Goal: Task Accomplishment & Management: Complete application form

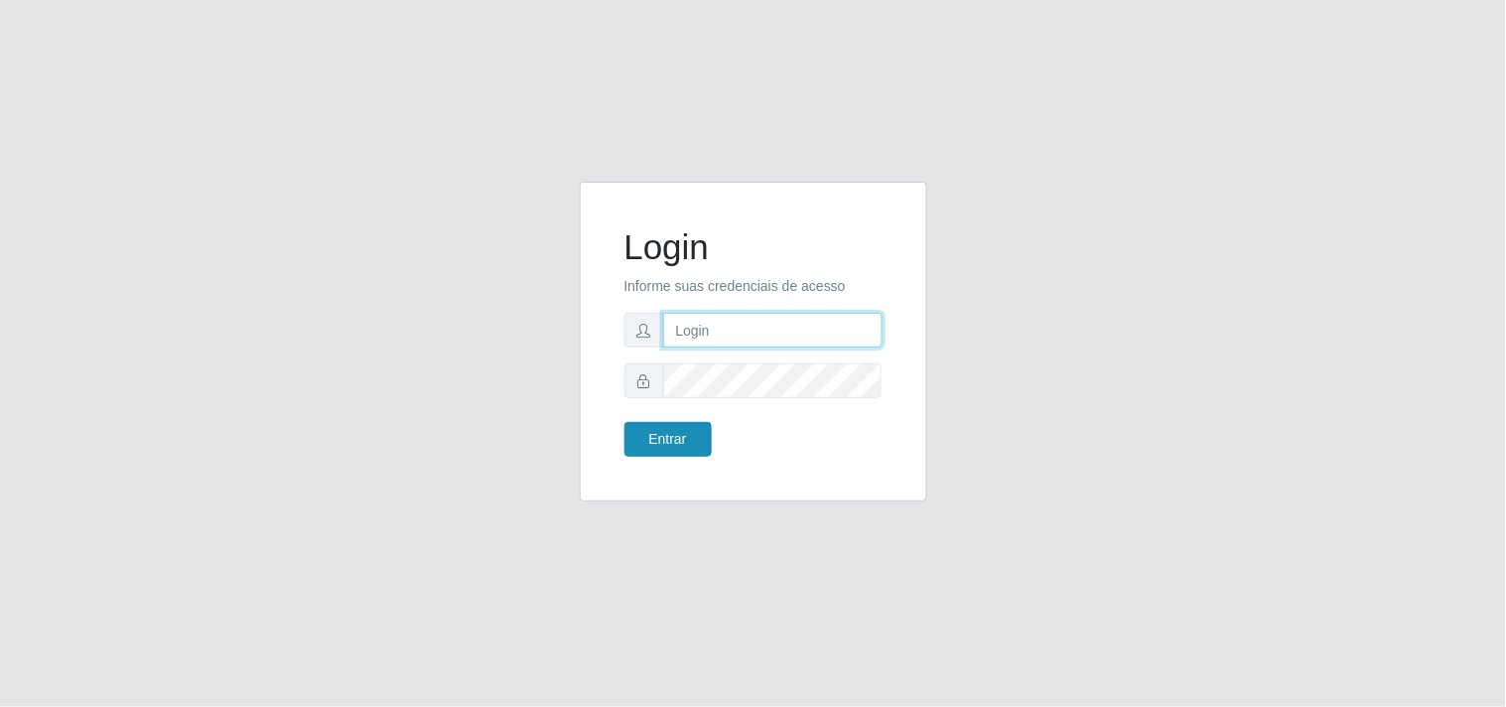
type input "analucia@cestao"
click at [707, 425] on button "Entrar" at bounding box center [667, 439] width 87 height 35
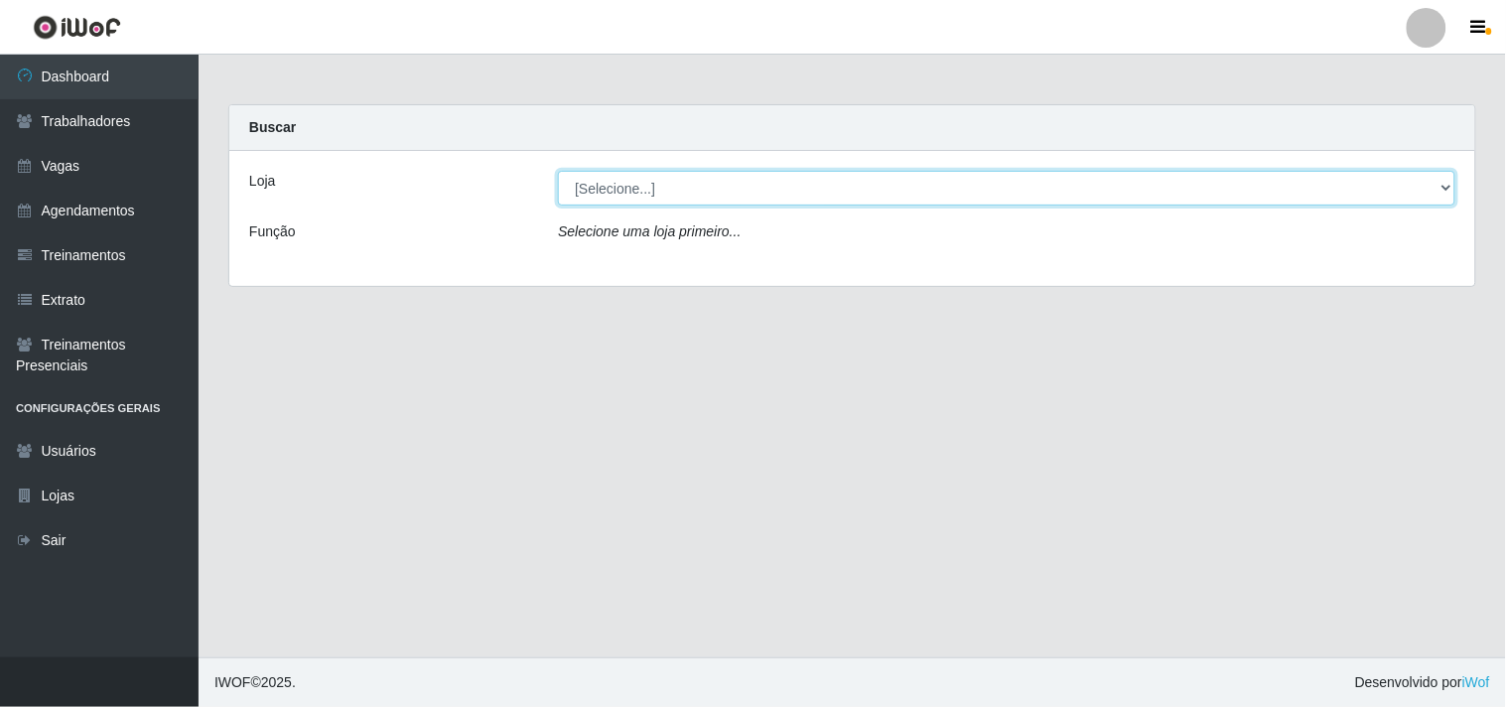
click at [622, 196] on select "[Selecione...] O Cestão - Geisel" at bounding box center [1006, 188] width 897 height 35
select select "224"
click at [558, 171] on select "[Selecione...] O Cestão - Geisel" at bounding box center [1006, 188] width 897 height 35
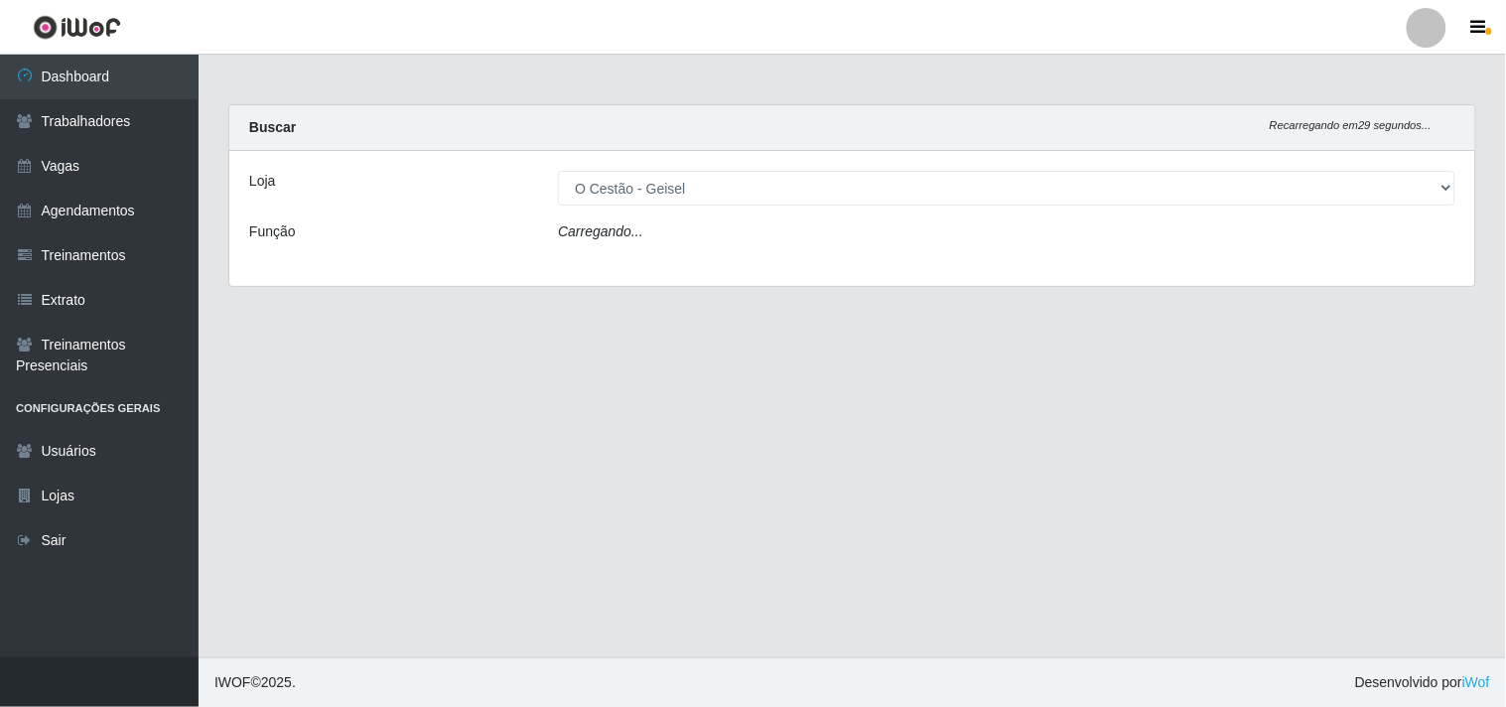
click at [643, 221] on div "Carregando..." at bounding box center [1006, 235] width 927 height 29
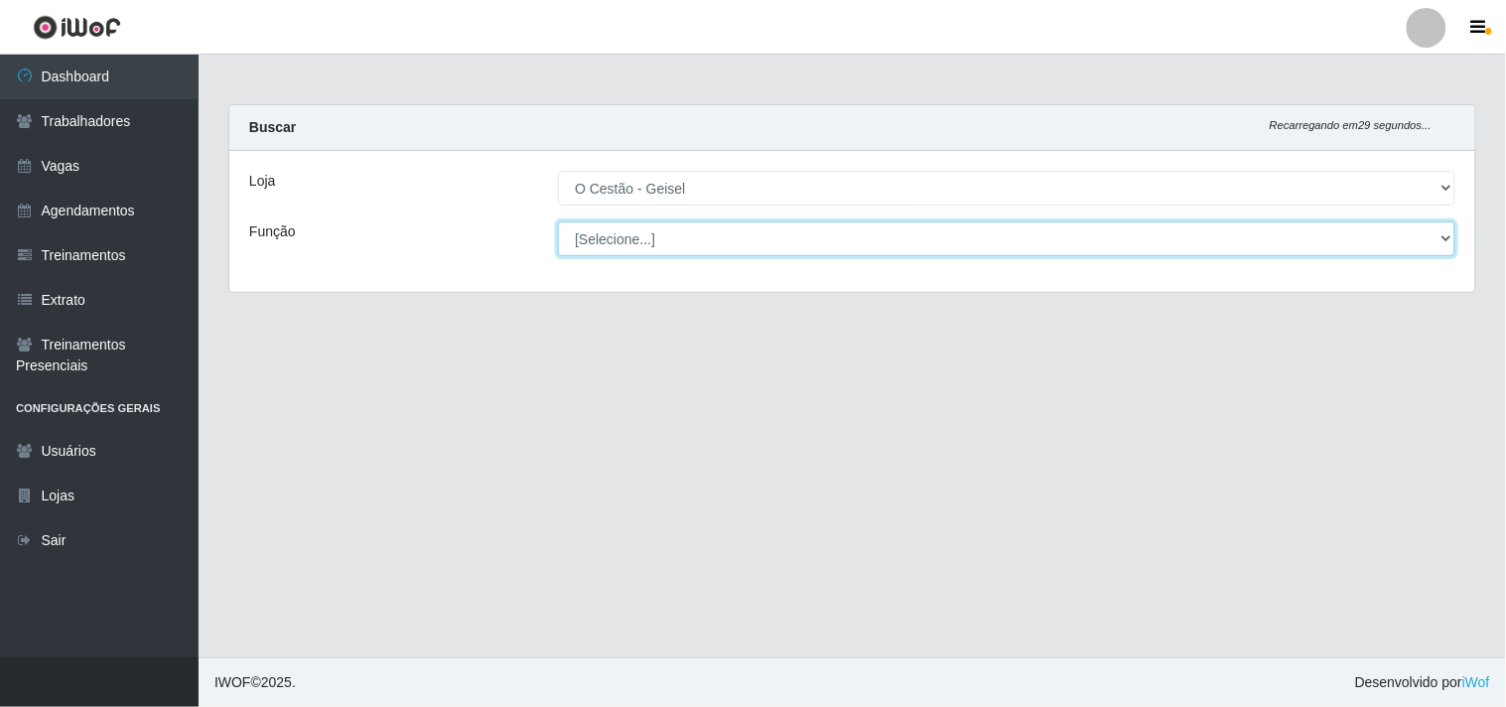
click at [631, 225] on select "[Selecione...] ASG ASG + ASG ++ Auxiliar de Estoque Auxiliar de Estoque + Auxil…" at bounding box center [1006, 238] width 897 height 35
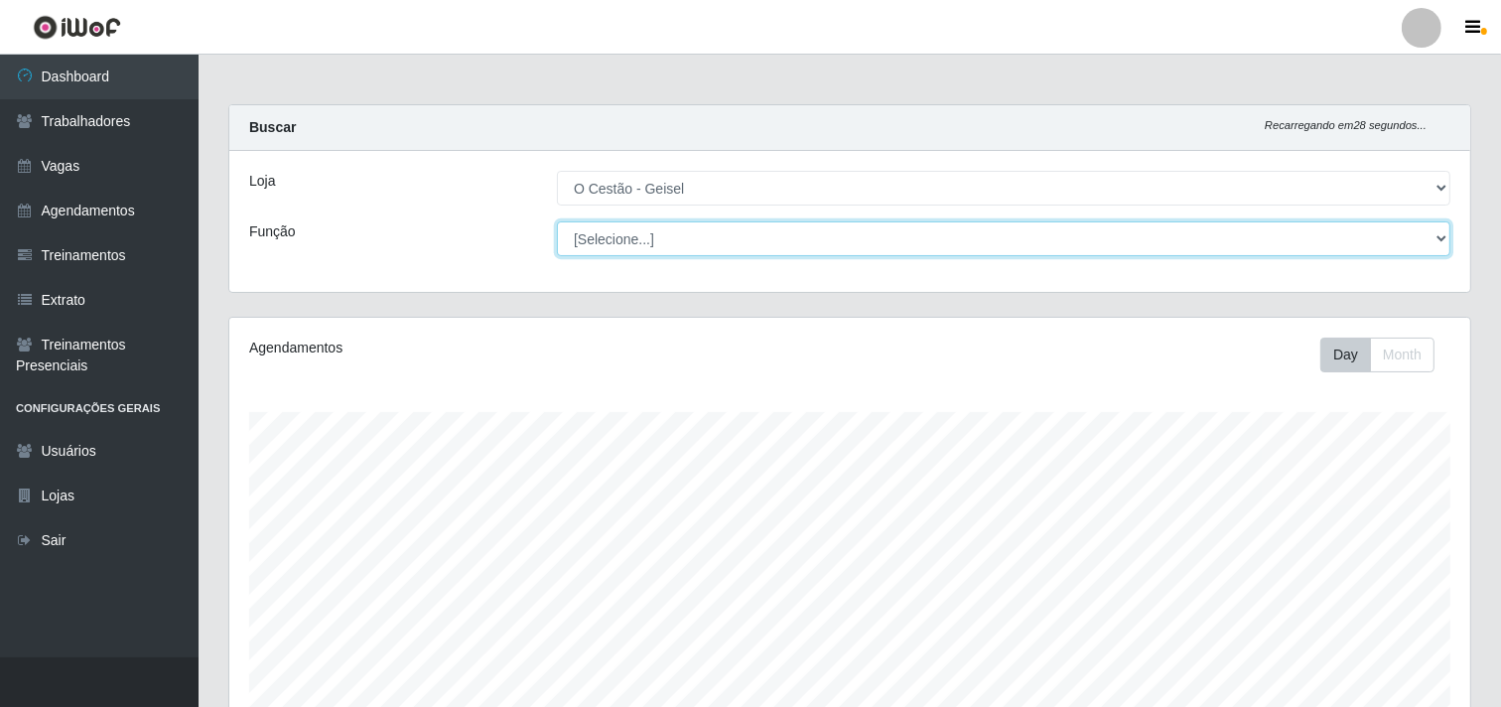
scroll to position [411, 1241]
select select "22"
click at [557, 221] on select "[Selecione...] ASG ASG + ASG ++ Auxiliar de Estoque Auxiliar de Estoque + Auxil…" at bounding box center [1003, 238] width 893 height 35
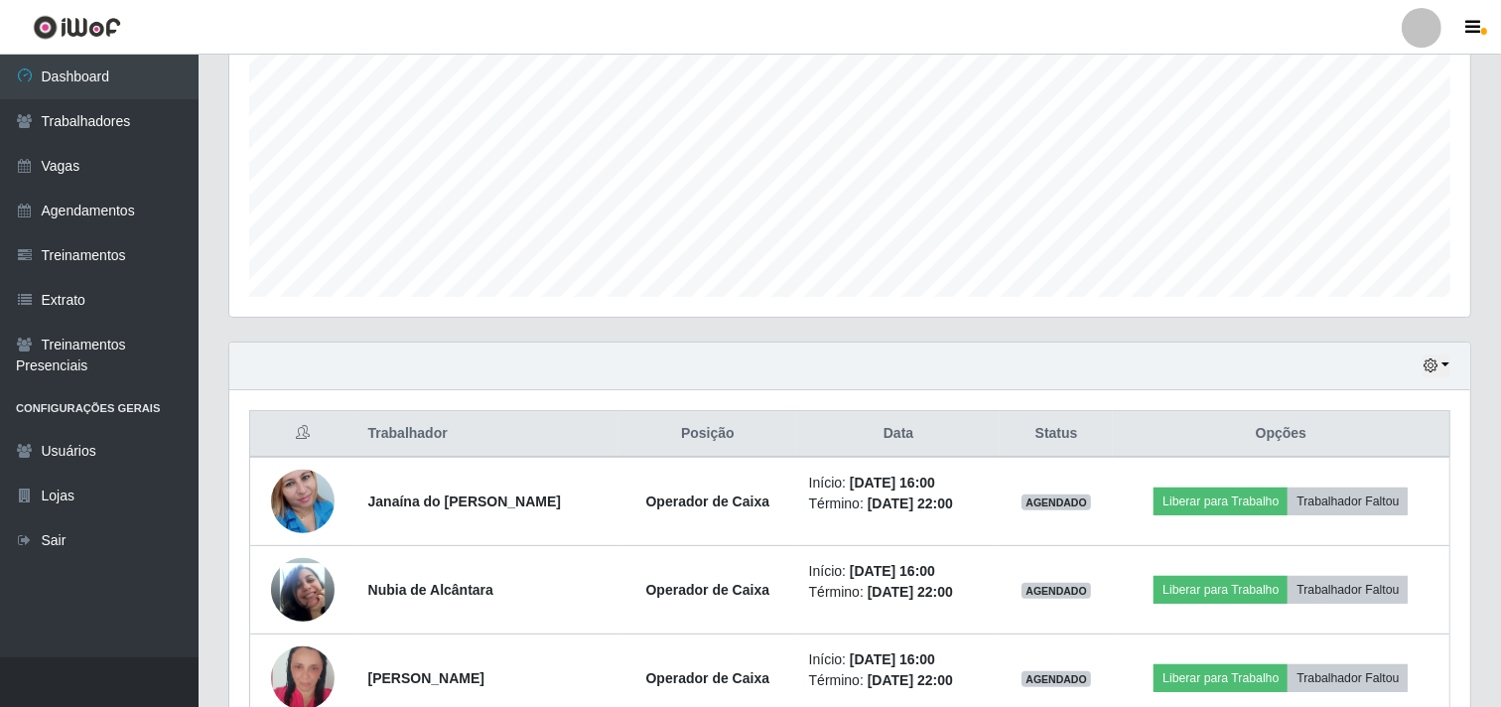
scroll to position [523, 0]
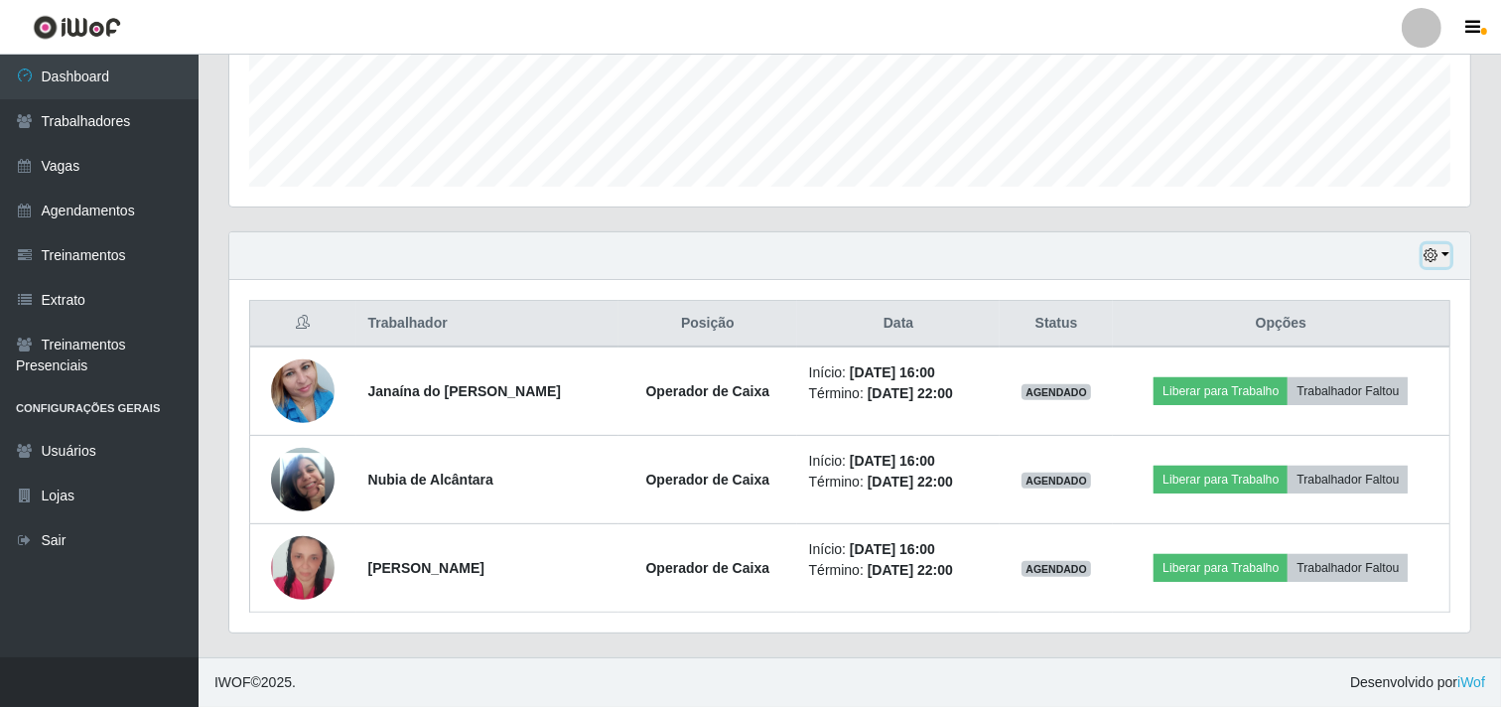
click at [1432, 248] on icon "button" at bounding box center [1431, 255] width 14 height 14
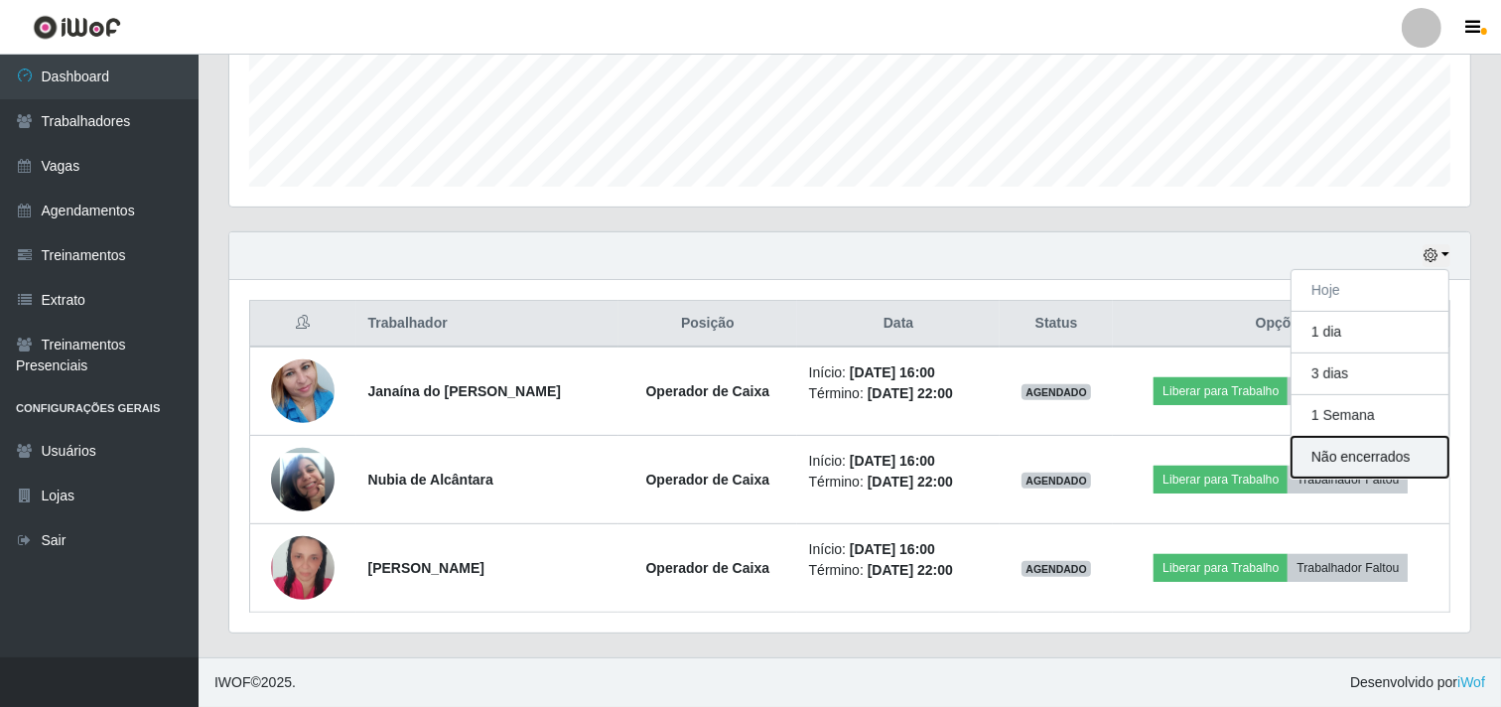
click at [1342, 467] on button "Não encerrados" at bounding box center [1370, 457] width 157 height 41
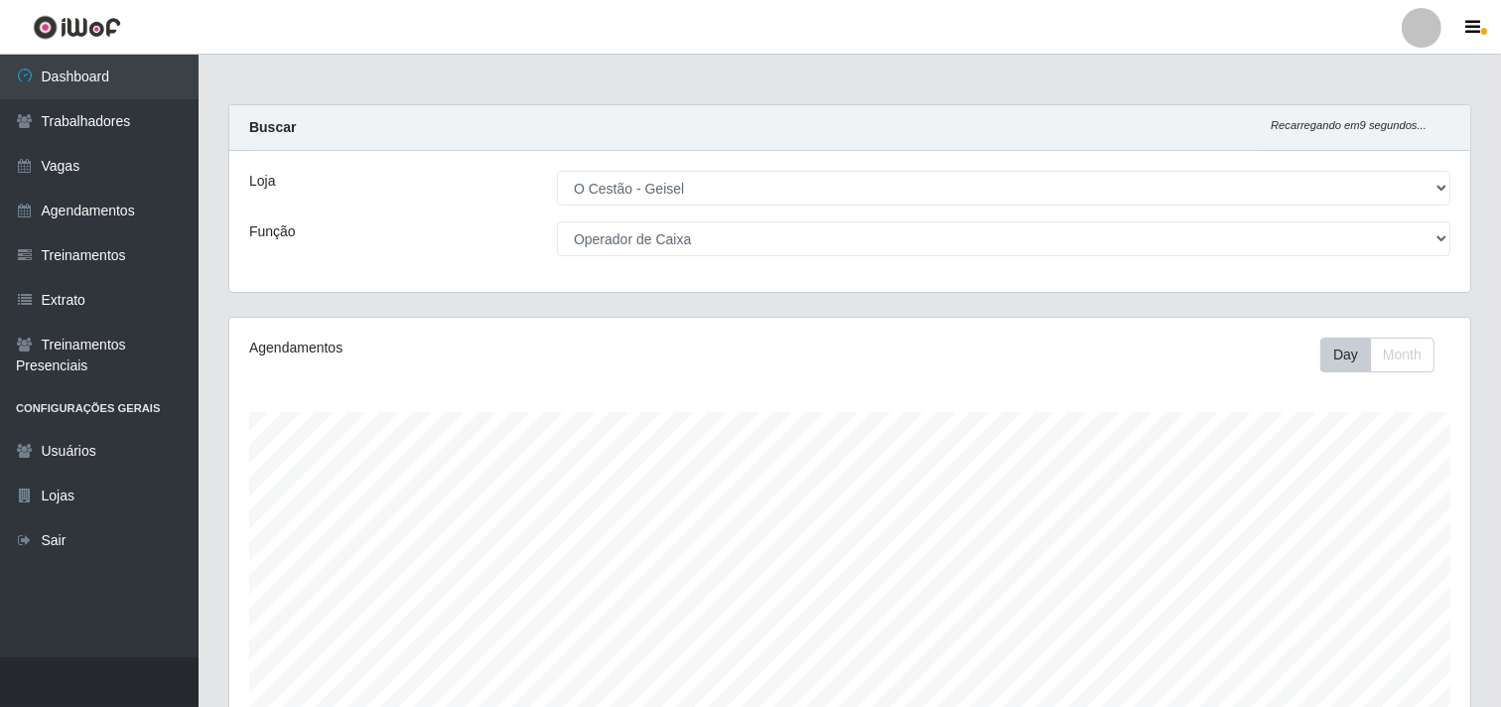
scroll to position [258, 0]
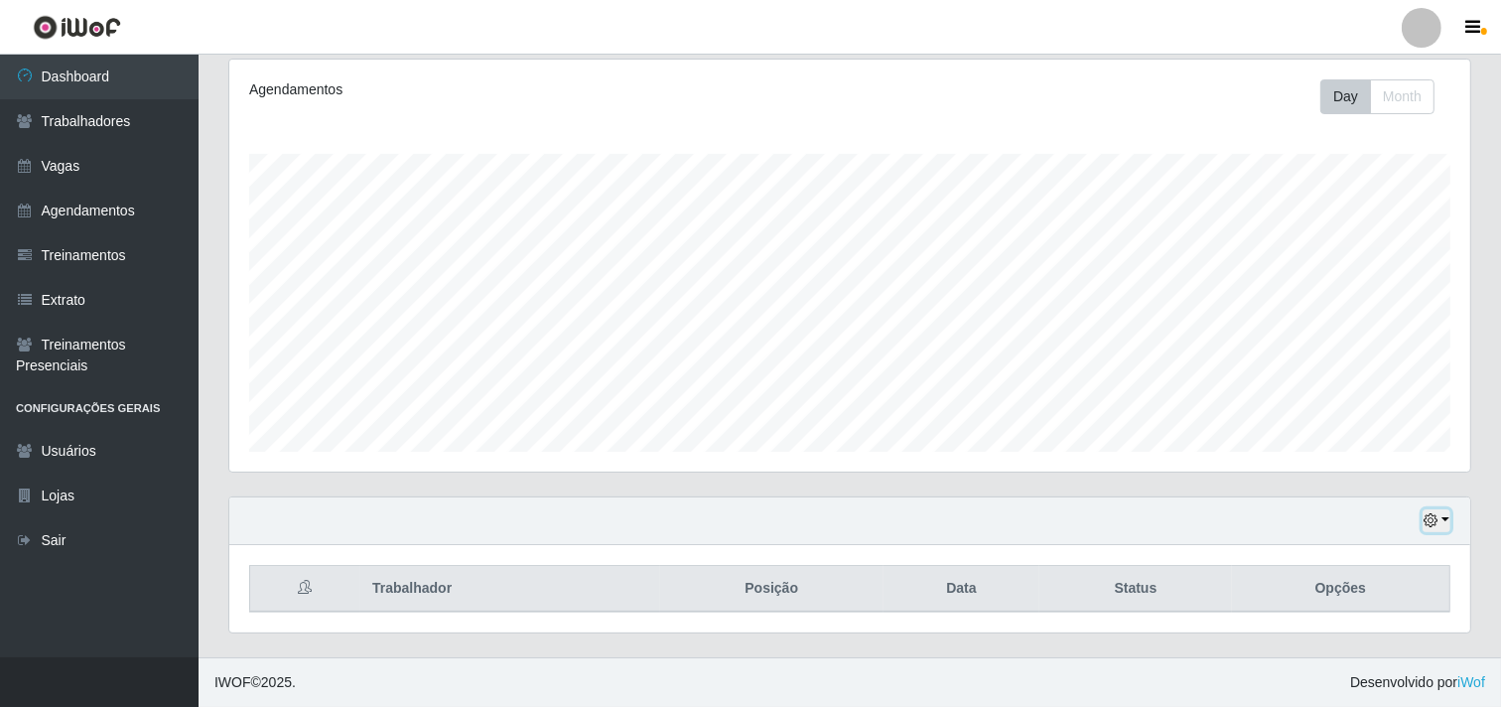
click at [1428, 527] on icon "button" at bounding box center [1431, 520] width 14 height 14
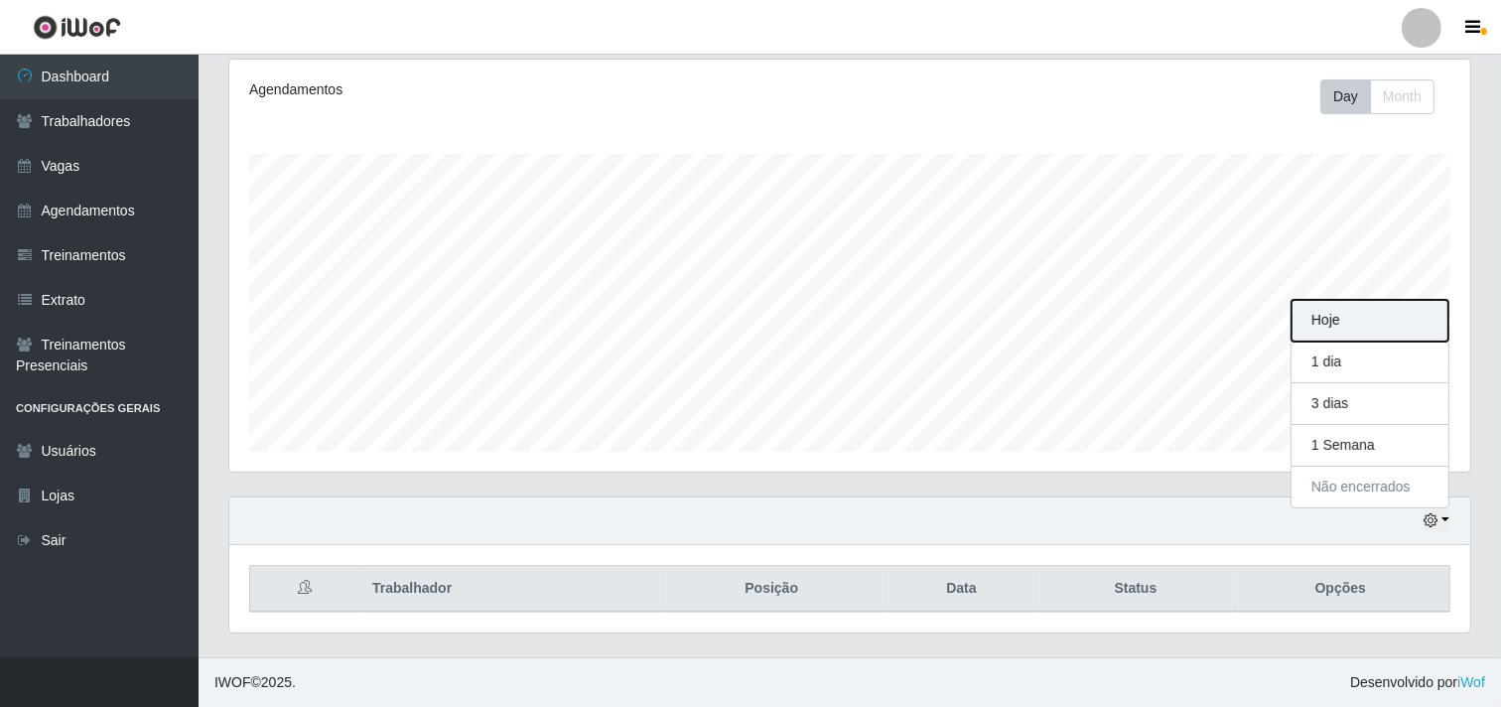
click at [1341, 316] on button "Hoje" at bounding box center [1370, 321] width 157 height 42
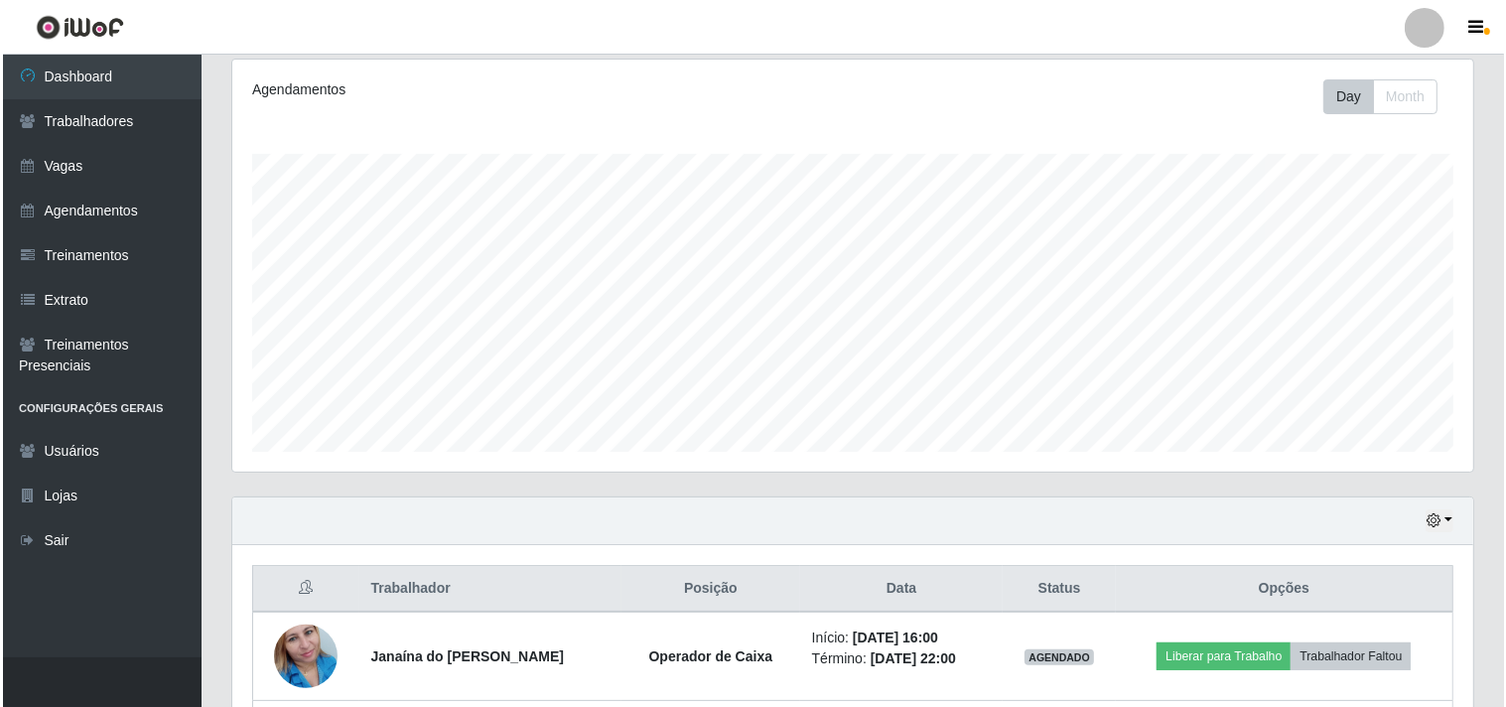
scroll to position [523, 0]
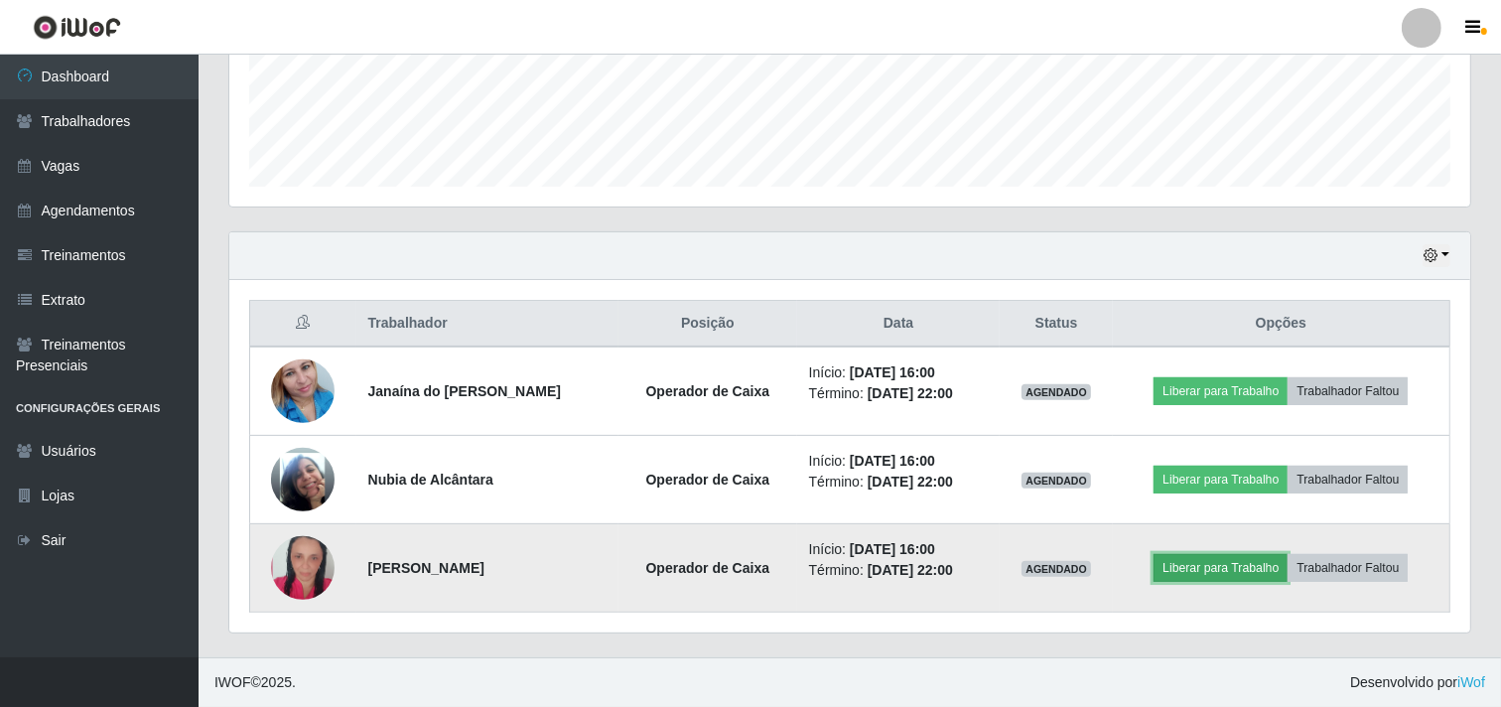
click at [1211, 557] on button "Liberar para Trabalho" at bounding box center [1221, 568] width 134 height 28
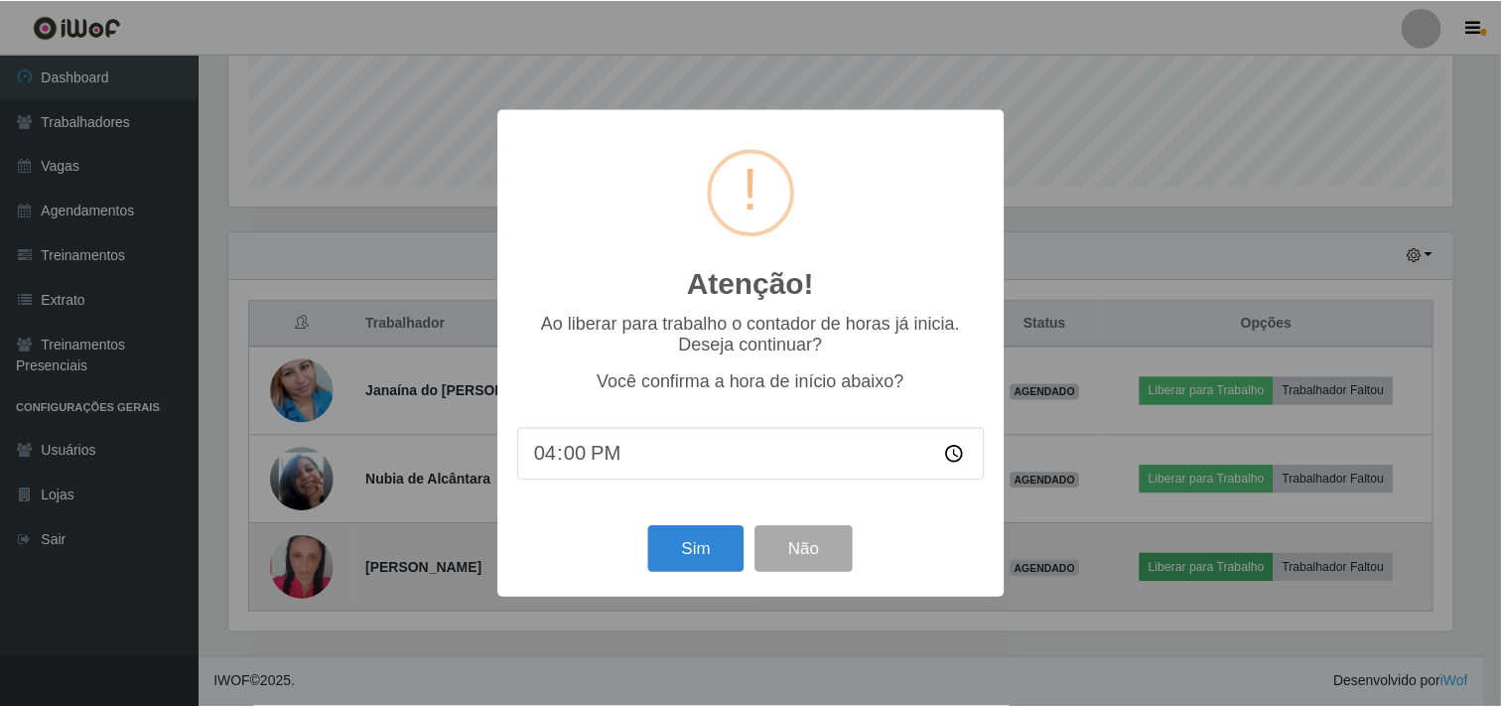
scroll to position [411, 1228]
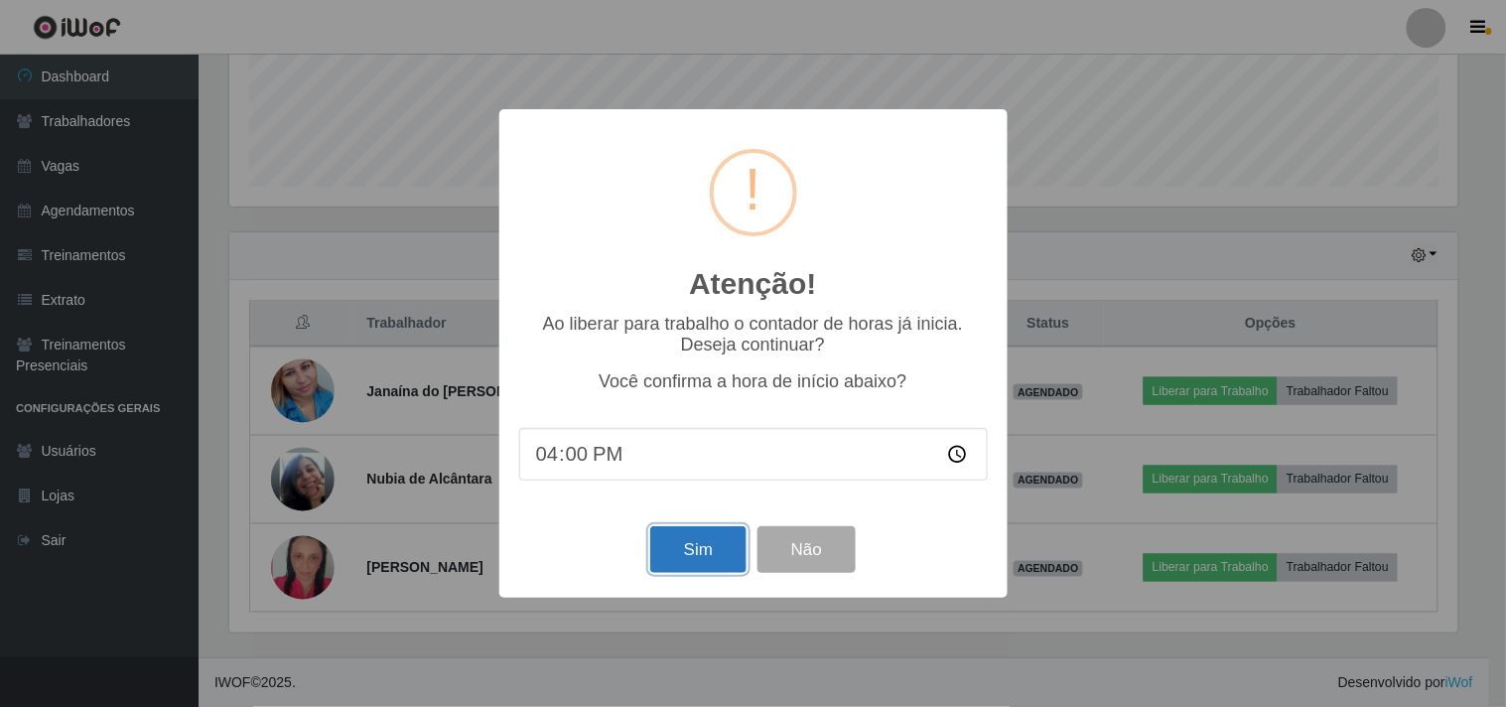
click at [703, 553] on button "Sim" at bounding box center [698, 549] width 96 height 47
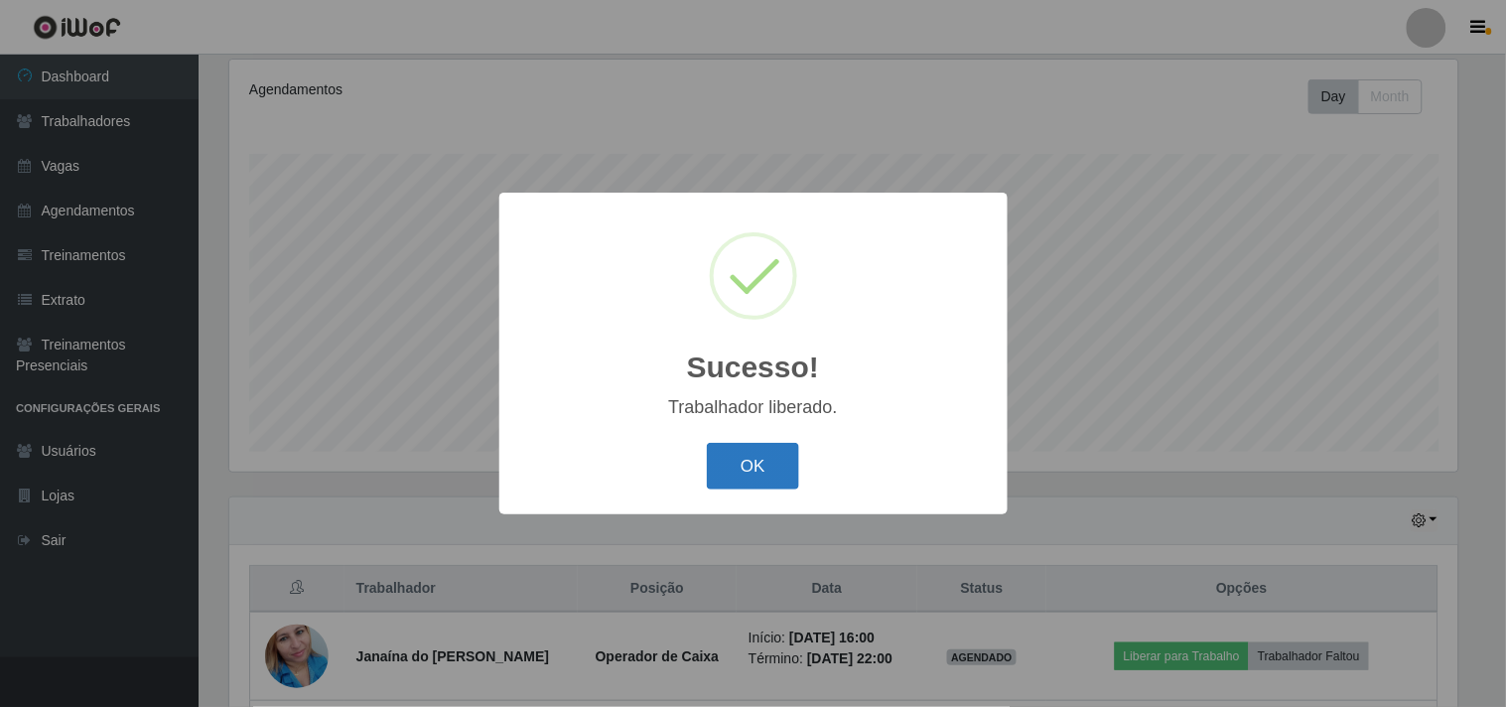
click at [752, 474] on button "OK" at bounding box center [753, 466] width 92 height 47
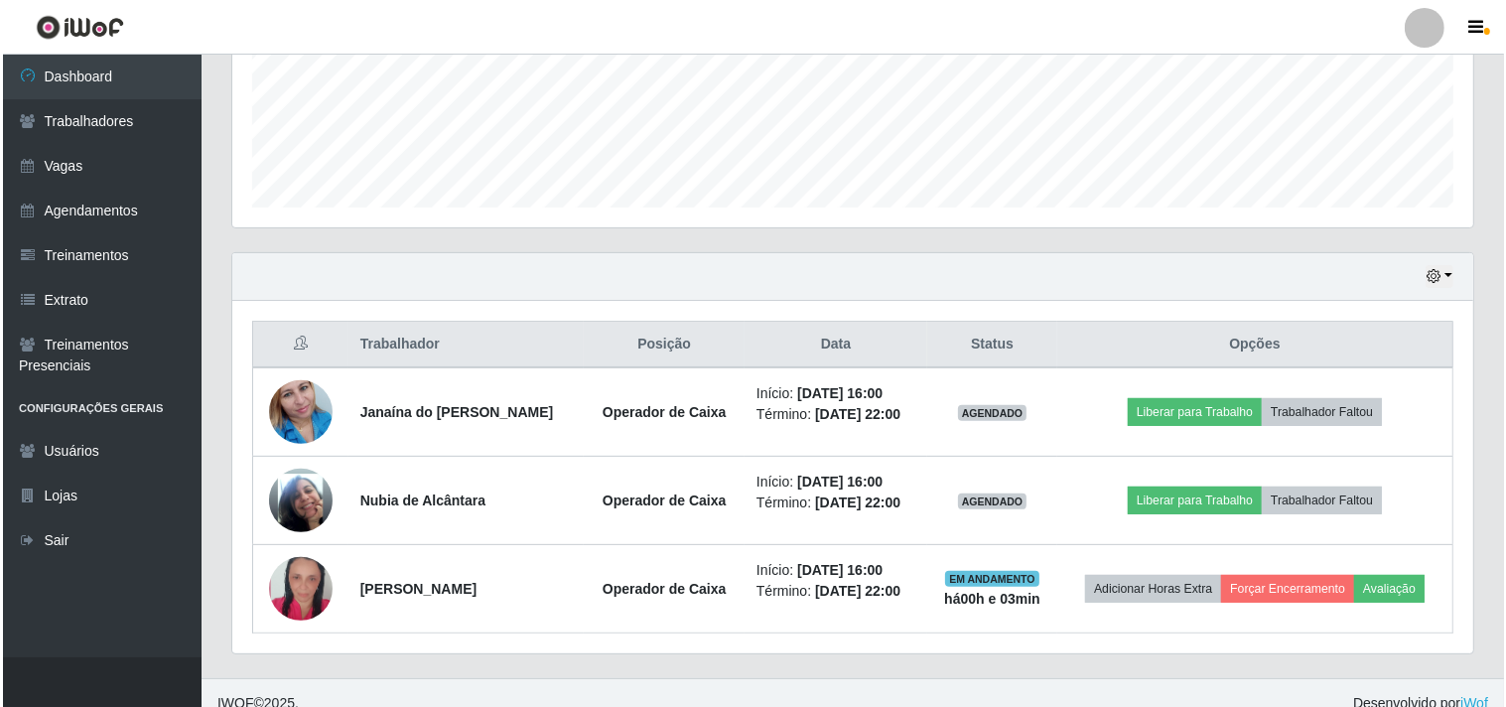
scroll to position [523, 0]
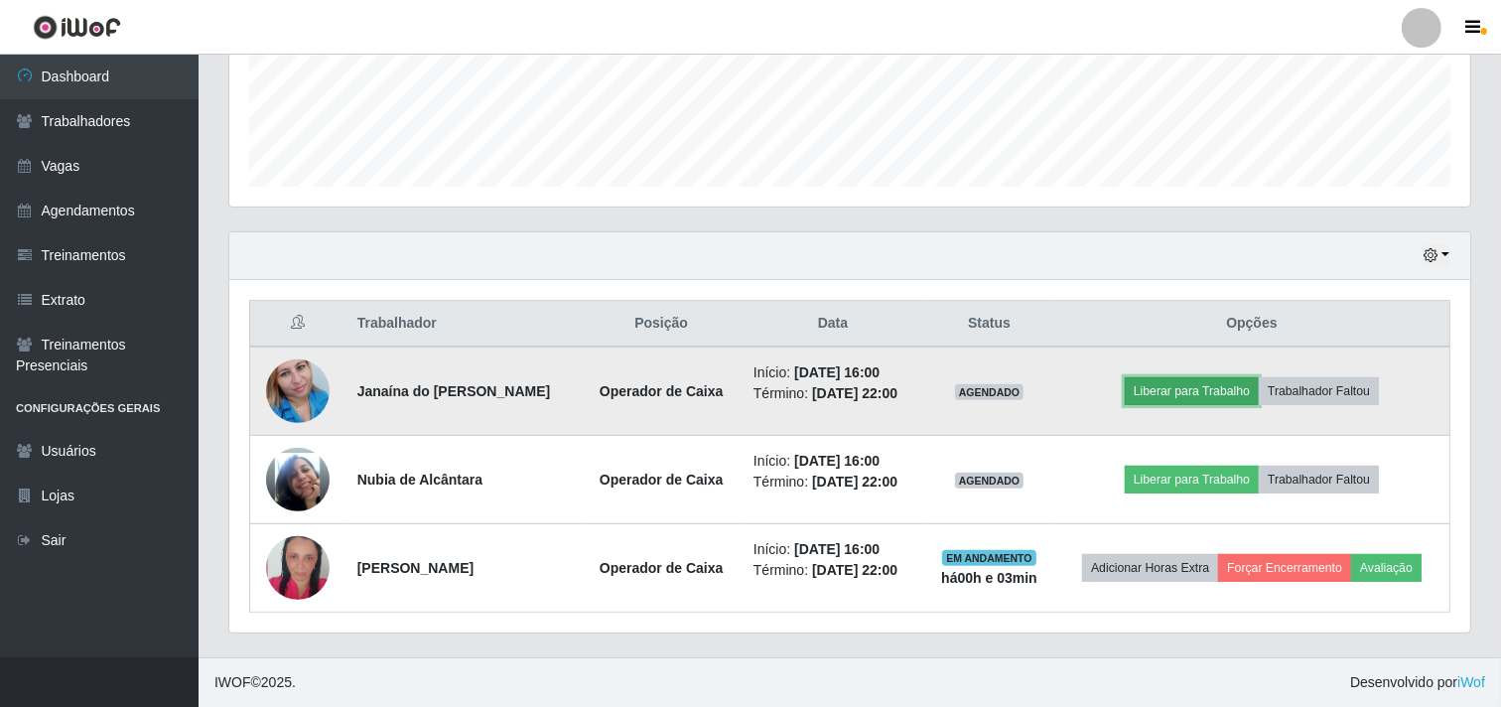
click at [1150, 379] on button "Liberar para Trabalho" at bounding box center [1192, 391] width 134 height 28
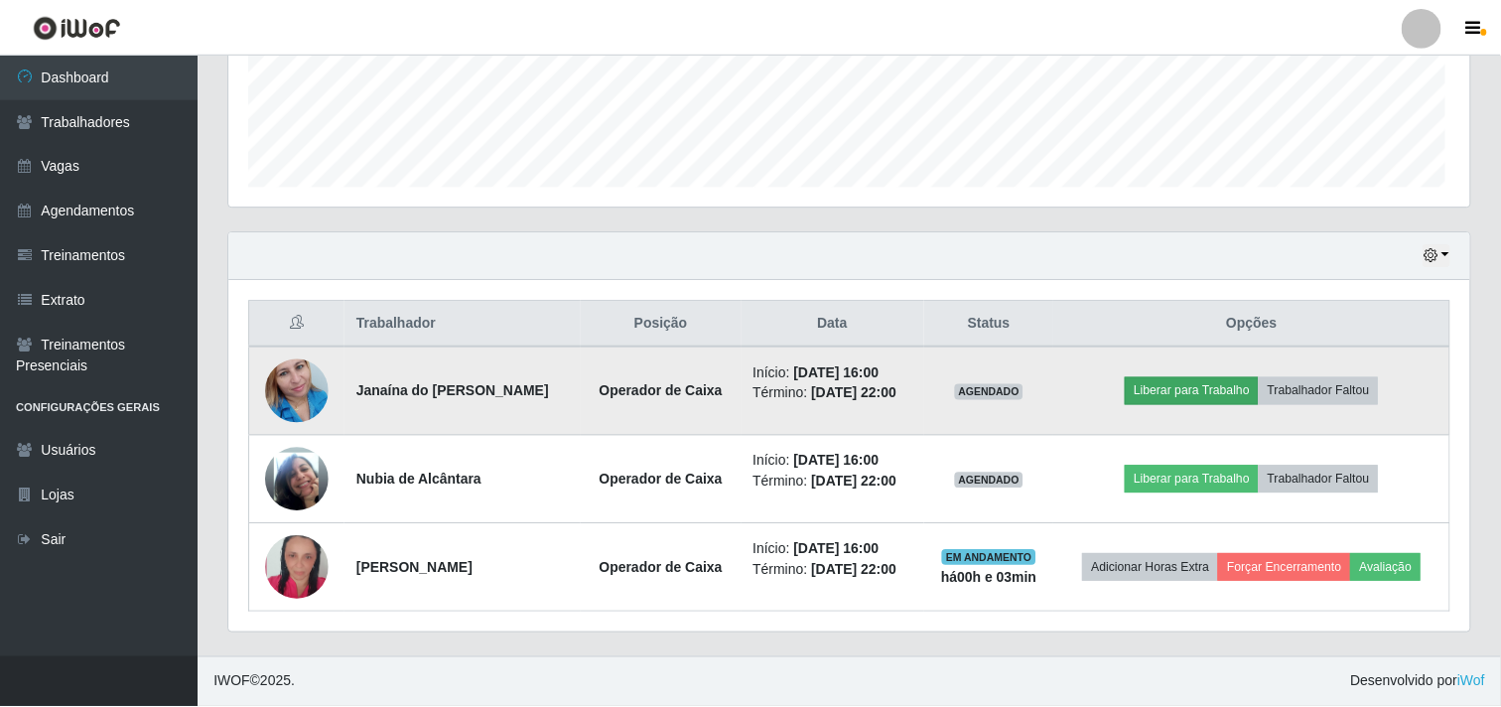
scroll to position [411, 1228]
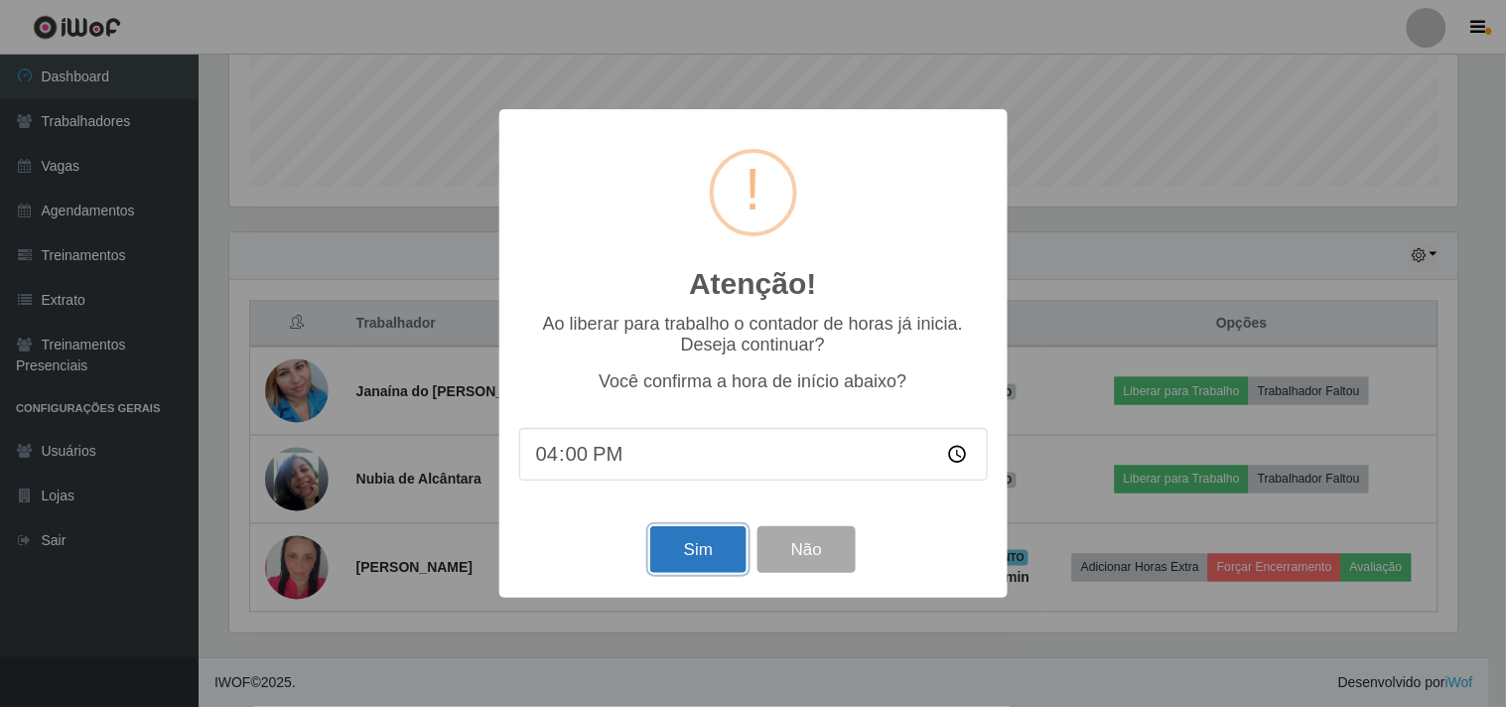
click at [707, 557] on button "Sim" at bounding box center [698, 549] width 96 height 47
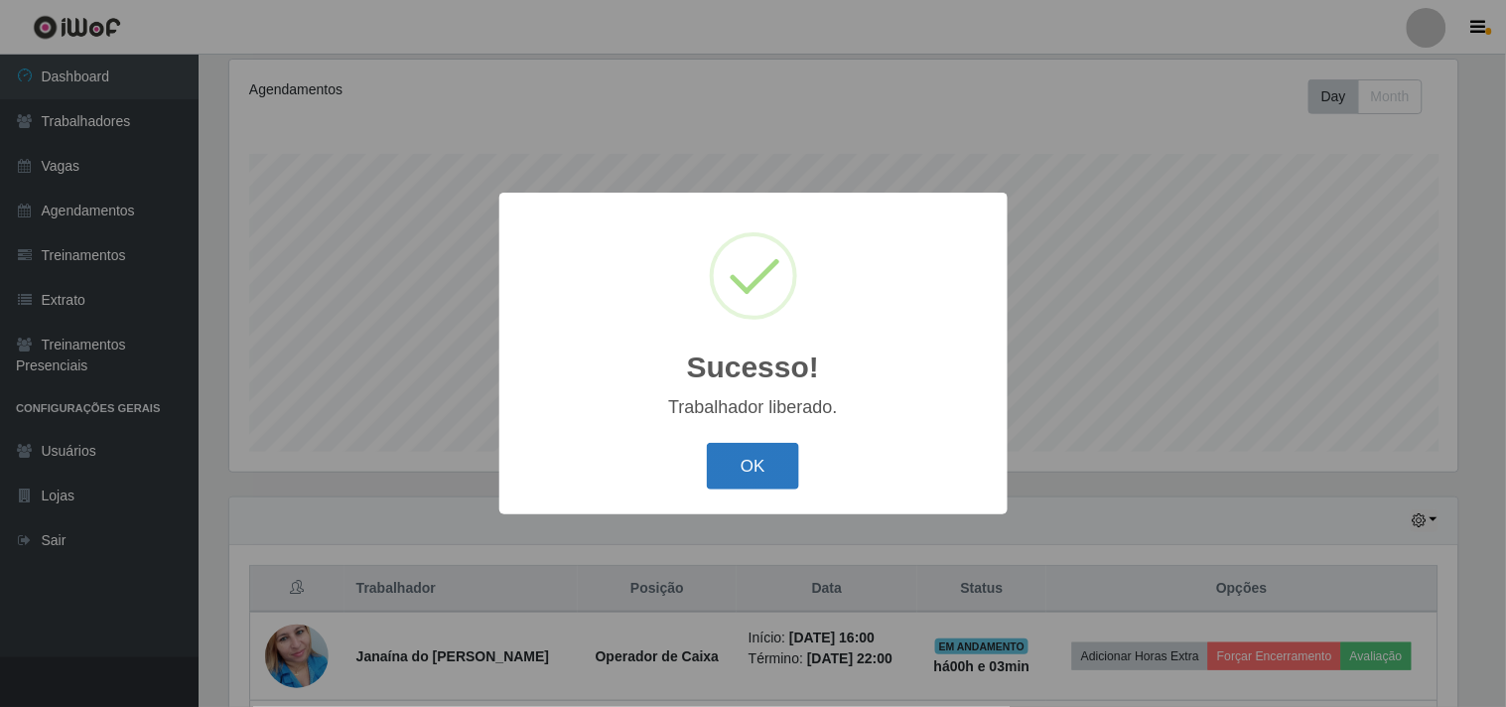
click at [786, 464] on button "OK" at bounding box center [753, 466] width 92 height 47
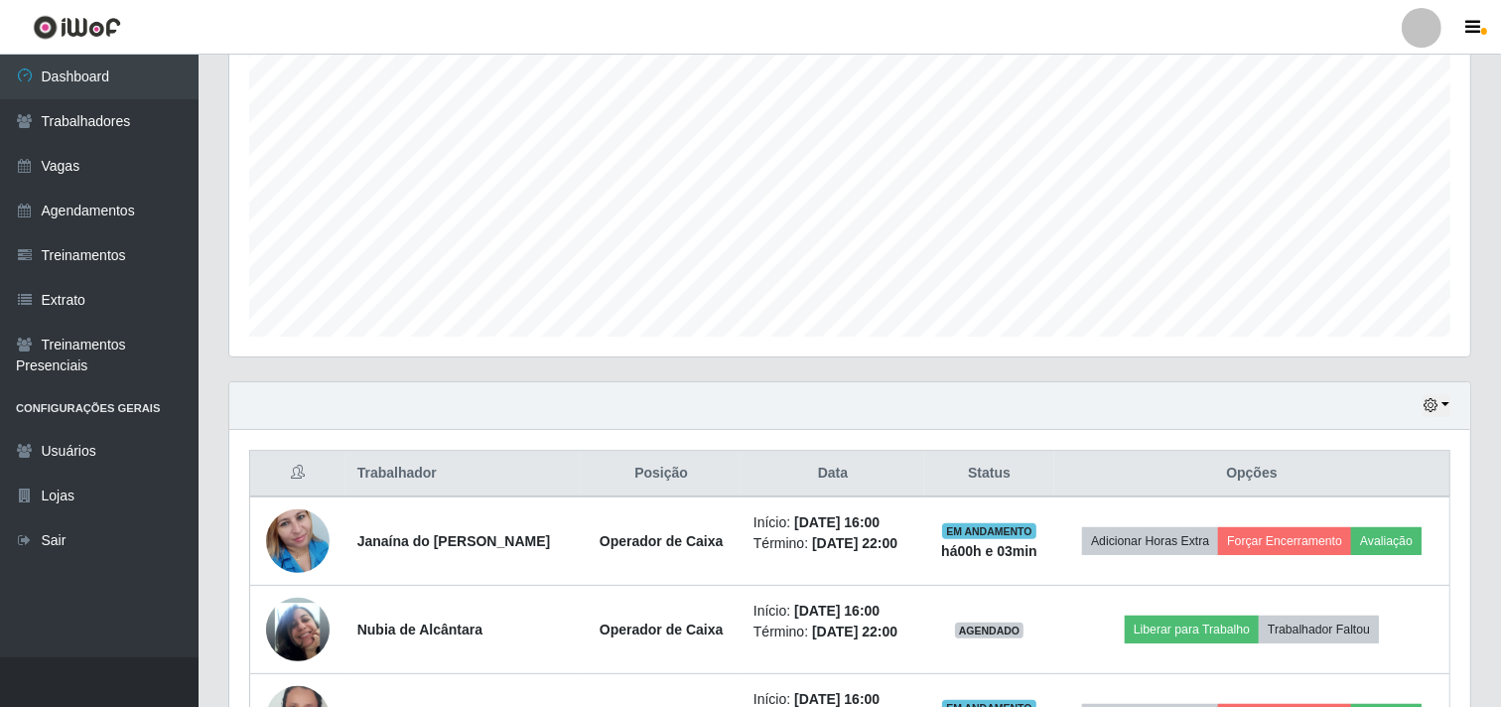
scroll to position [478, 0]
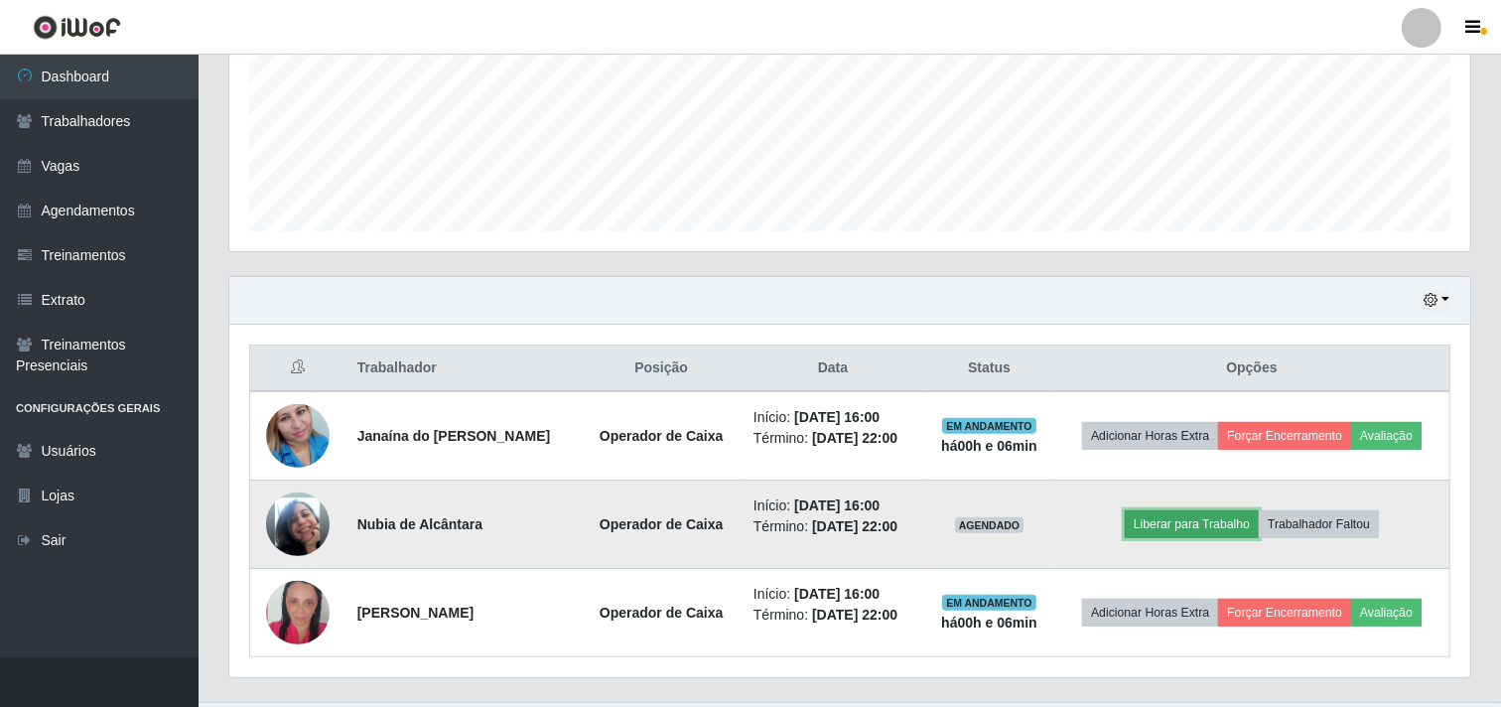
click at [1228, 519] on button "Liberar para Trabalho" at bounding box center [1192, 524] width 134 height 28
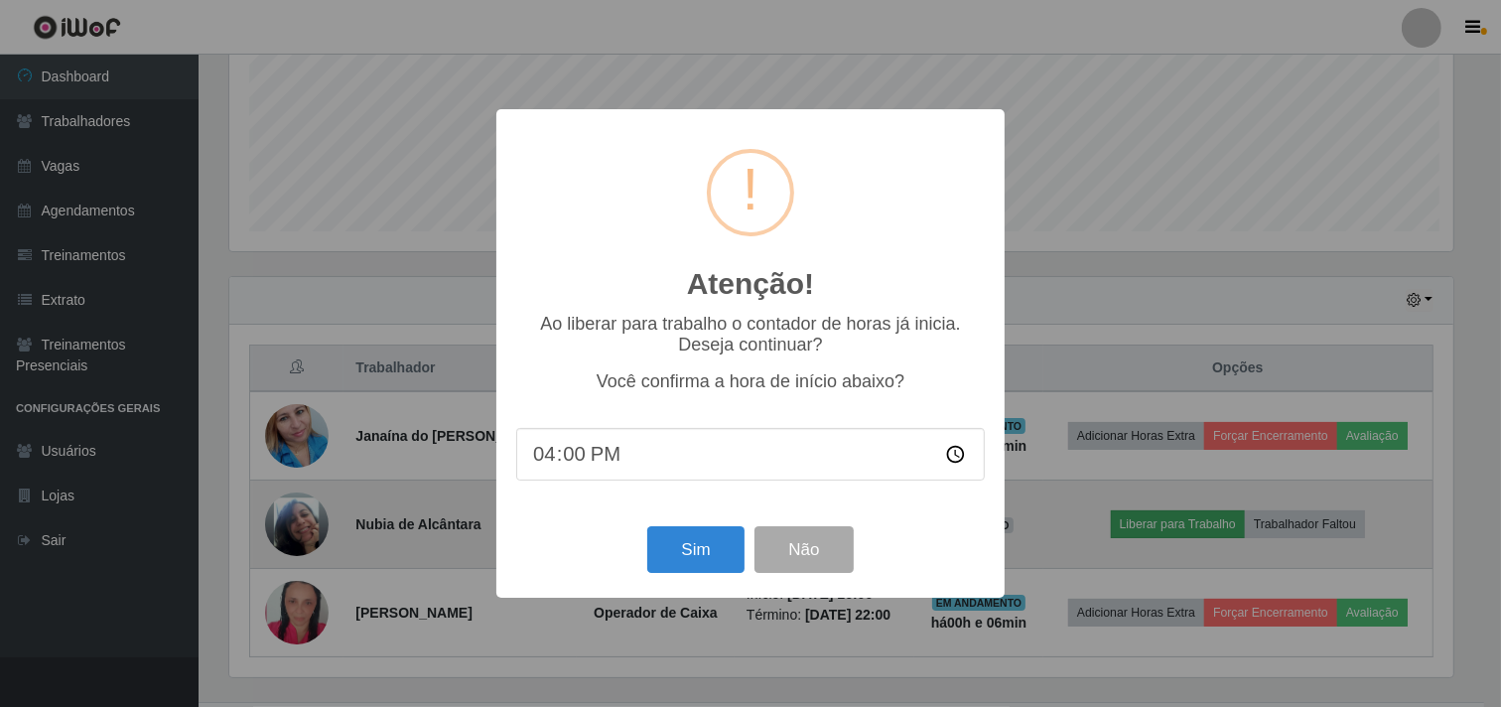
scroll to position [411, 1228]
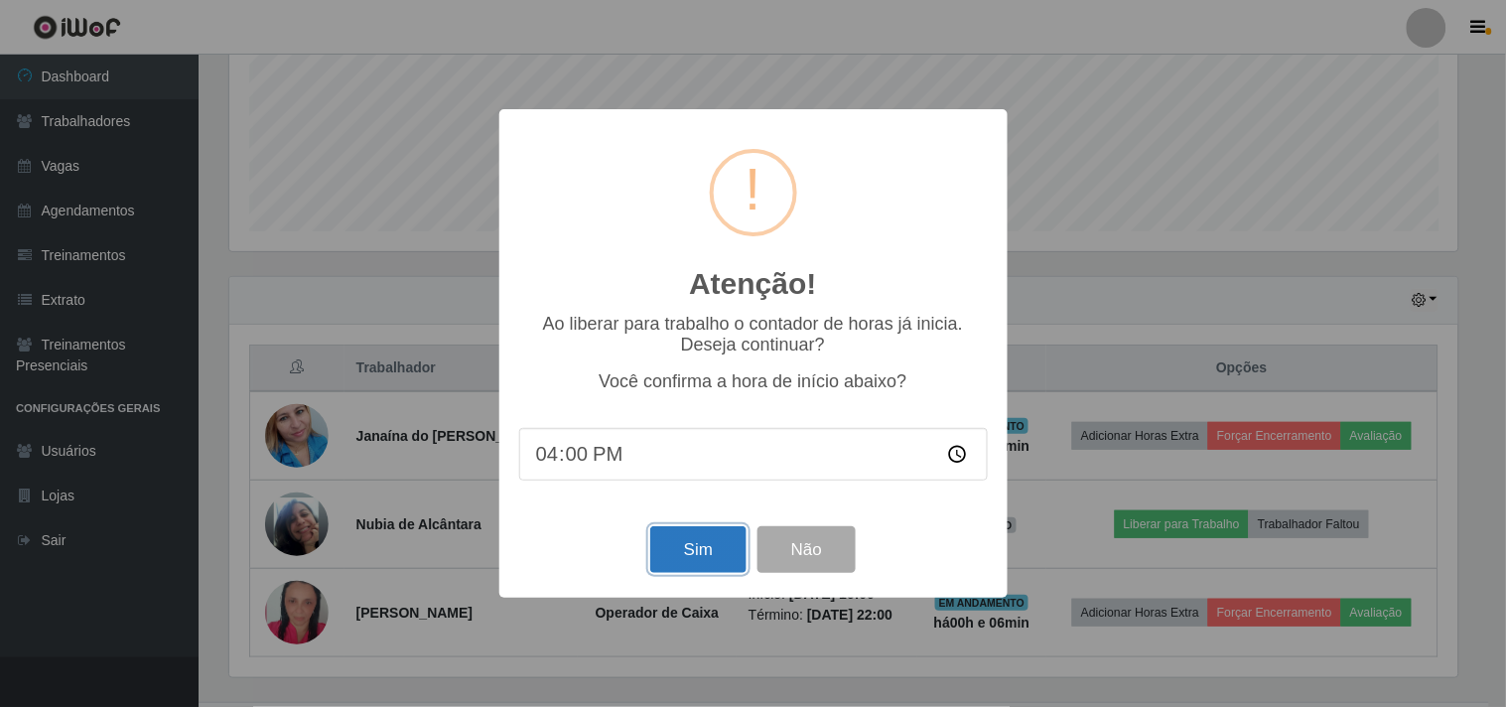
click at [706, 550] on button "Sim" at bounding box center [698, 549] width 96 height 47
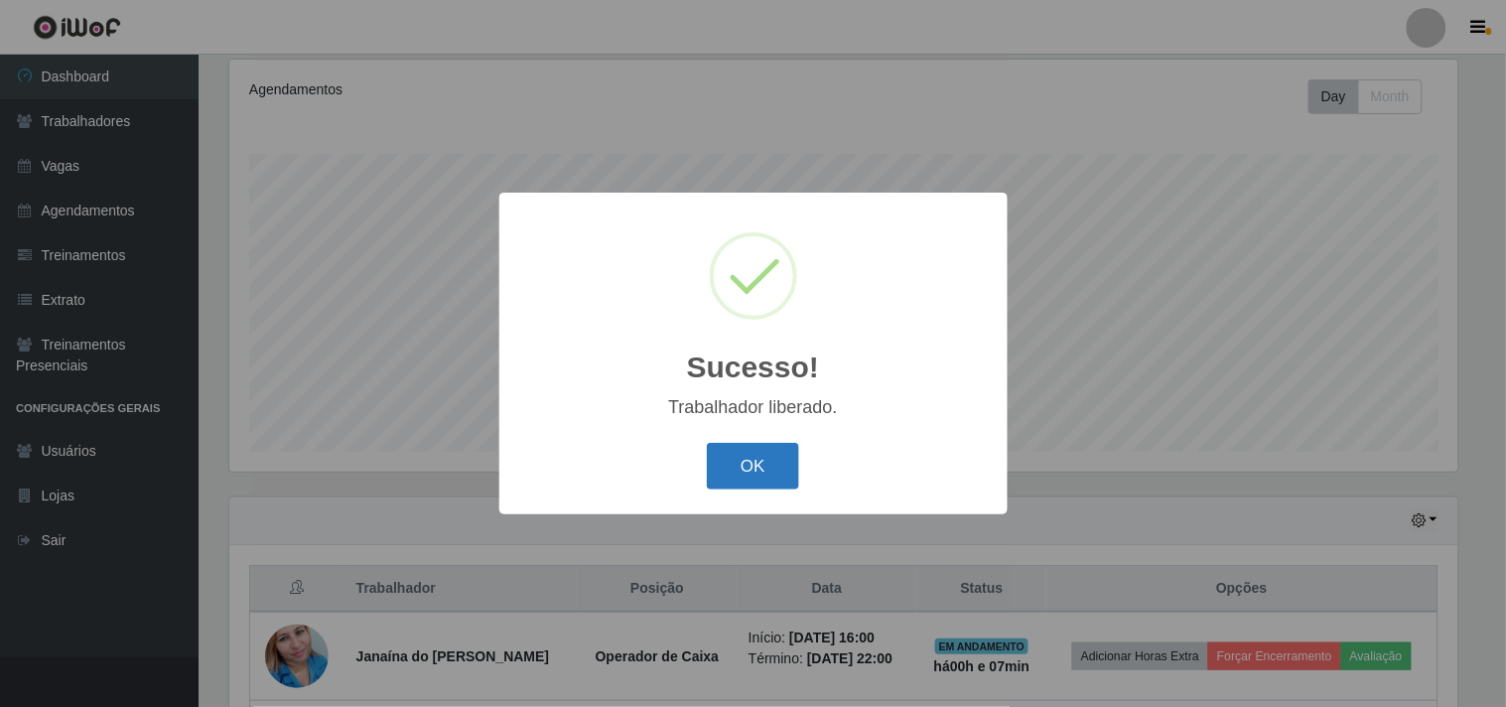
click at [755, 450] on button "OK" at bounding box center [753, 466] width 92 height 47
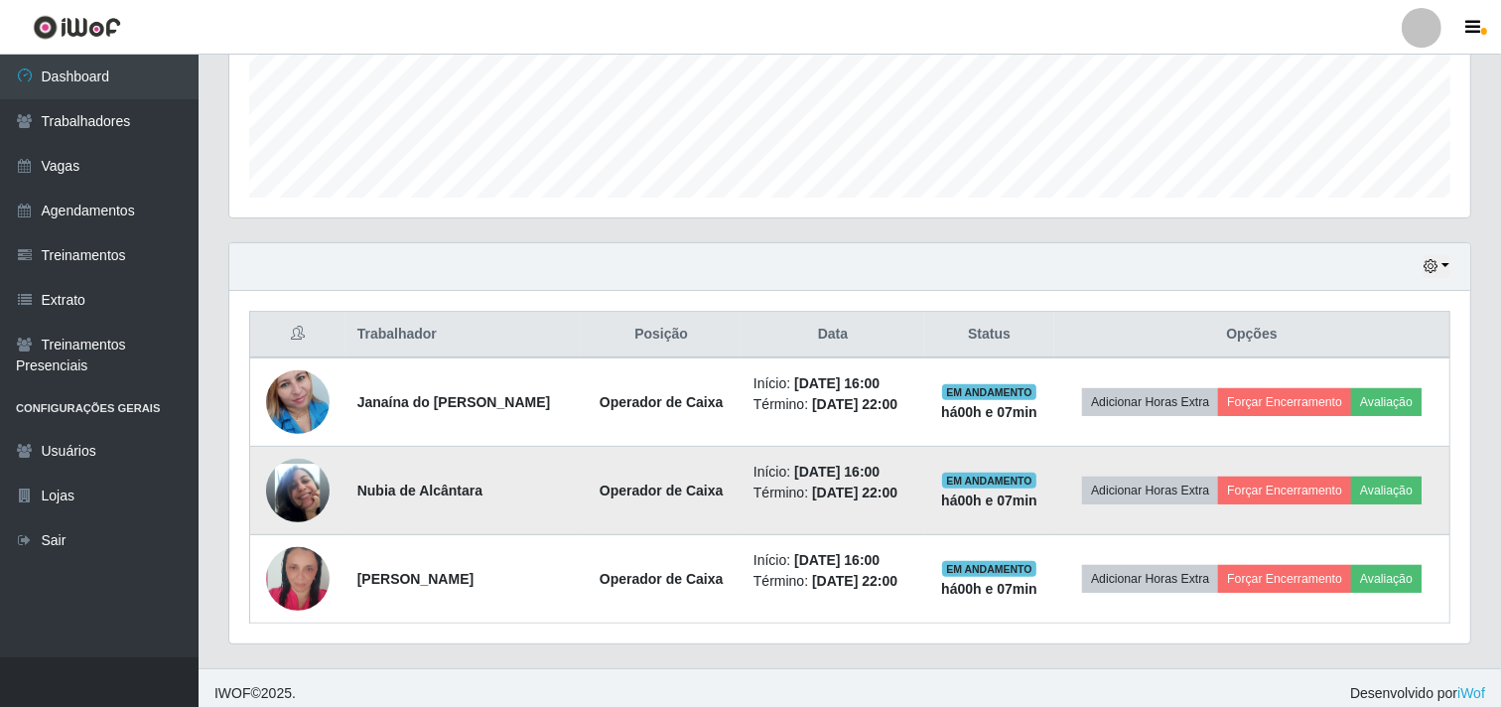
scroll to position [523, 0]
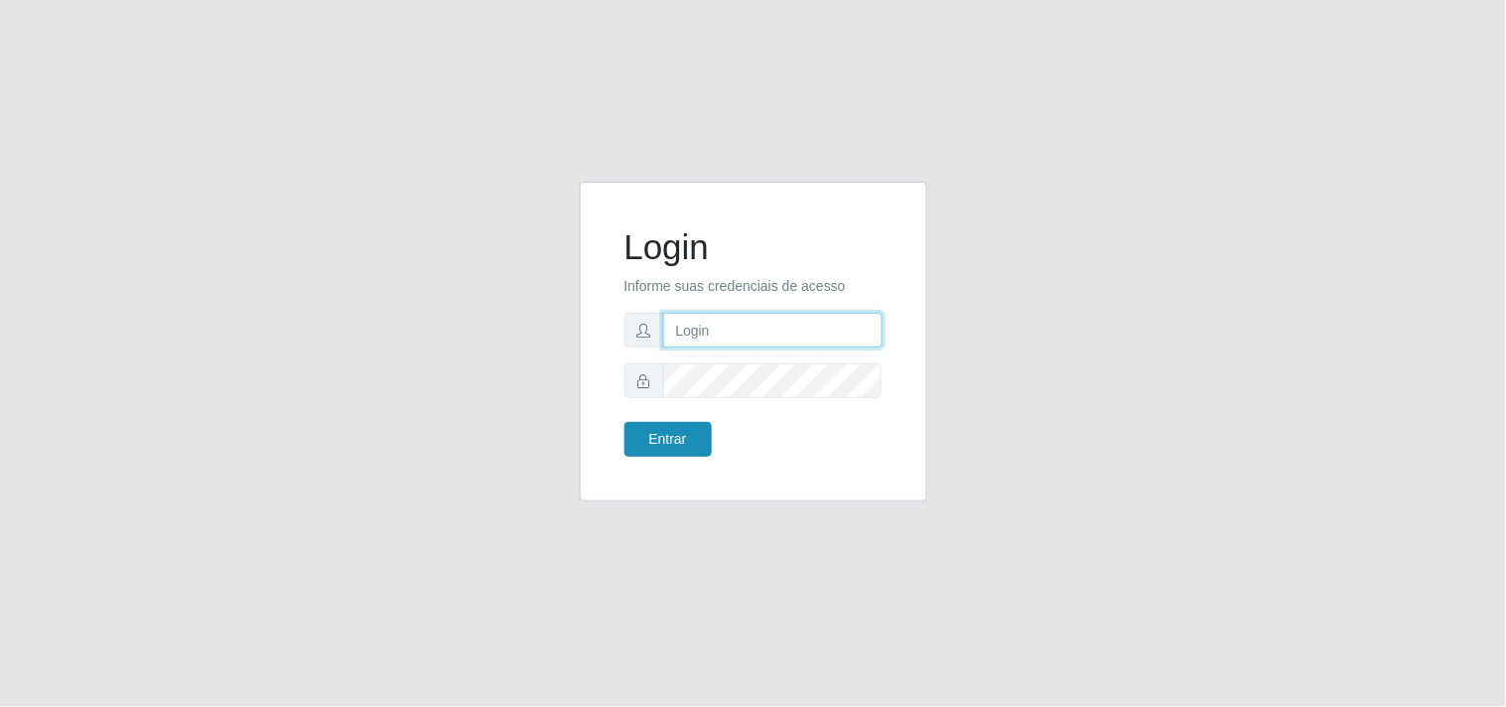
type input "analucia@cestao"
click at [665, 433] on button "Entrar" at bounding box center [667, 439] width 87 height 35
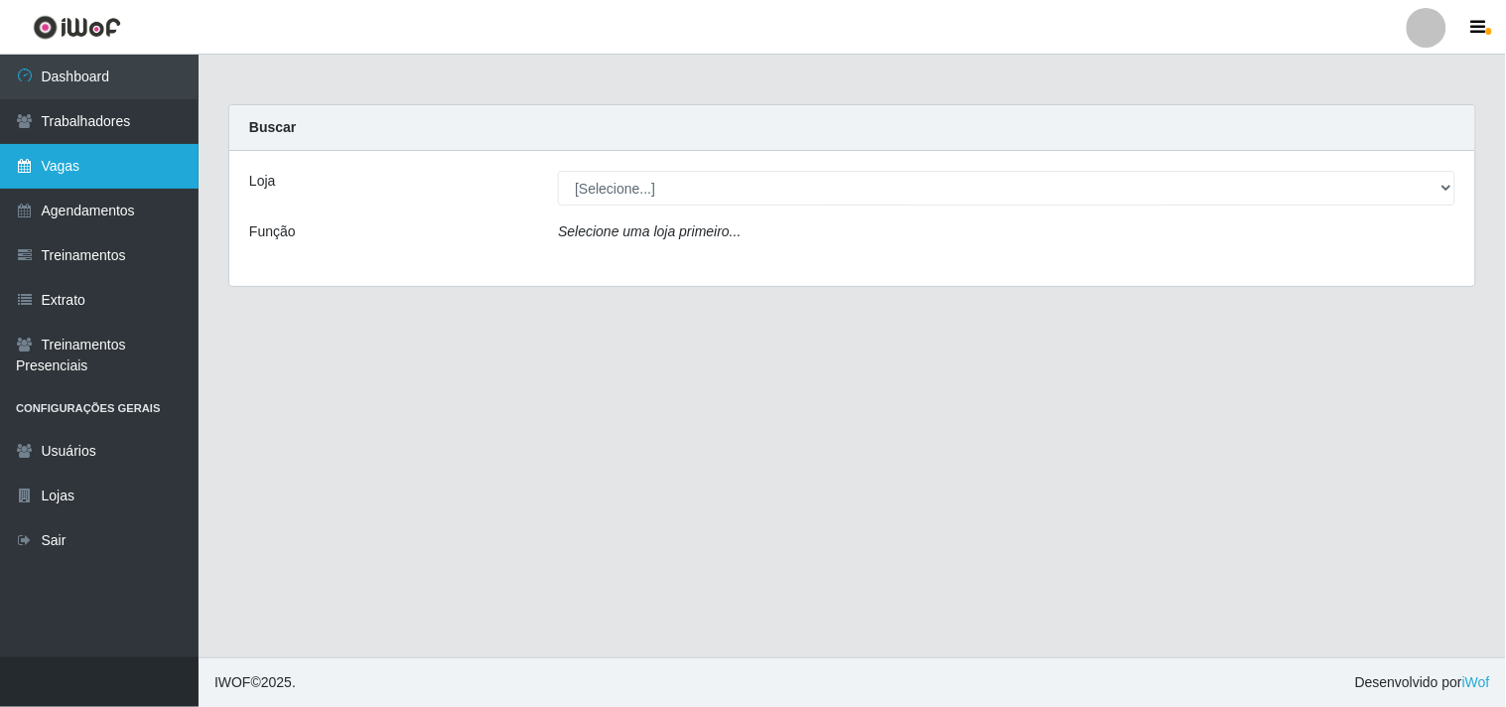
click at [133, 170] on link "Vagas" at bounding box center [99, 166] width 199 height 45
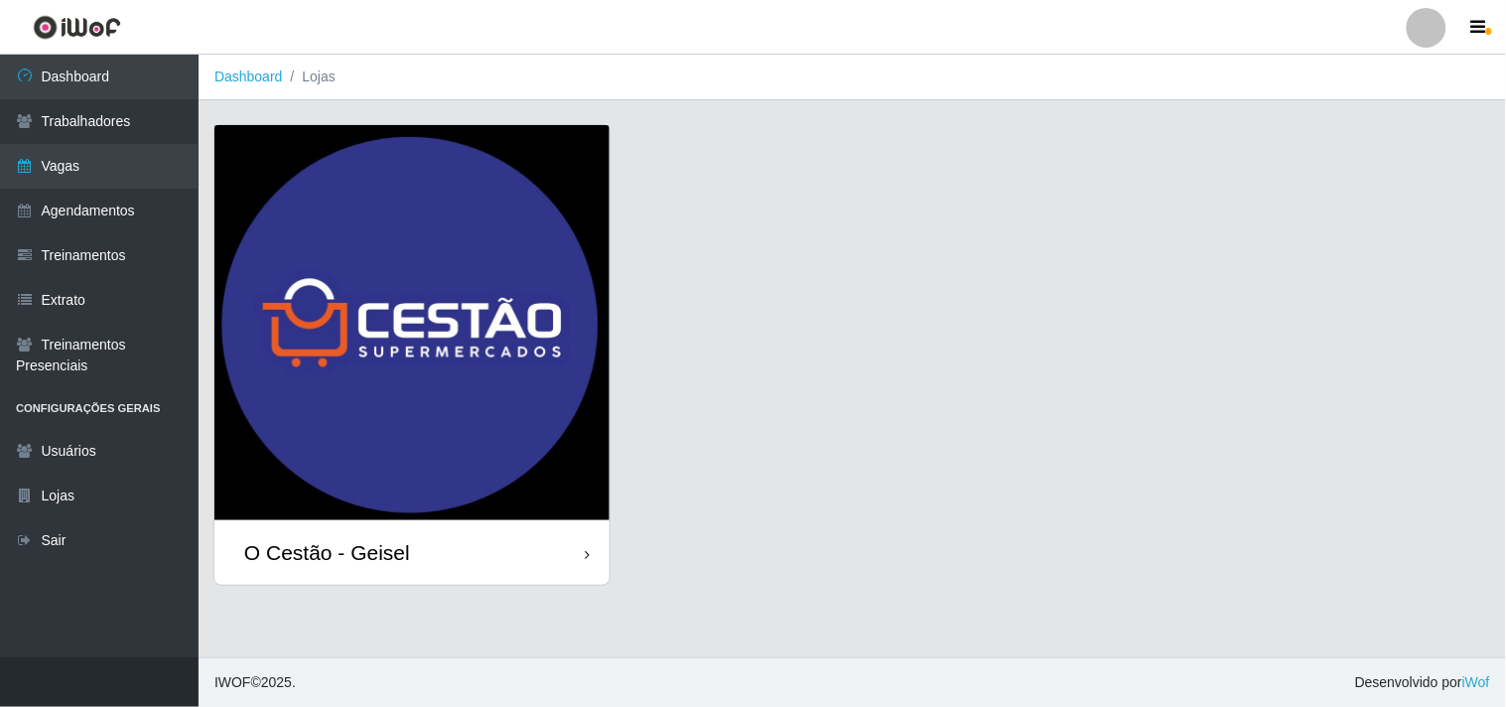
click at [360, 558] on div "O Cestão - Geisel" at bounding box center [327, 552] width 166 height 25
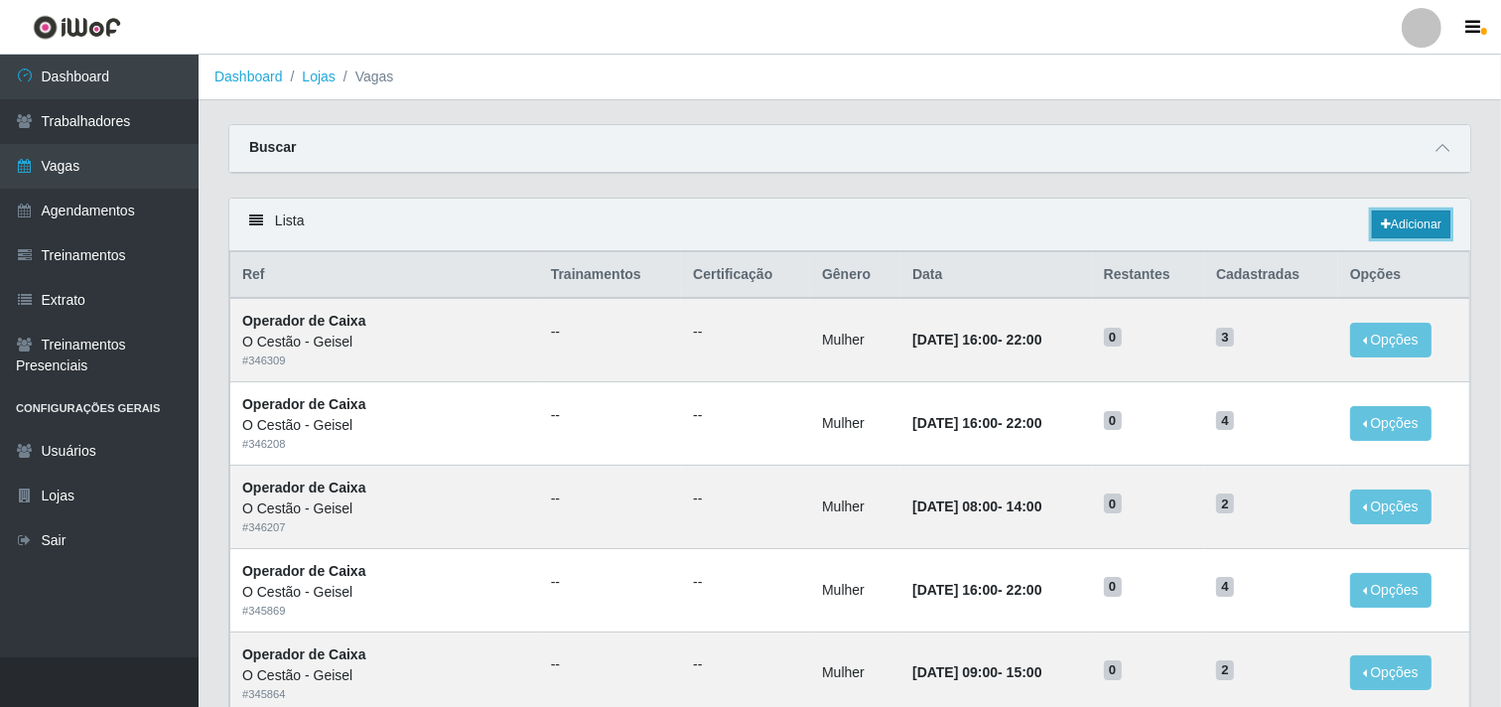
click at [1393, 228] on link "Adicionar" at bounding box center [1411, 224] width 78 height 28
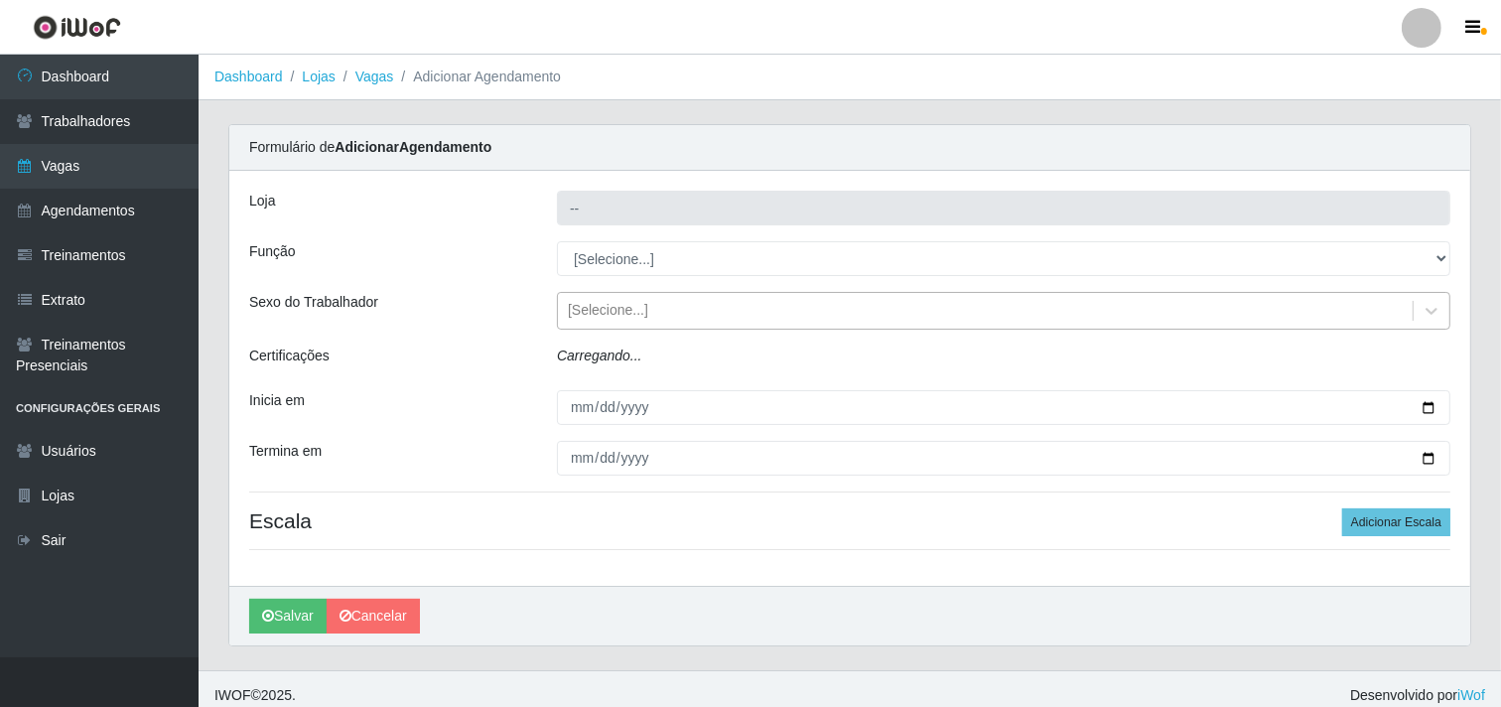
type input "O Cestão - Geisel"
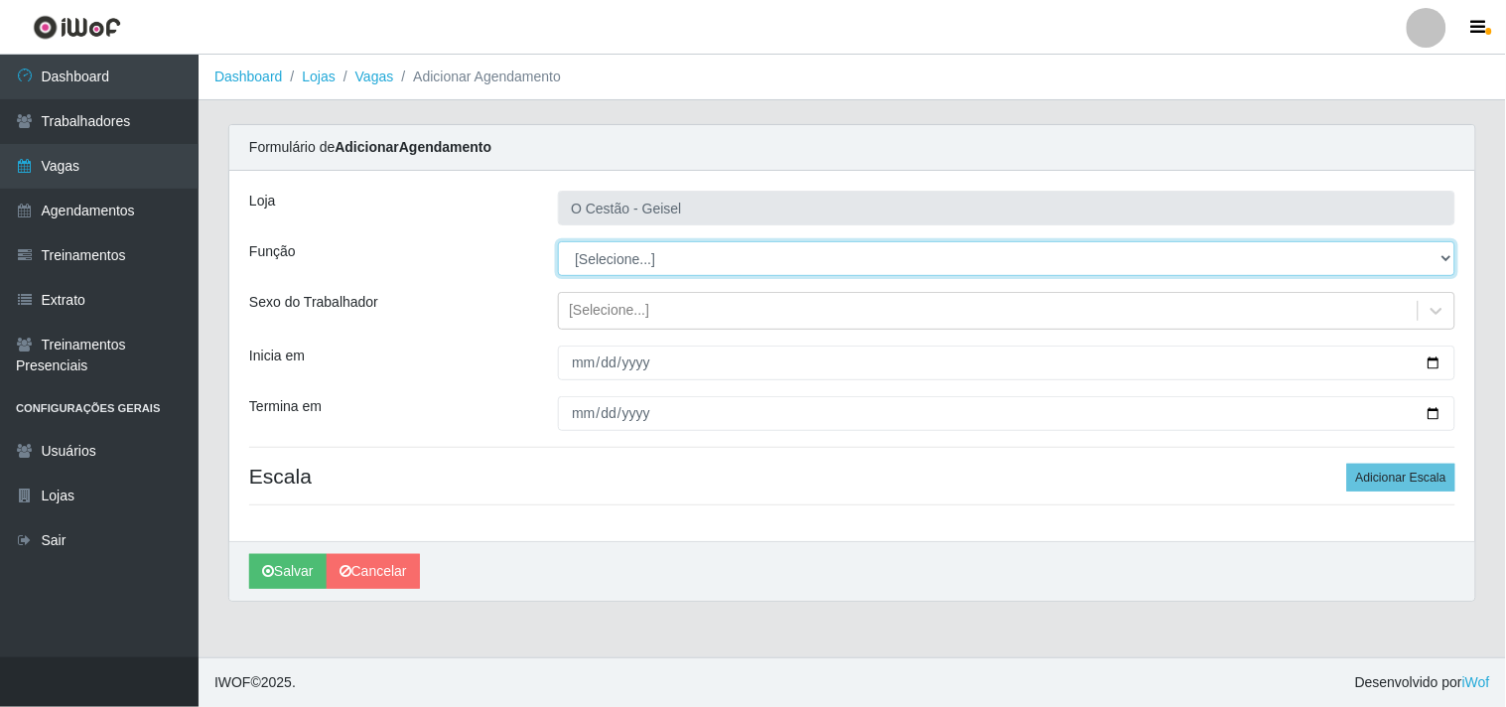
click at [587, 260] on select "[Selecione...] ASG ASG + ASG ++ Auxiliar de Estoque Auxiliar de Estoque + Auxil…" at bounding box center [1006, 258] width 897 height 35
select select "22"
click at [558, 241] on select "[Selecione...] ASG ASG + ASG ++ Auxiliar de Estoque Auxiliar de Estoque + Auxil…" at bounding box center [1006, 258] width 897 height 35
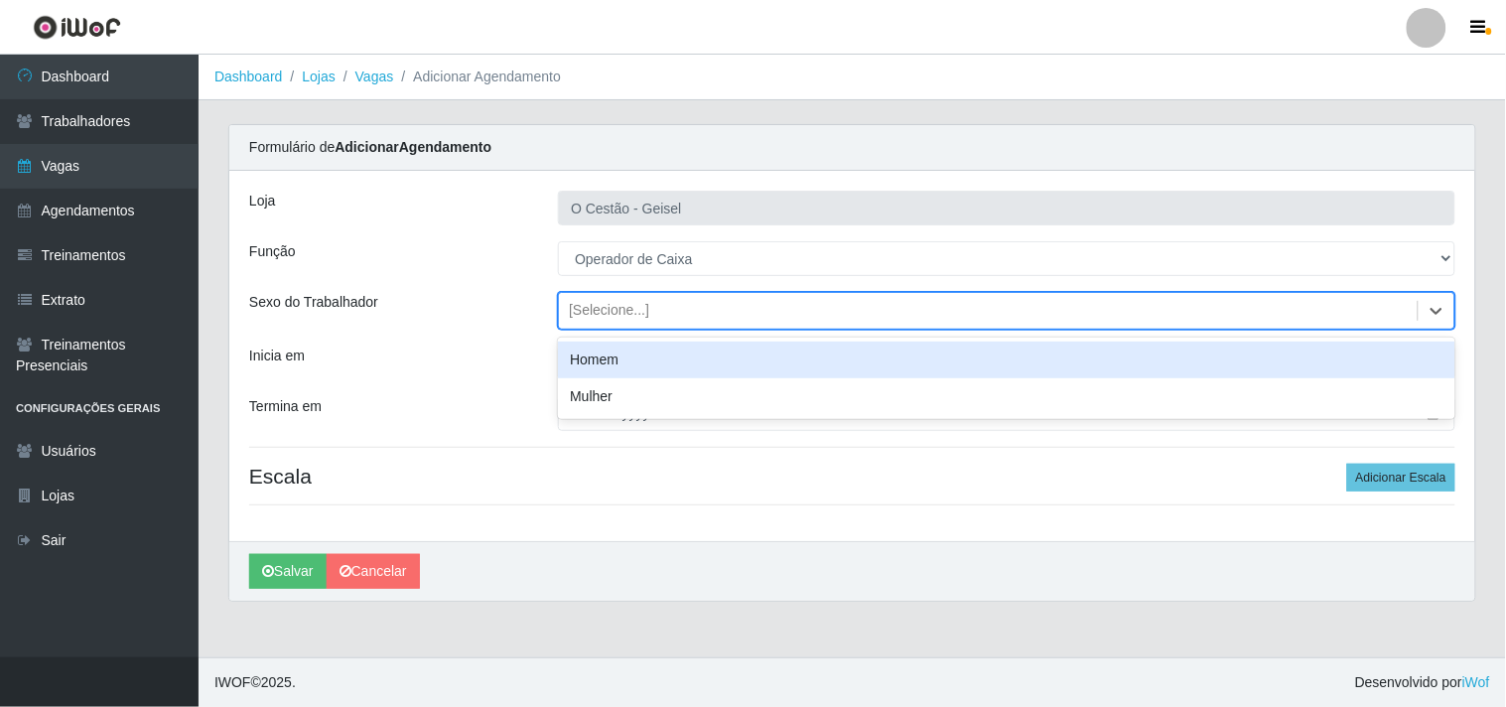
click at [707, 316] on div "[Selecione...]" at bounding box center [988, 311] width 859 height 33
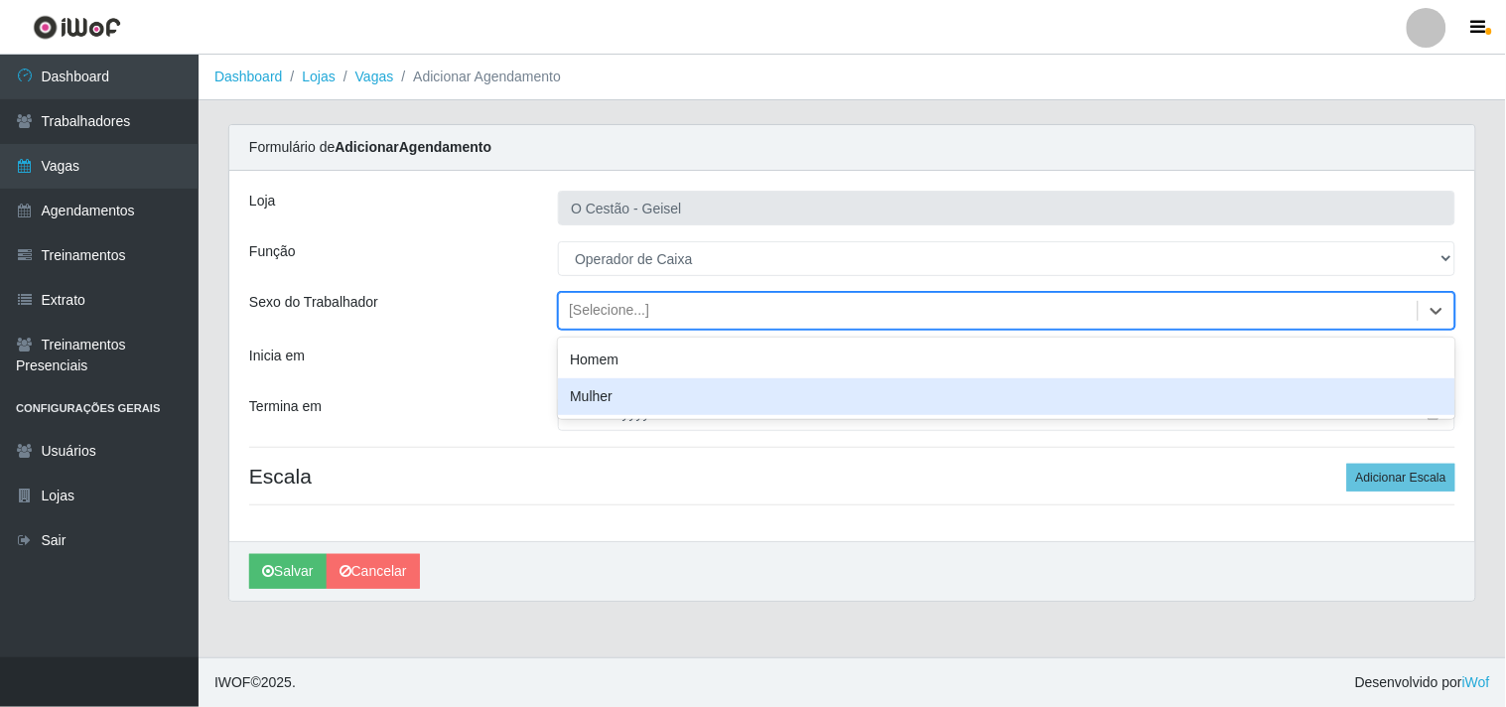
click at [676, 403] on div "Mulher" at bounding box center [1006, 396] width 897 height 37
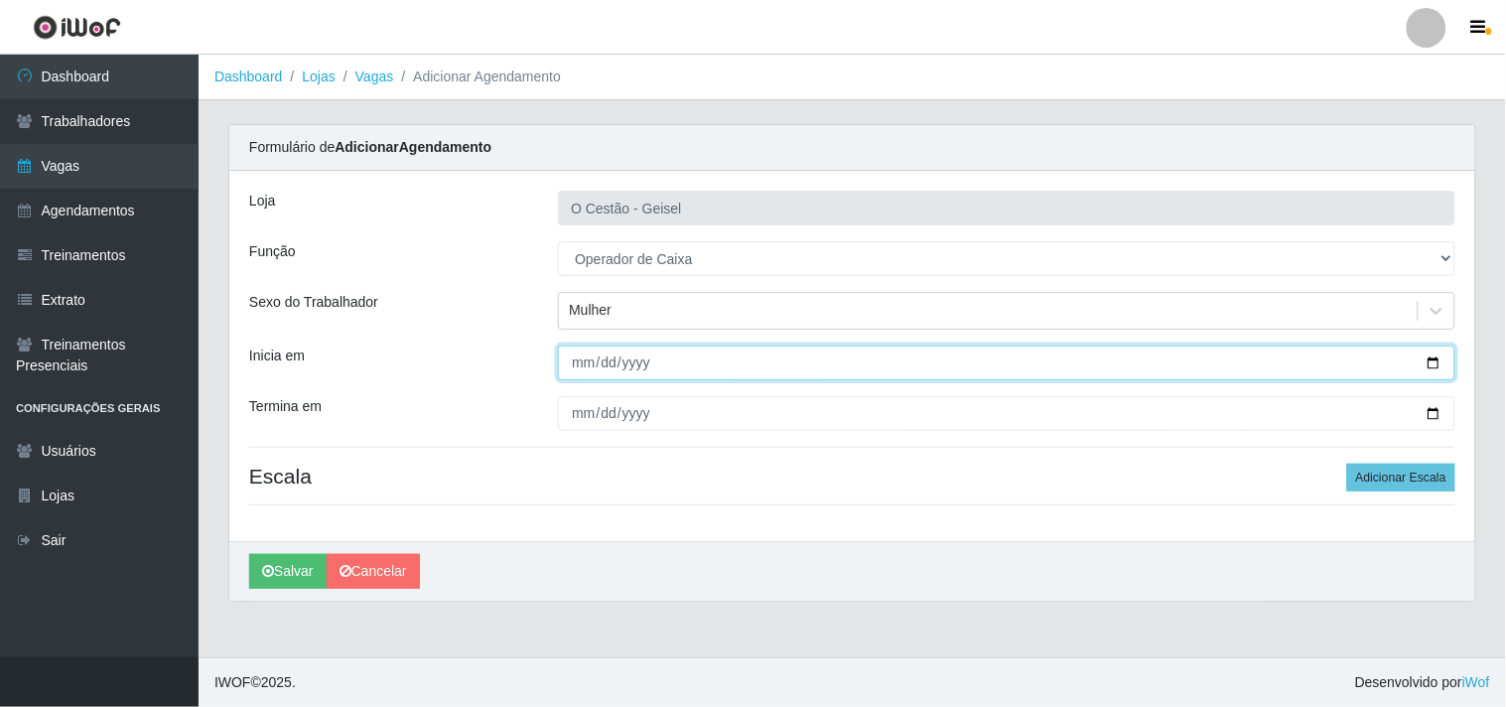
click at [588, 361] on input "Inicia em" at bounding box center [1006, 362] width 897 height 35
type input "[DATE]"
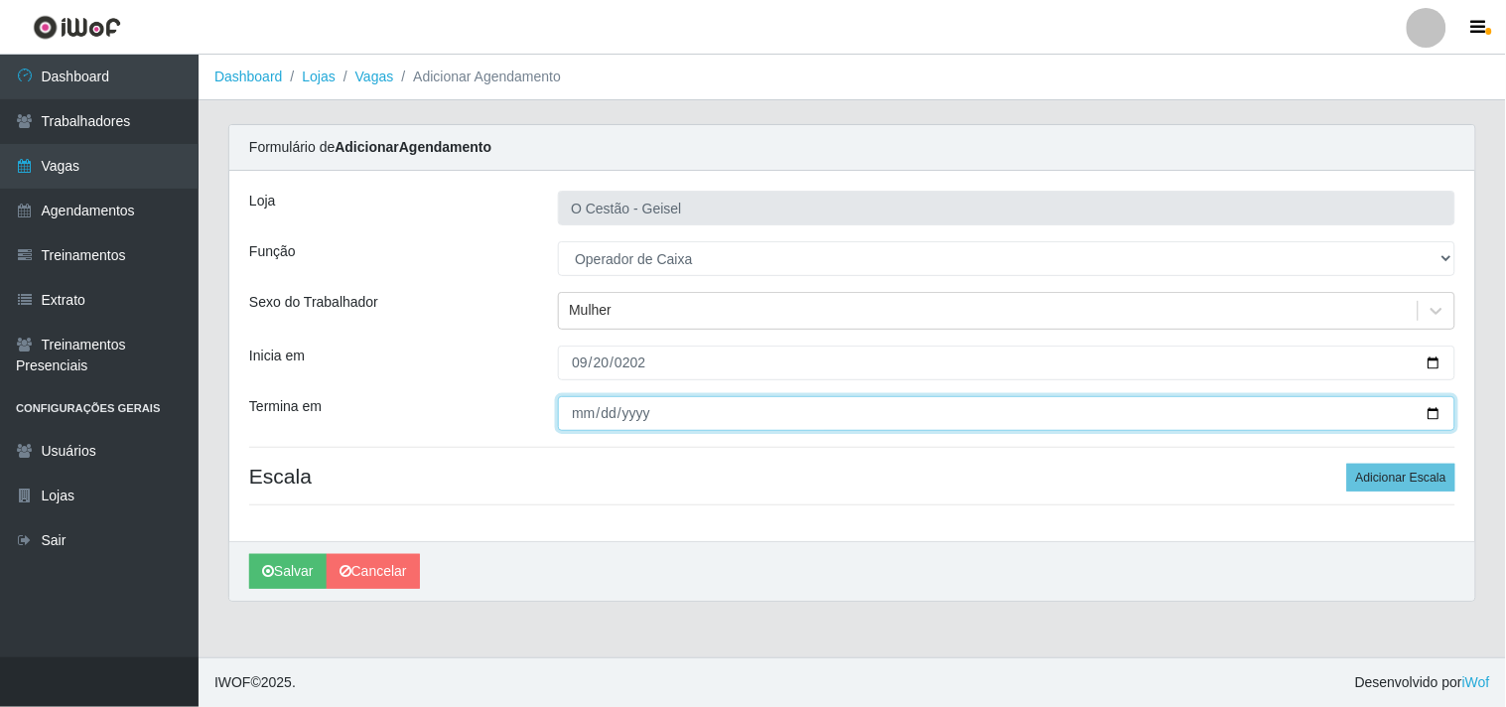
click at [582, 412] on input "Termina em" at bounding box center [1006, 413] width 897 height 35
type input "[DATE]"
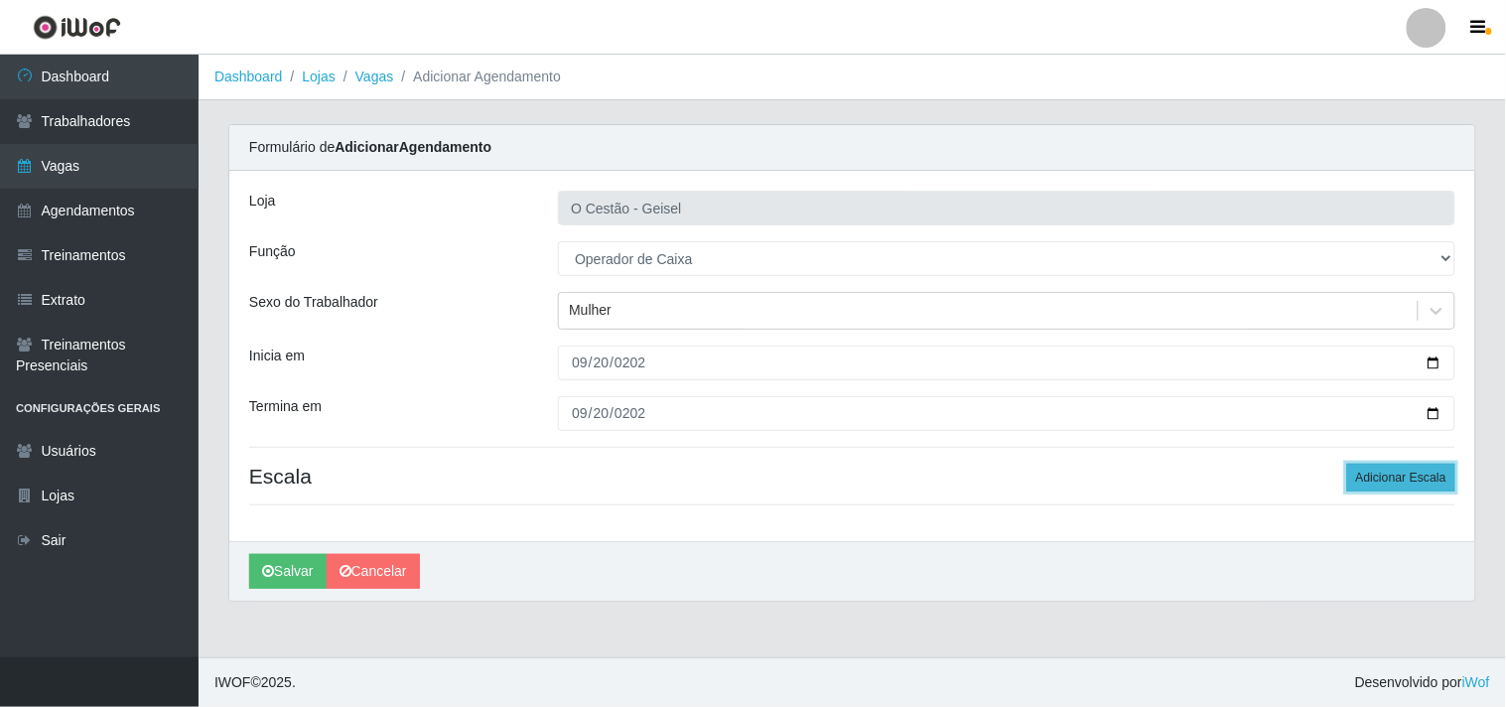
click at [1410, 487] on button "Adicionar Escala" at bounding box center [1401, 478] width 108 height 28
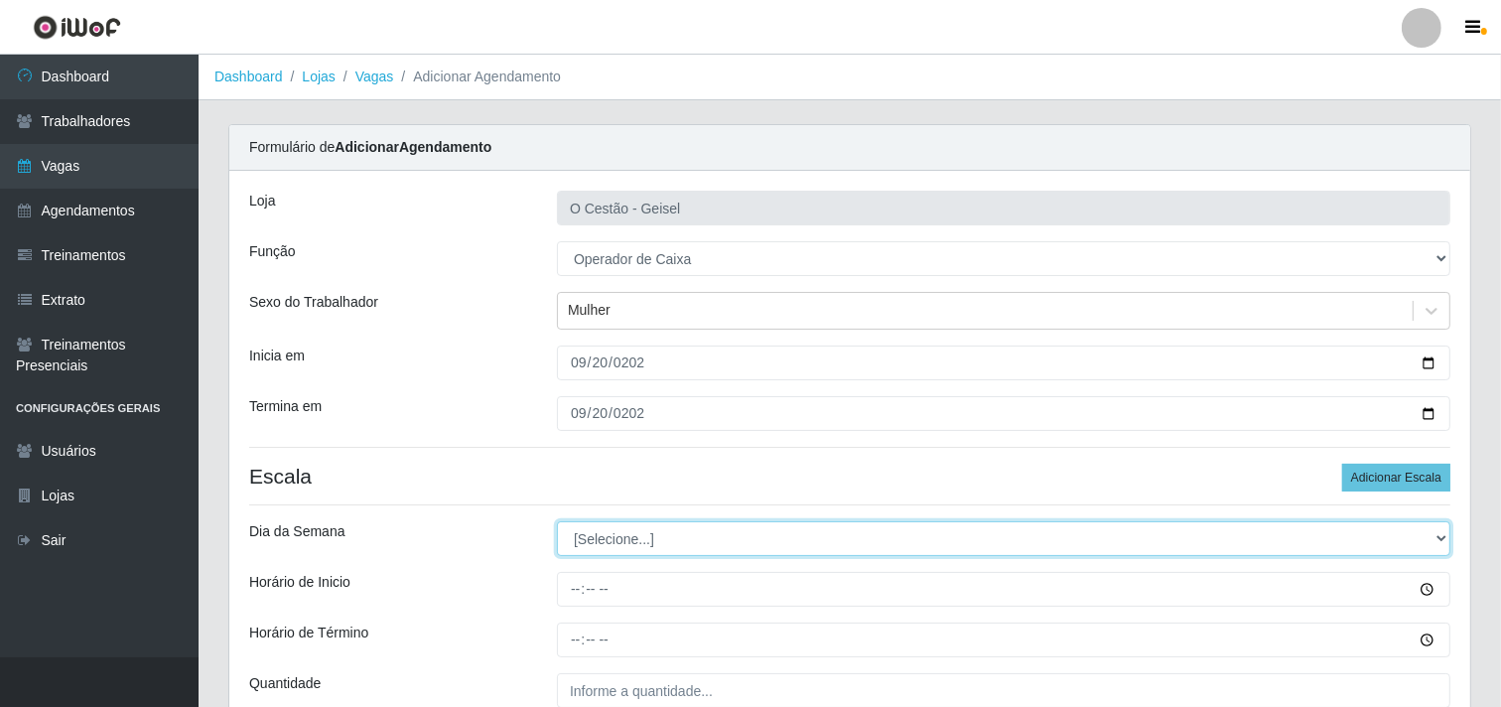
click at [599, 542] on select "[Selecione...] Segunda Terça Quarta Quinta Sexta Sábado Domingo" at bounding box center [1003, 538] width 893 height 35
select select "6"
click at [557, 521] on select "[Selecione...] Segunda Terça Quarta Quinta Sexta Sábado Domingo" at bounding box center [1003, 538] width 893 height 35
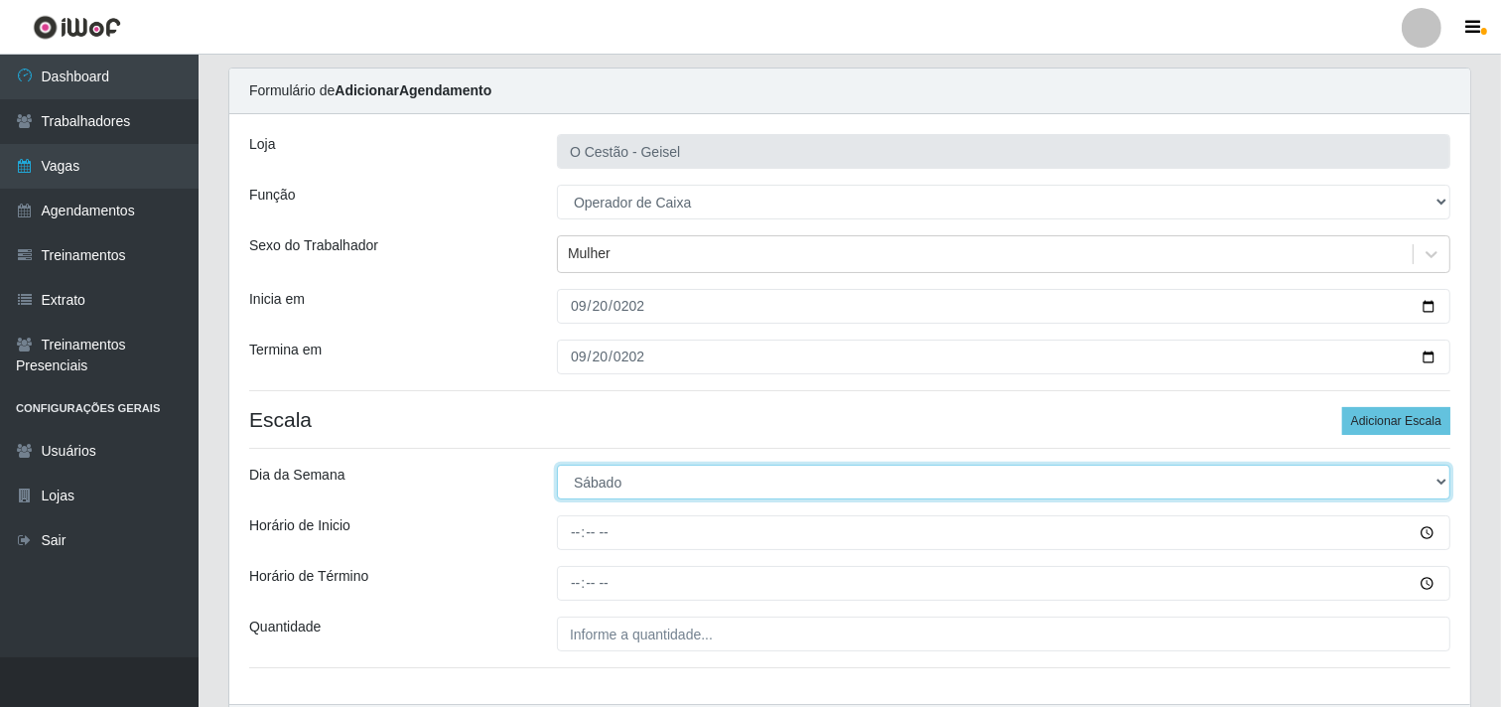
scroll to position [110, 0]
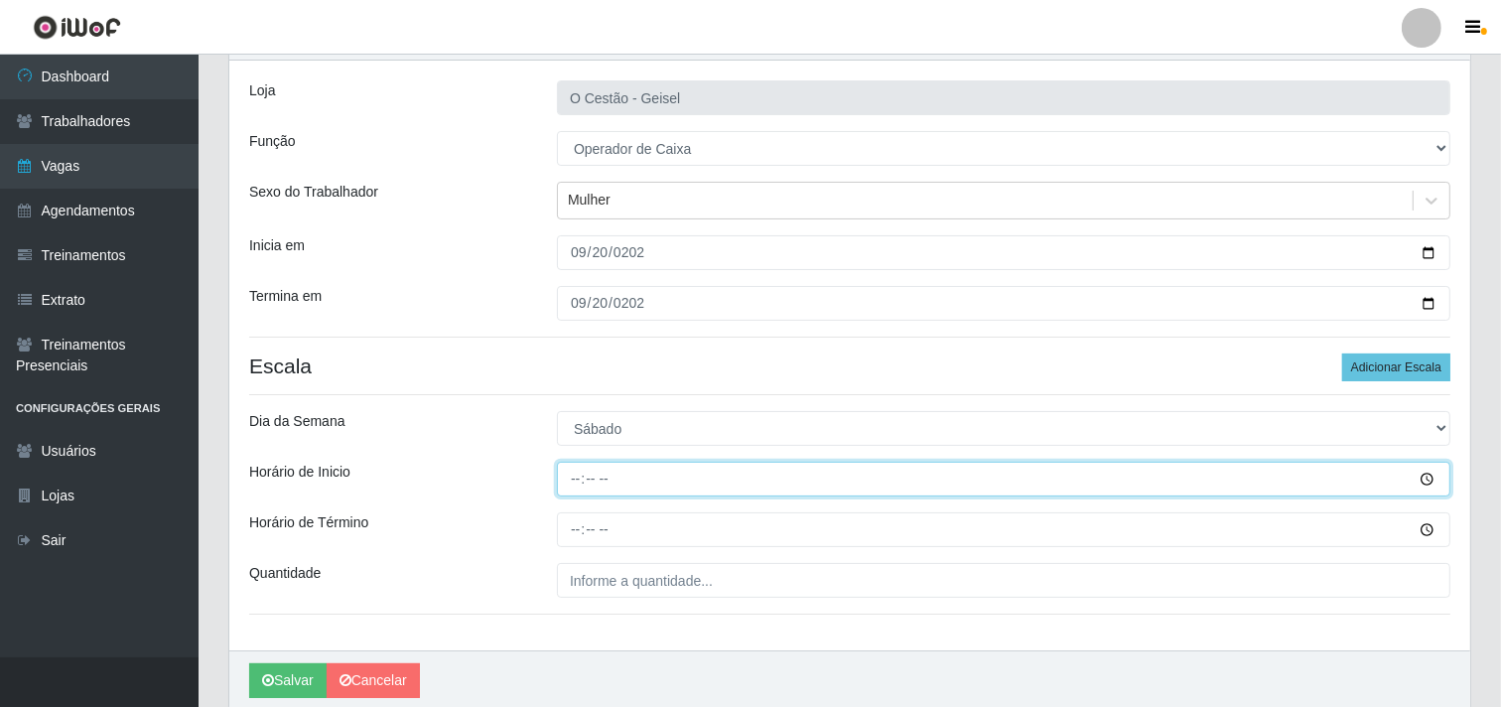
click at [570, 477] on input "Horário de Inicio" at bounding box center [1003, 479] width 893 height 35
type input "16:00"
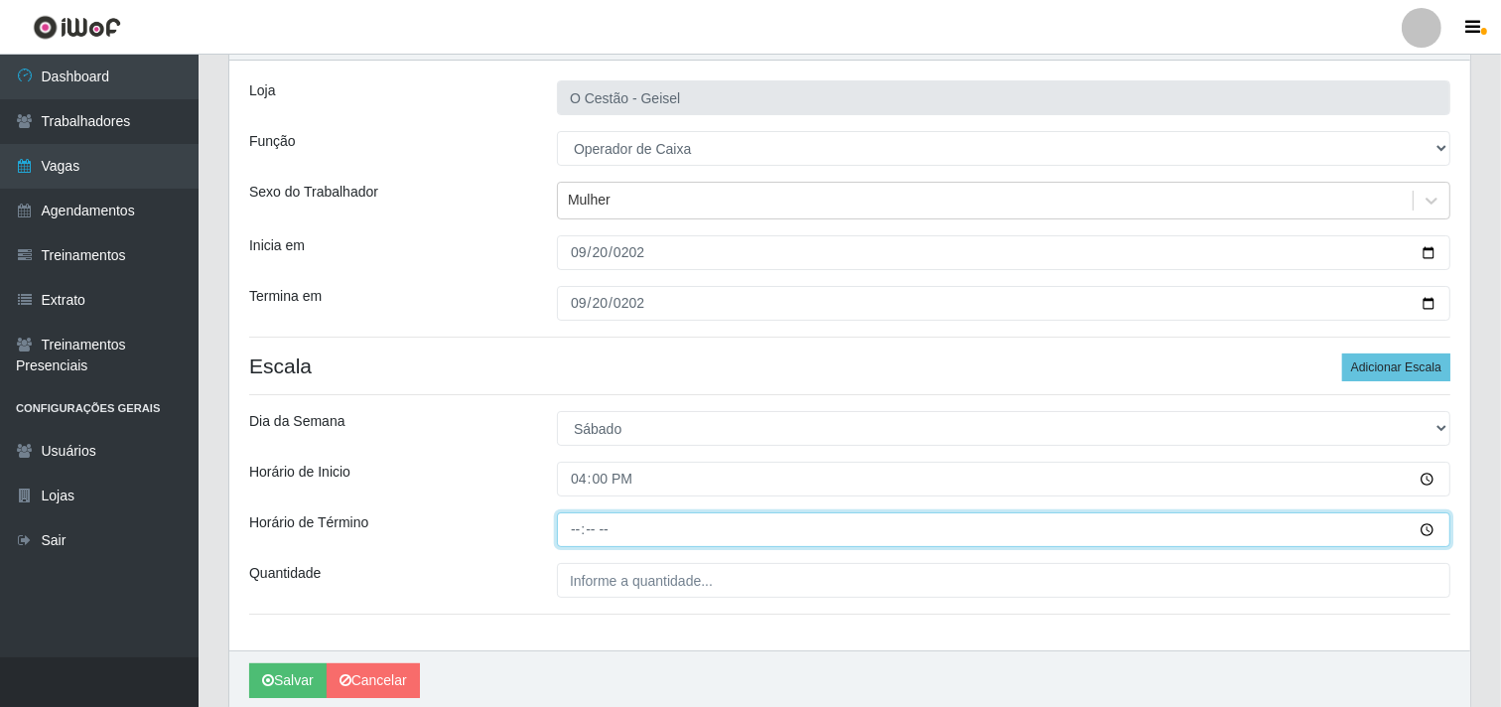
click at [570, 537] on input "Horário de Término" at bounding box center [1003, 529] width 893 height 35
type input "22:00"
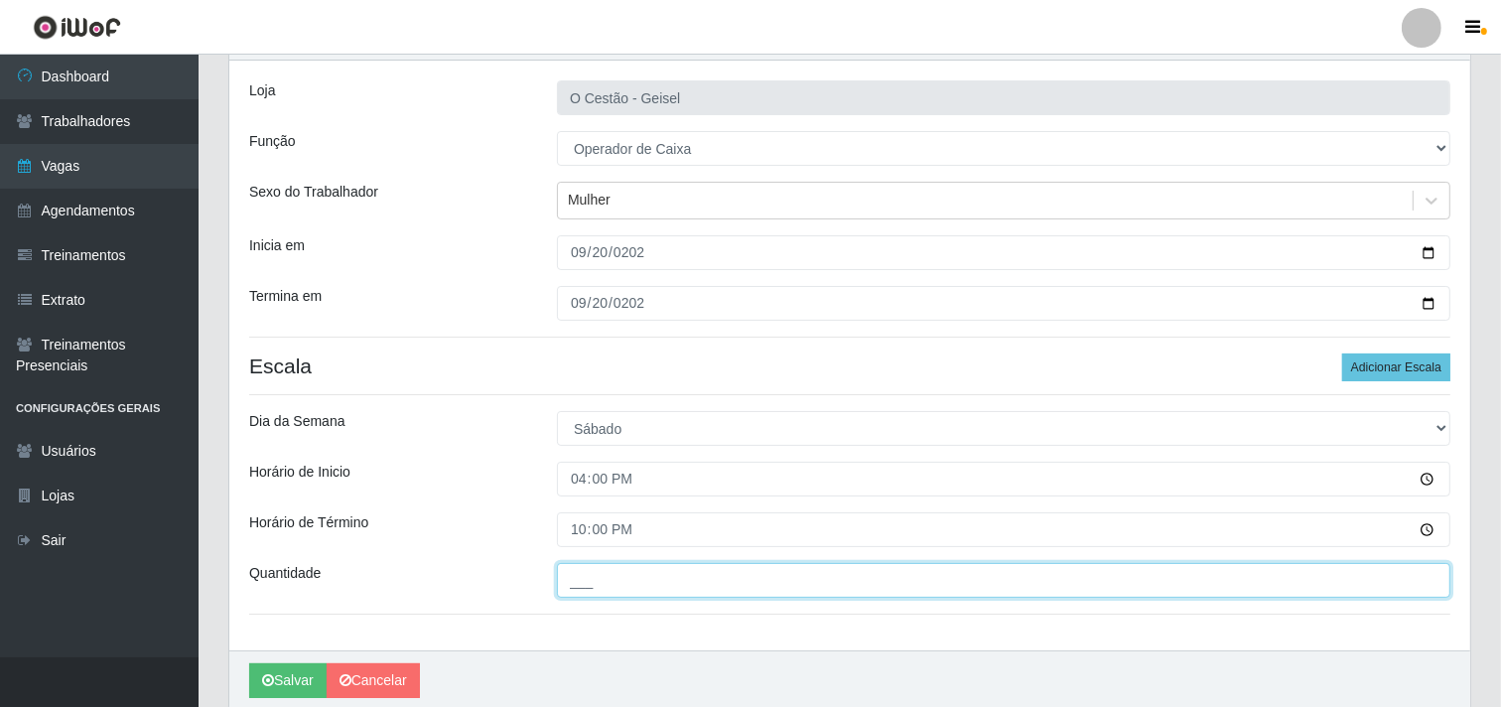
click at [604, 567] on input "___" at bounding box center [1003, 580] width 893 height 35
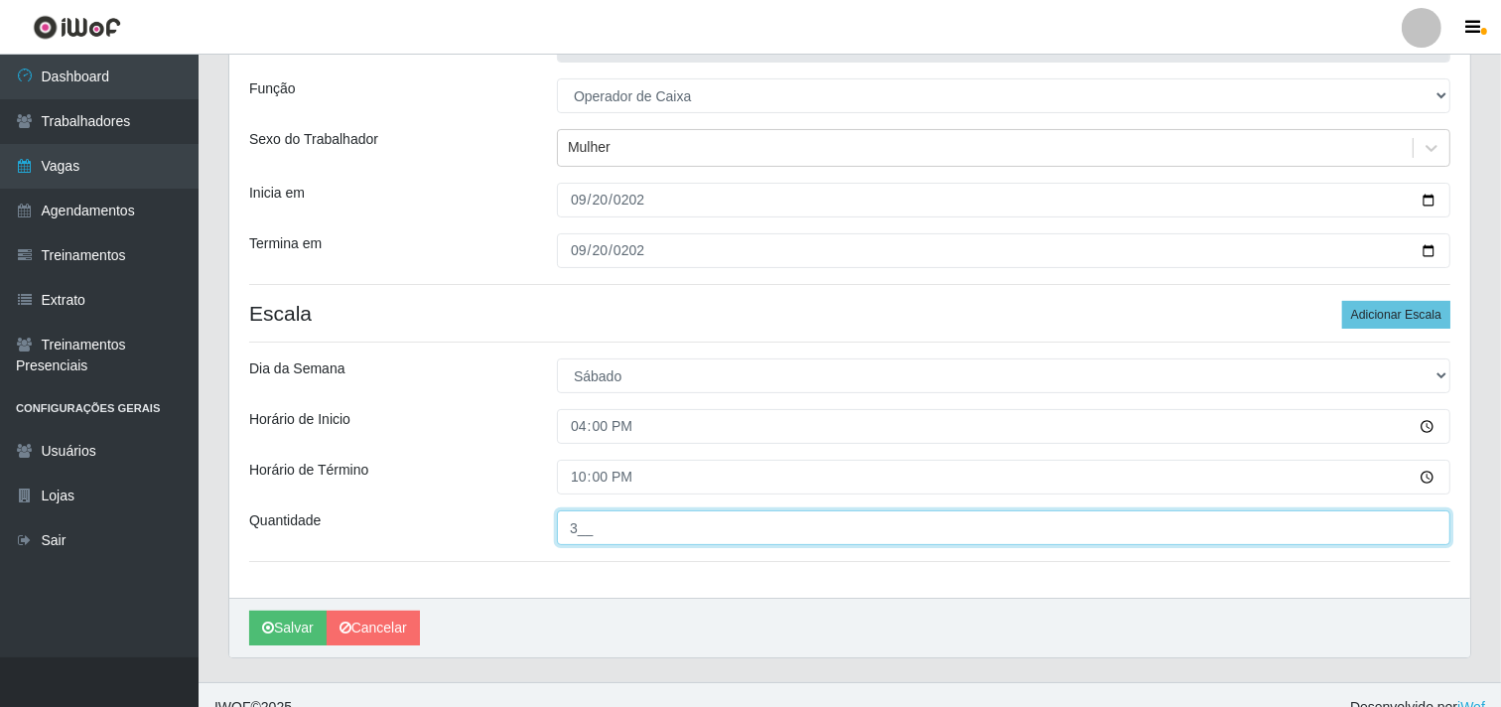
scroll to position [189, 0]
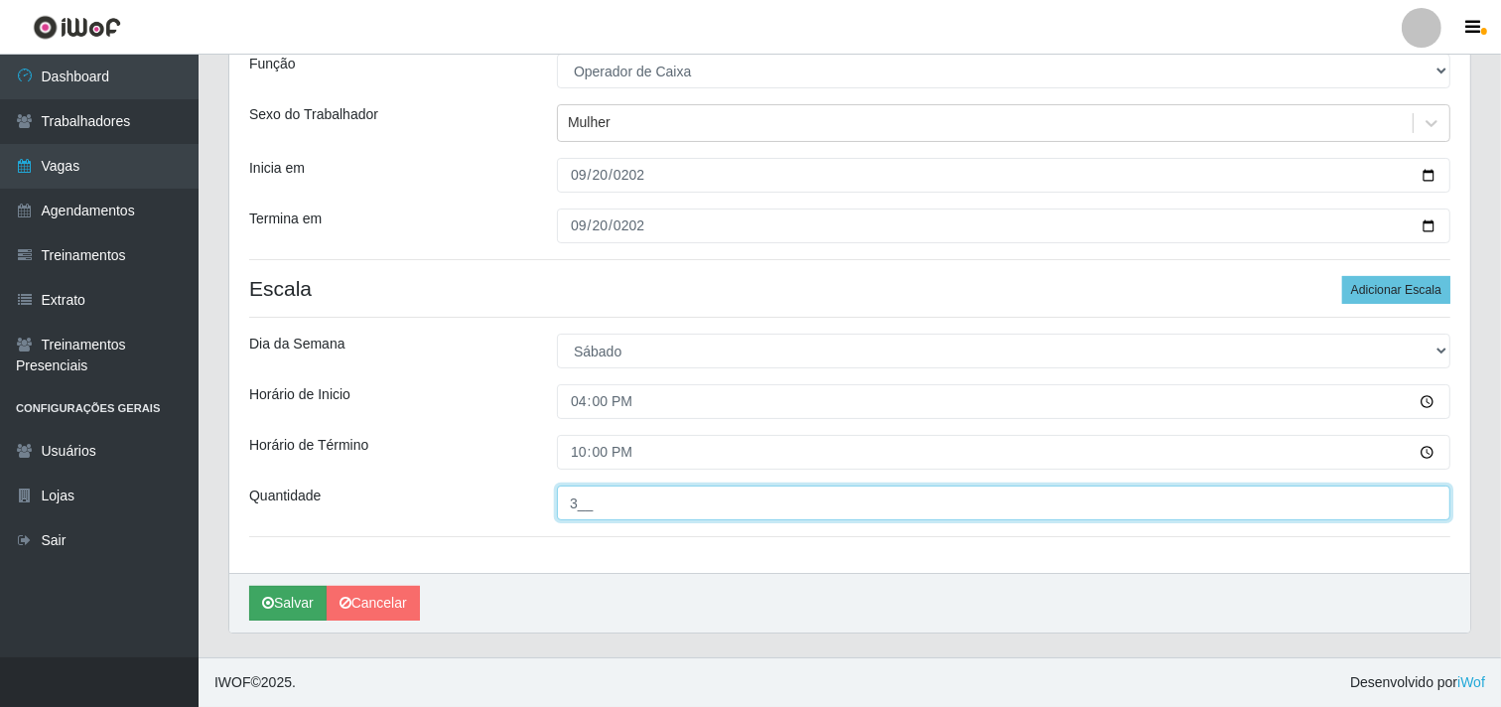
type input "3__"
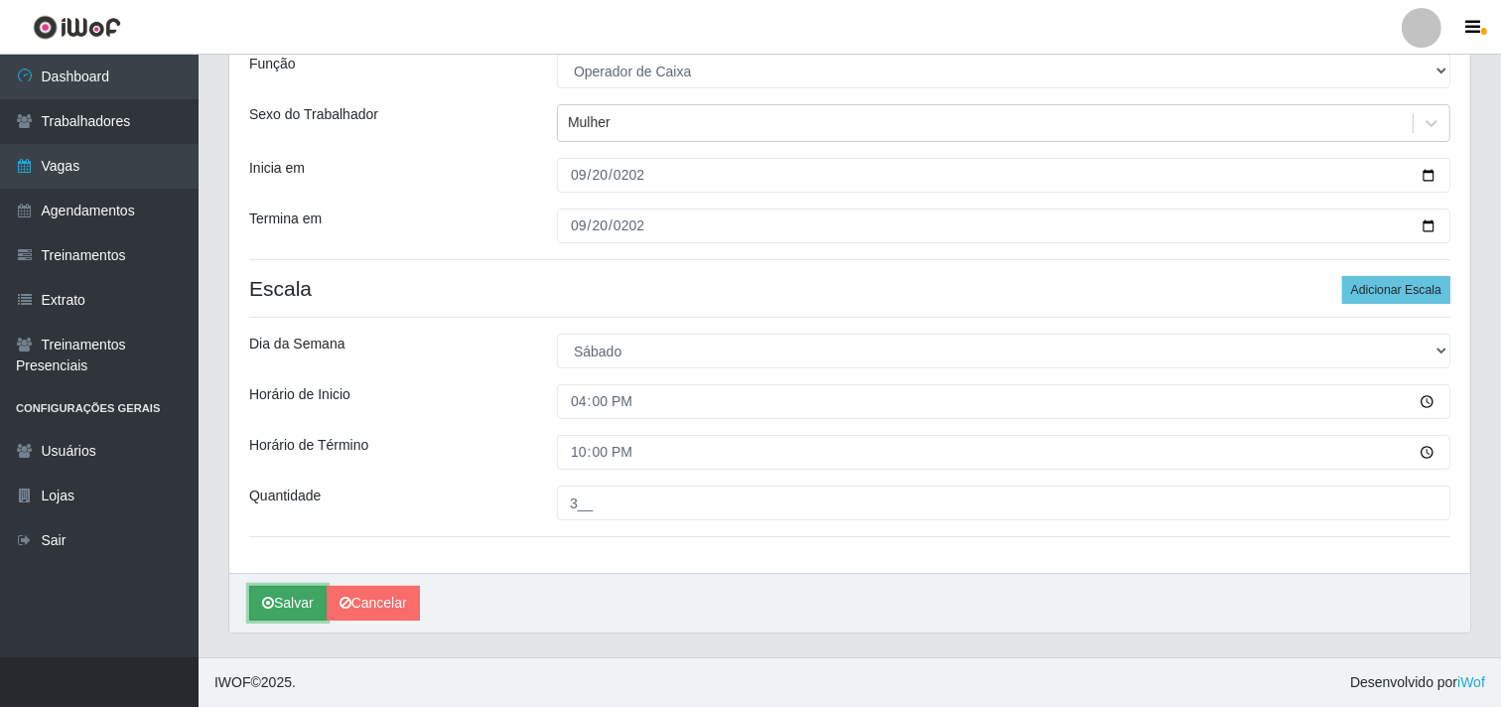
click at [304, 604] on button "Salvar" at bounding box center [287, 603] width 77 height 35
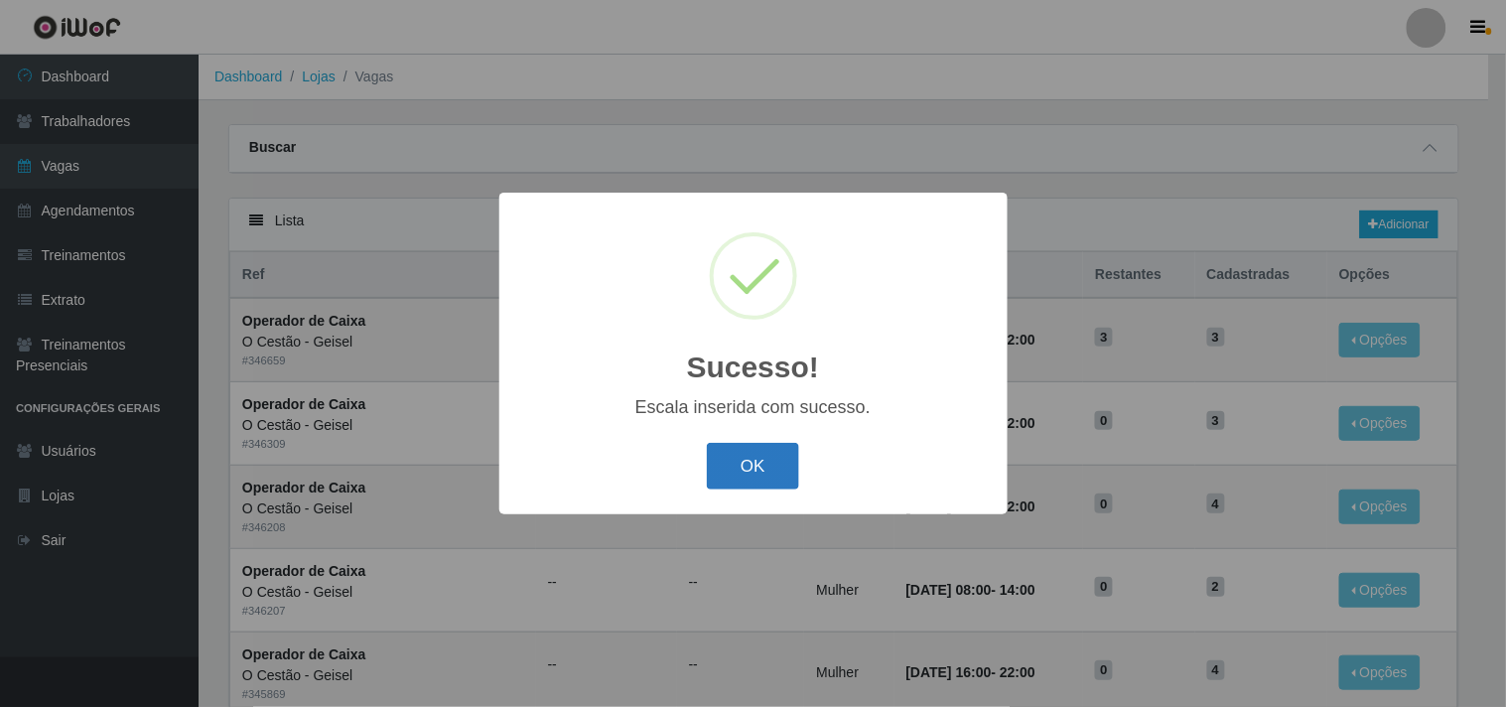
click at [760, 452] on button "OK" at bounding box center [753, 466] width 92 height 47
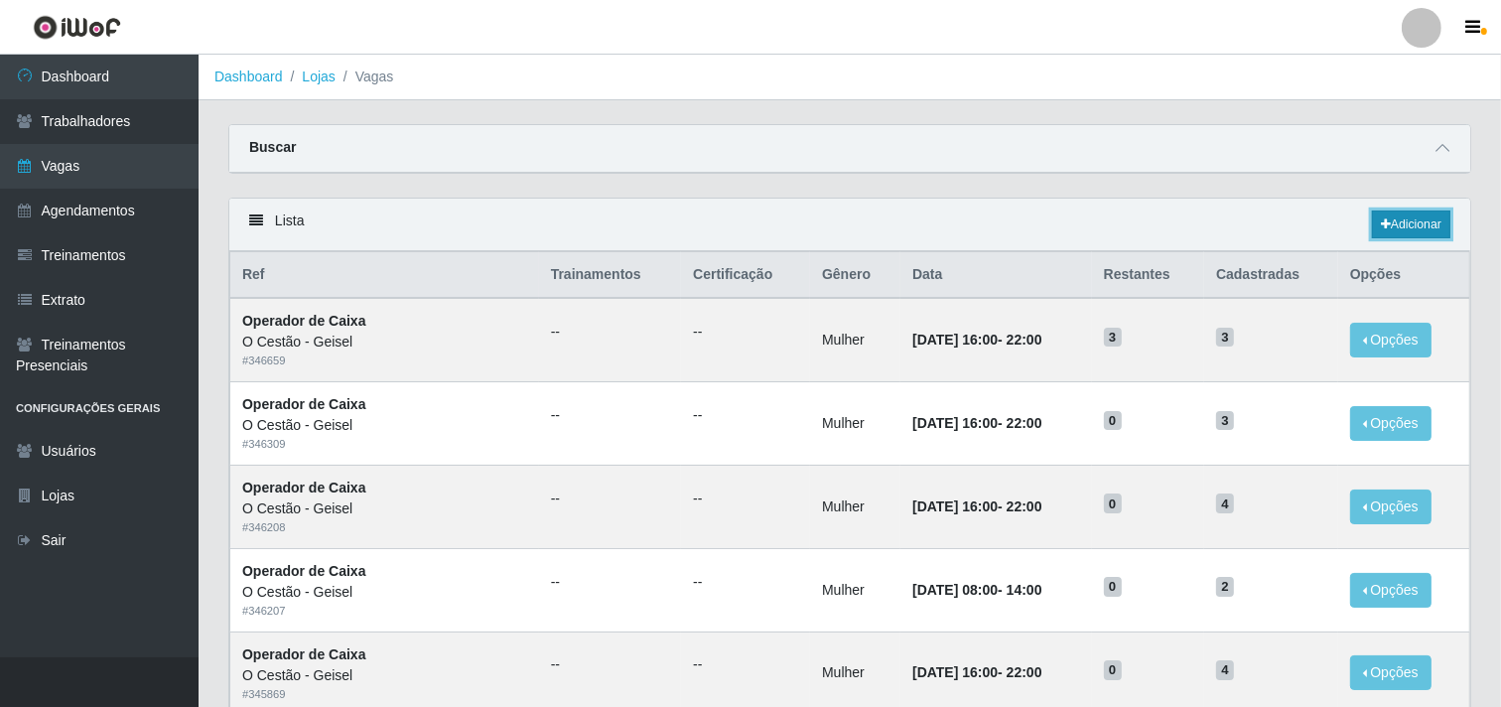
click at [1426, 211] on link "Adicionar" at bounding box center [1411, 224] width 78 height 28
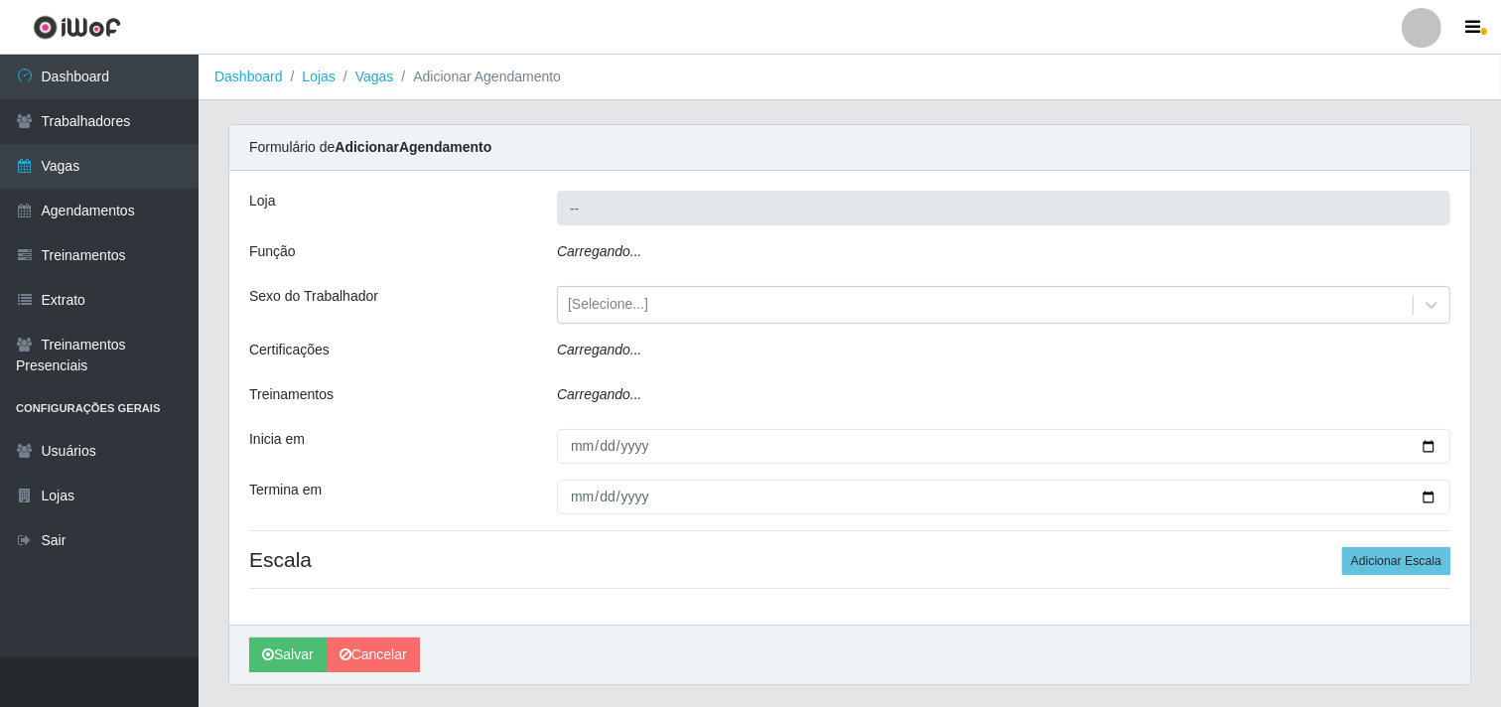
type input "O Cestão - Geisel"
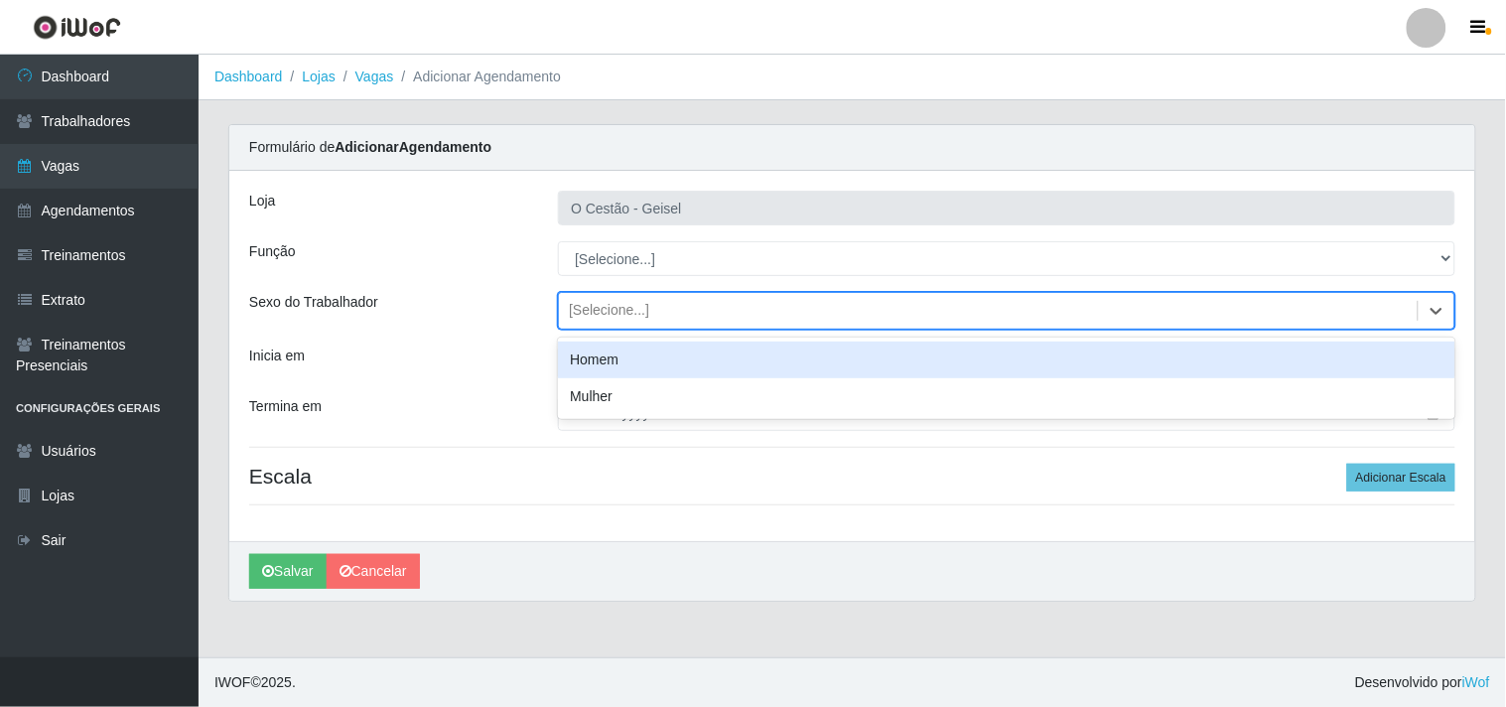
click at [649, 310] on div "[Selecione...]" at bounding box center [988, 311] width 859 height 33
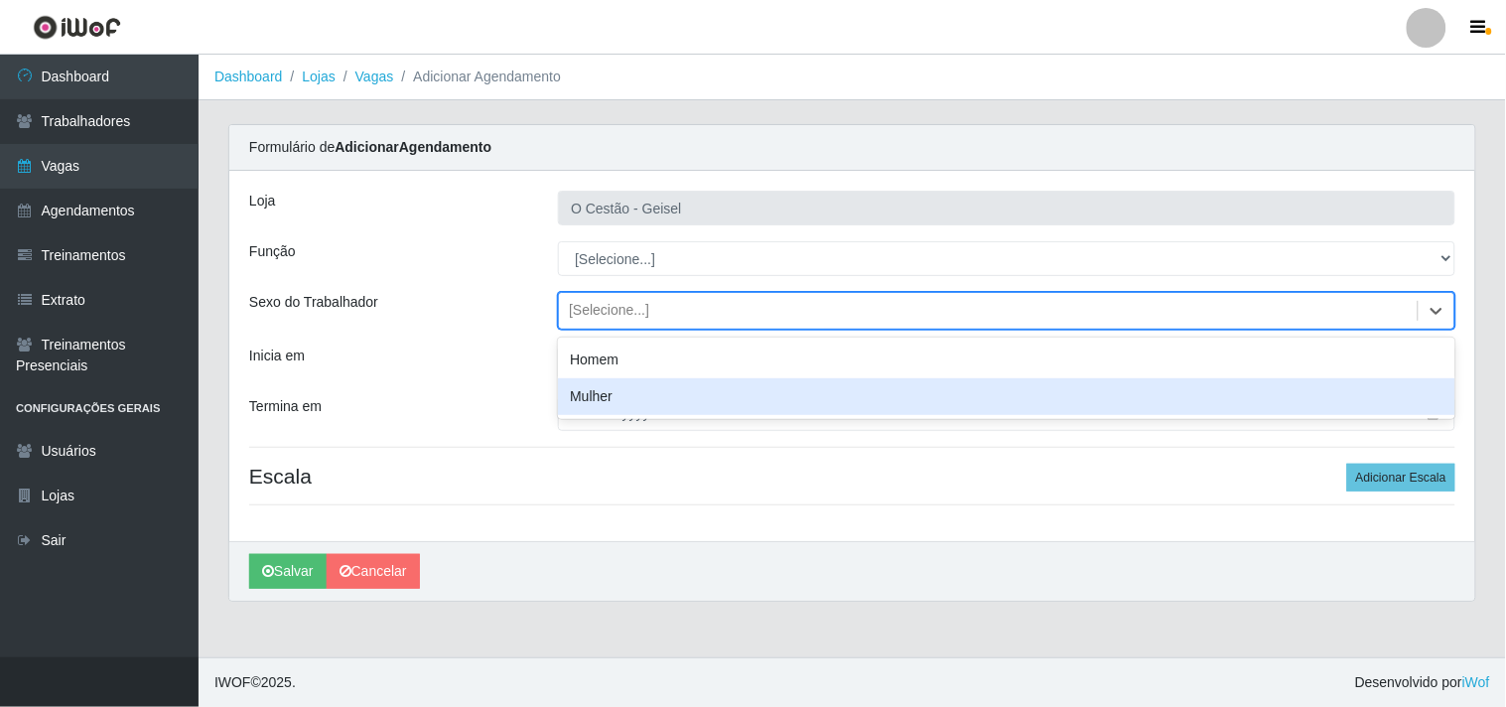
click at [626, 394] on div "Mulher" at bounding box center [1006, 396] width 897 height 37
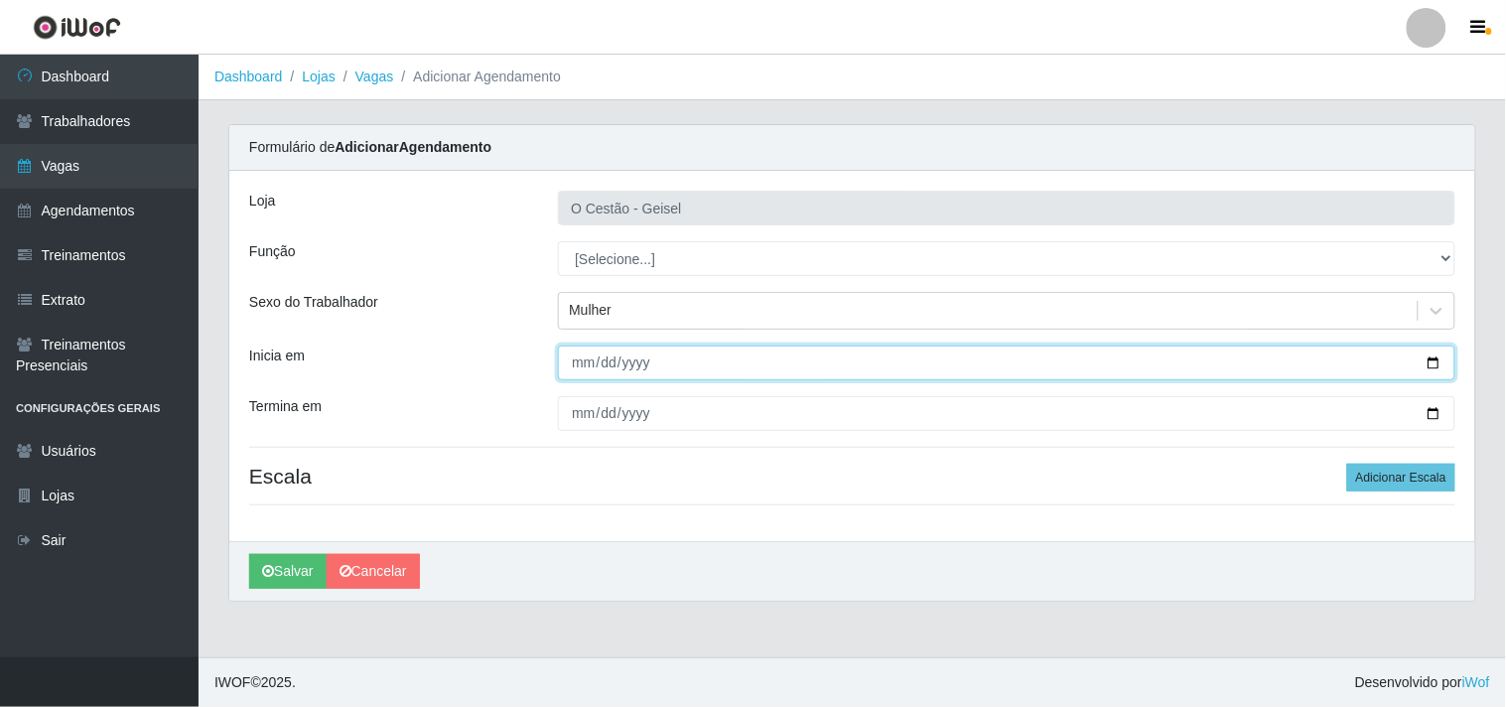
click at [568, 360] on input "Inicia em" at bounding box center [1006, 362] width 897 height 35
type input "[DATE]"
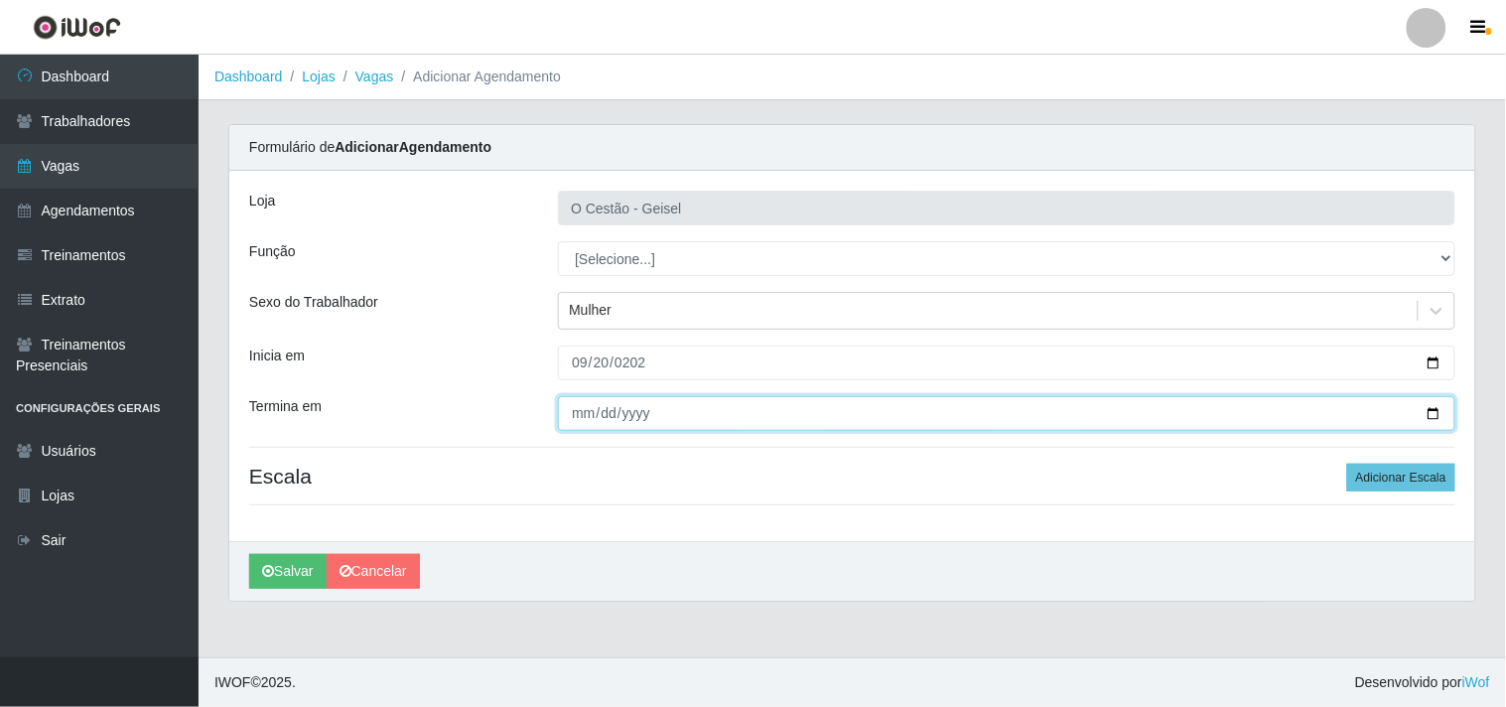
click at [582, 414] on input "Termina em" at bounding box center [1006, 413] width 897 height 35
type input "[DATE]"
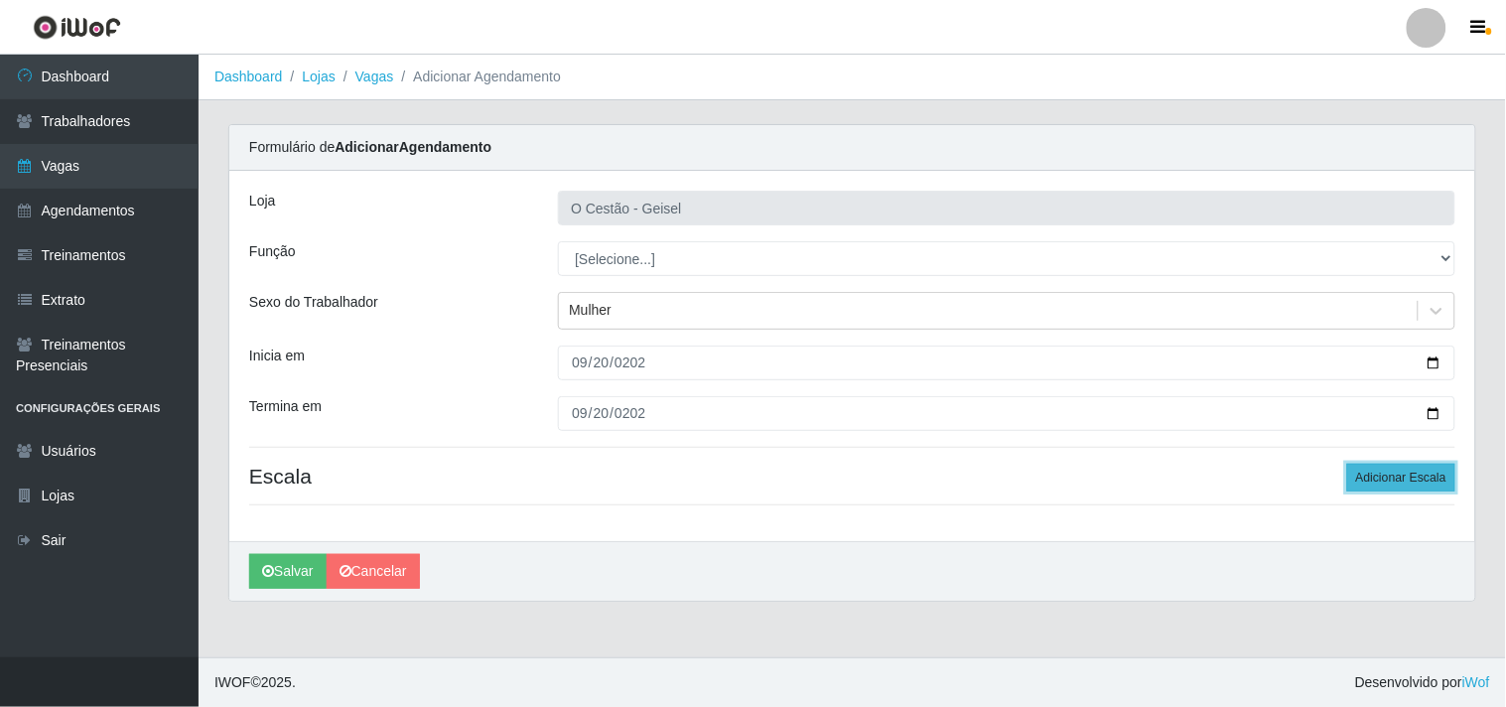
click at [1371, 480] on button "Adicionar Escala" at bounding box center [1401, 478] width 108 height 28
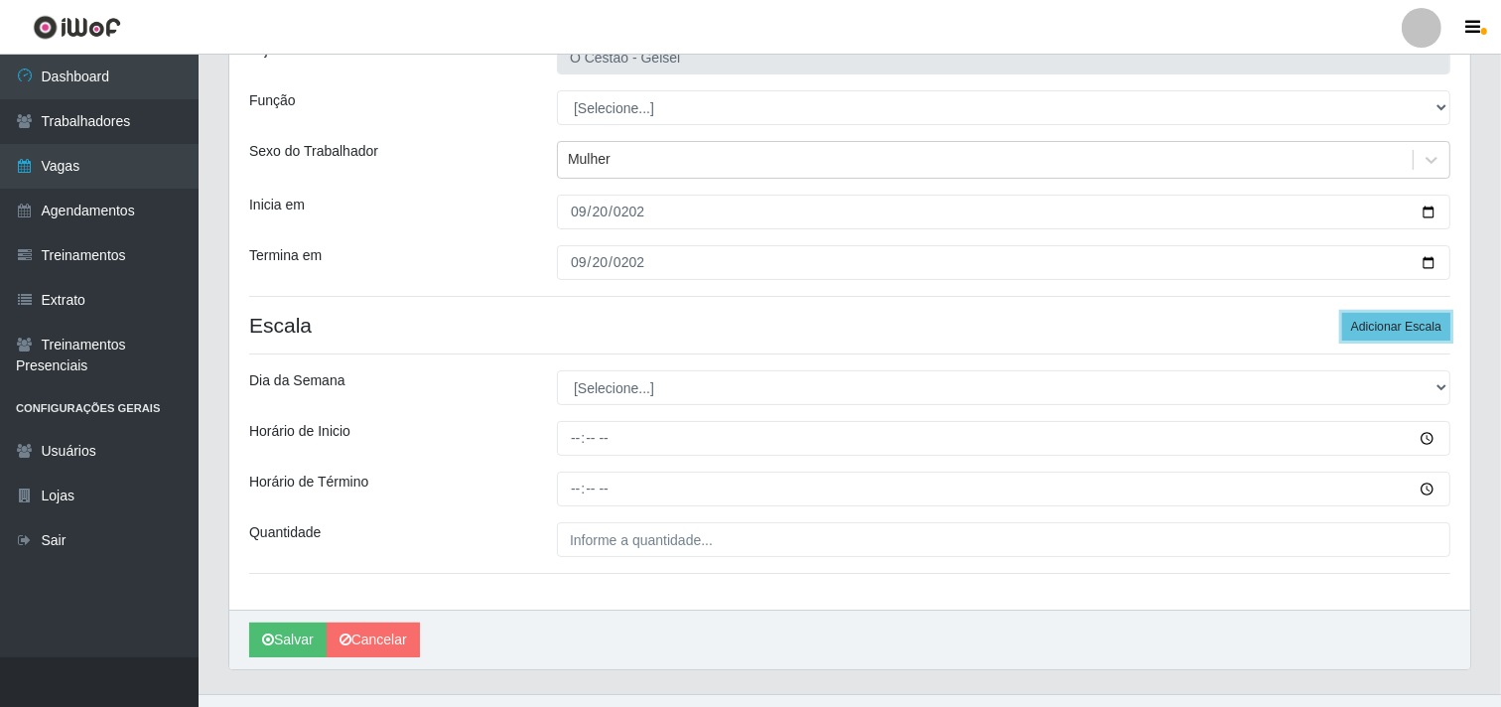
scroll to position [189, 0]
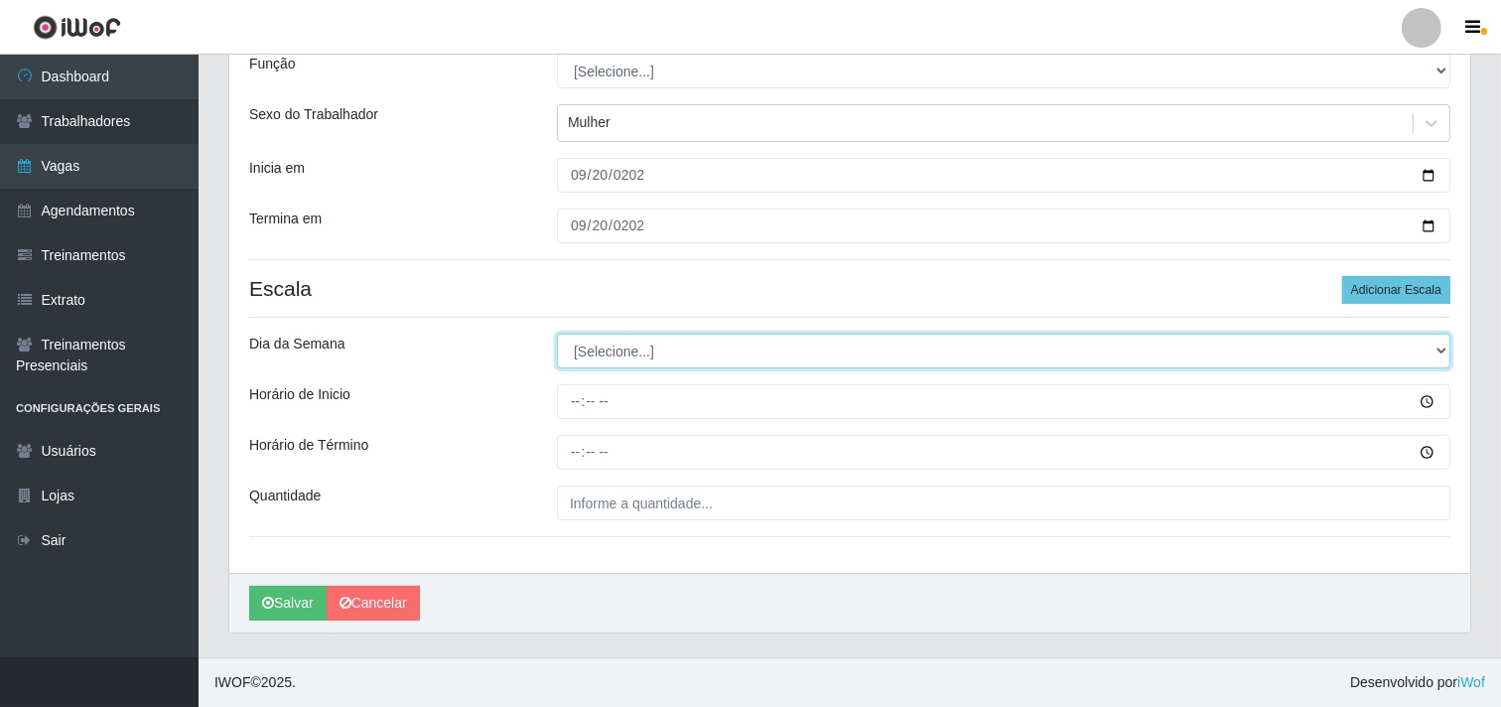
click at [603, 344] on select "[Selecione...] Segunda Terça Quarta Quinta Sexta Sábado Domingo" at bounding box center [1003, 351] width 893 height 35
select select "6"
click at [557, 334] on select "[Selecione...] Segunda Terça Quarta Quinta Sexta Sábado Domingo" at bounding box center [1003, 351] width 893 height 35
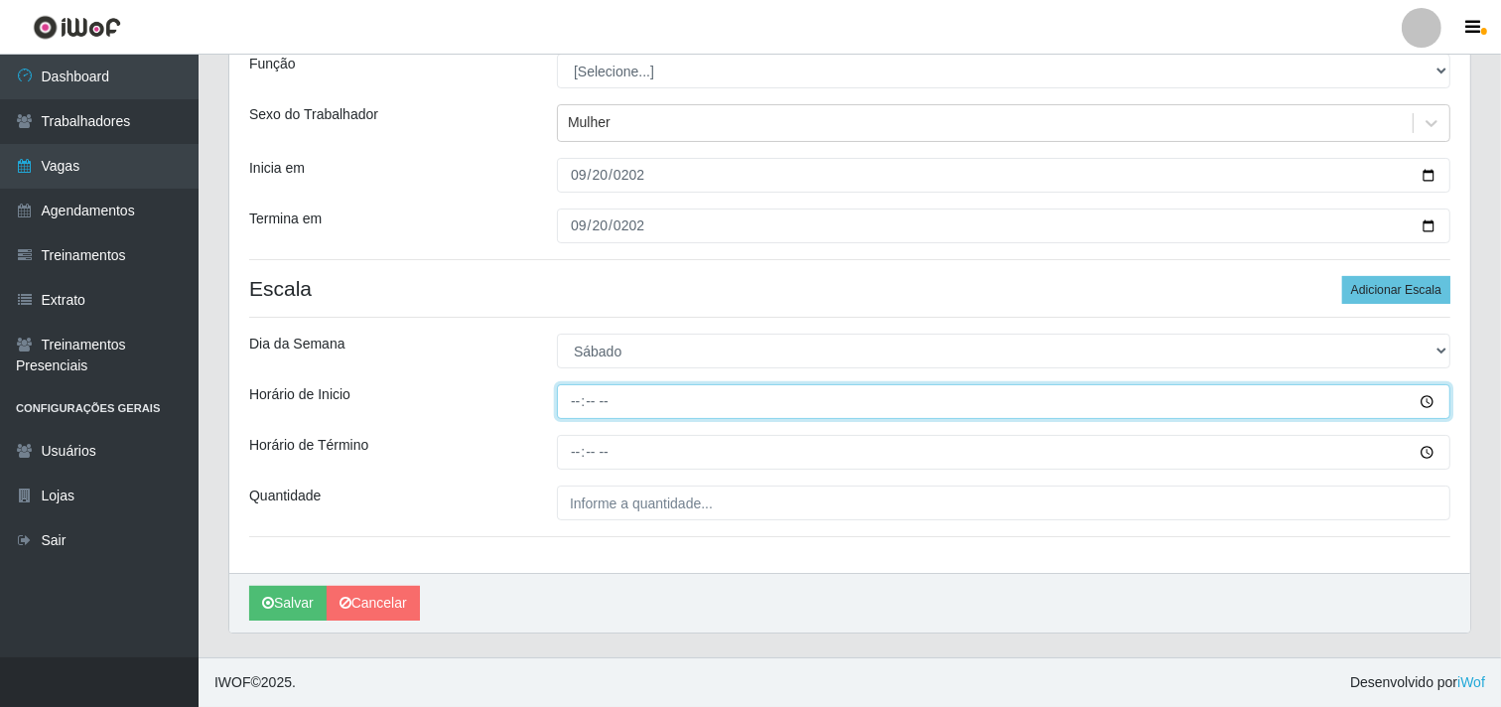
click at [571, 403] on input "Horário de Inicio" at bounding box center [1003, 401] width 893 height 35
type input "08:00"
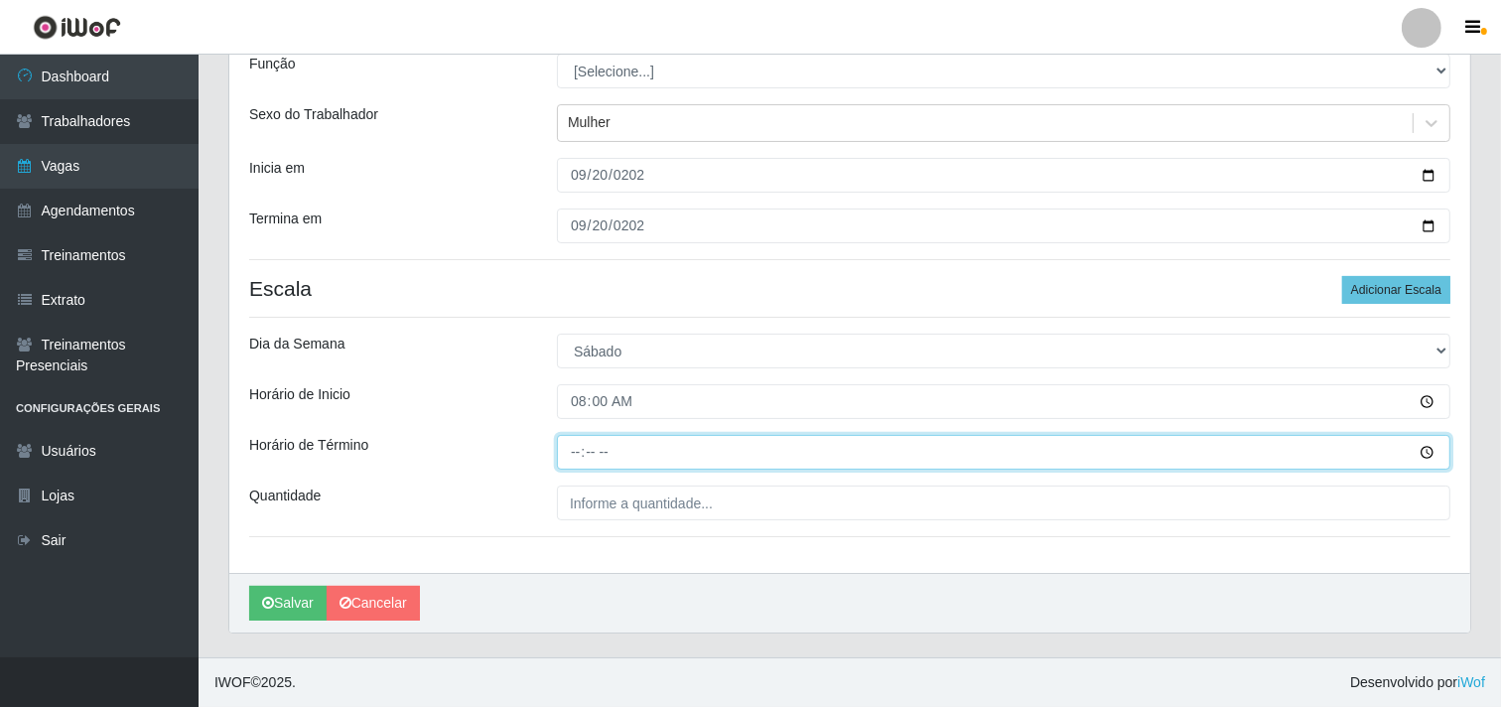
click at [582, 460] on input "Horário de Término" at bounding box center [1003, 452] width 893 height 35
type input "14:00"
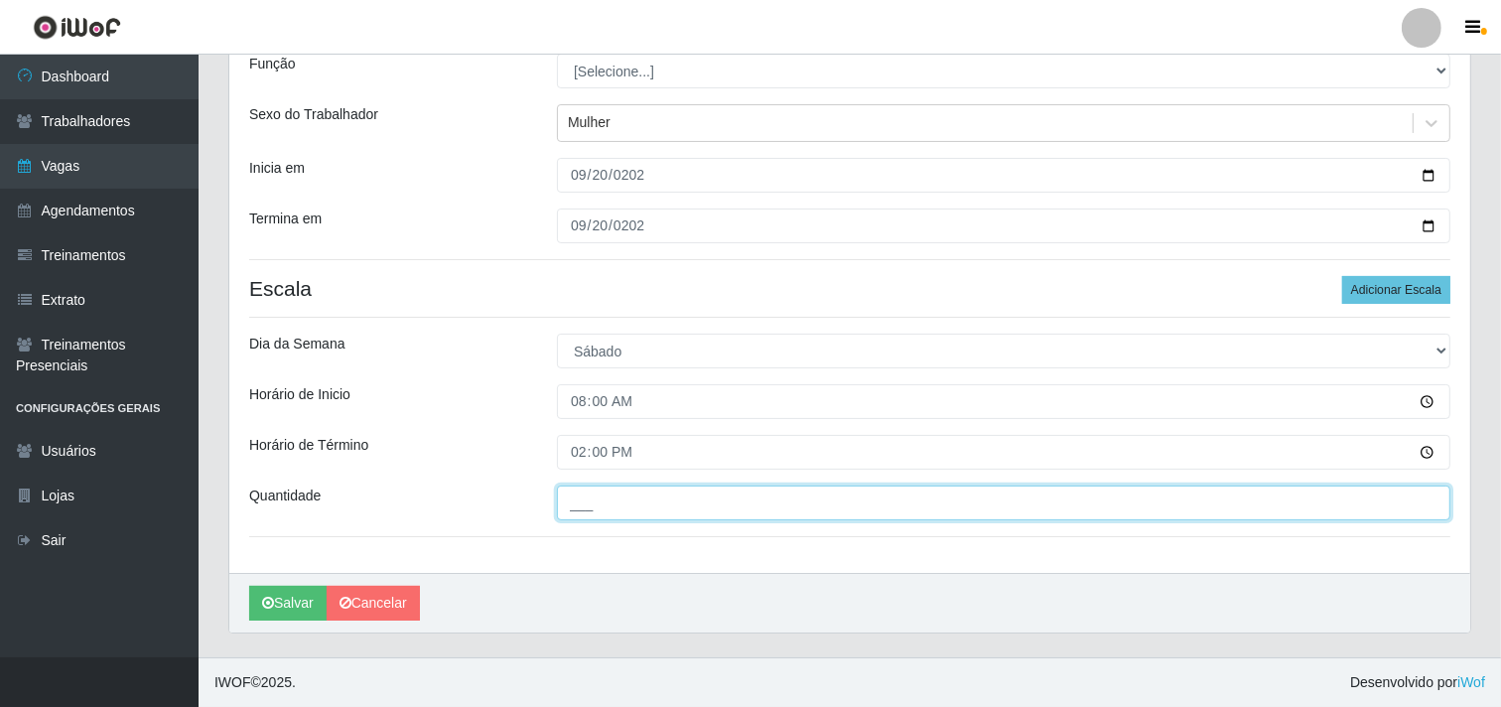
click at [613, 498] on input "___" at bounding box center [1003, 502] width 893 height 35
type input "1__"
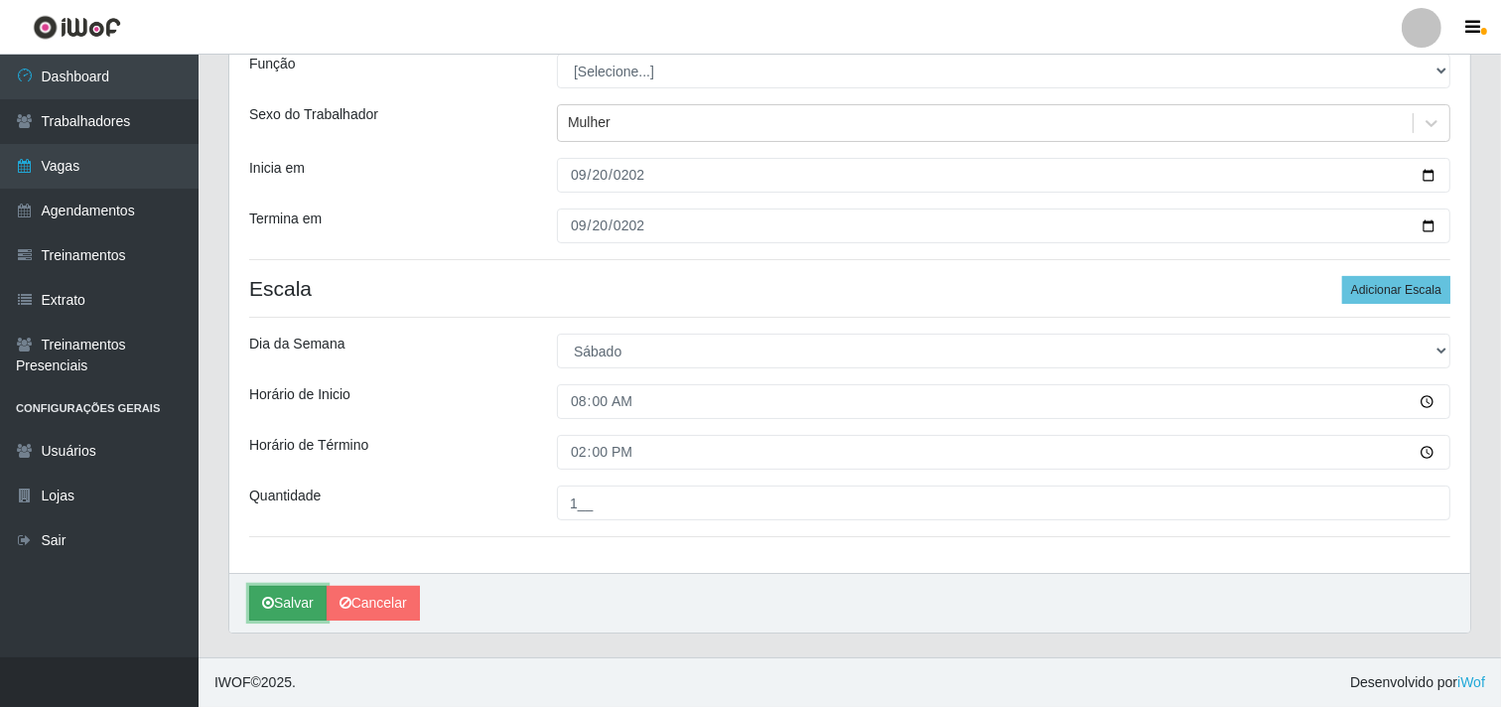
click at [313, 604] on button "Salvar" at bounding box center [287, 603] width 77 height 35
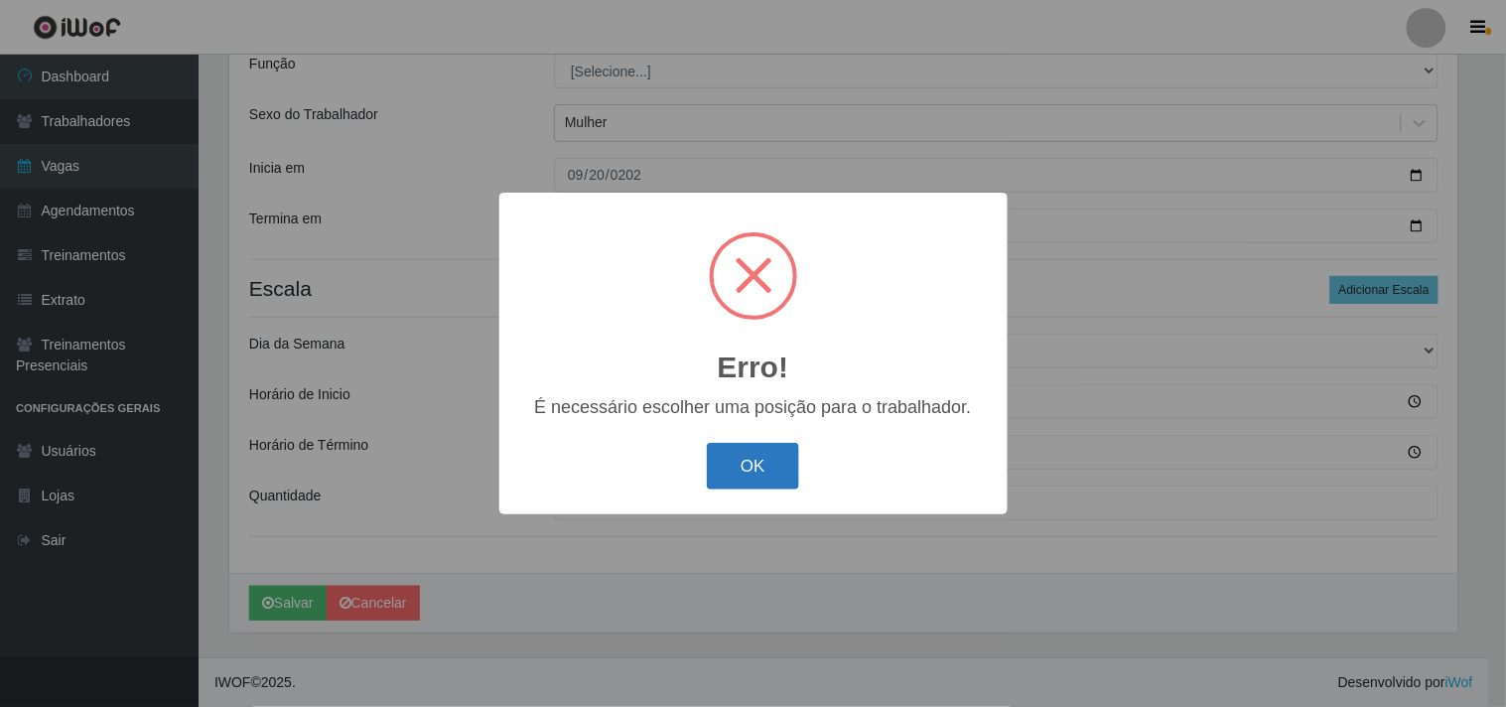
click at [712, 477] on button "OK" at bounding box center [753, 466] width 92 height 47
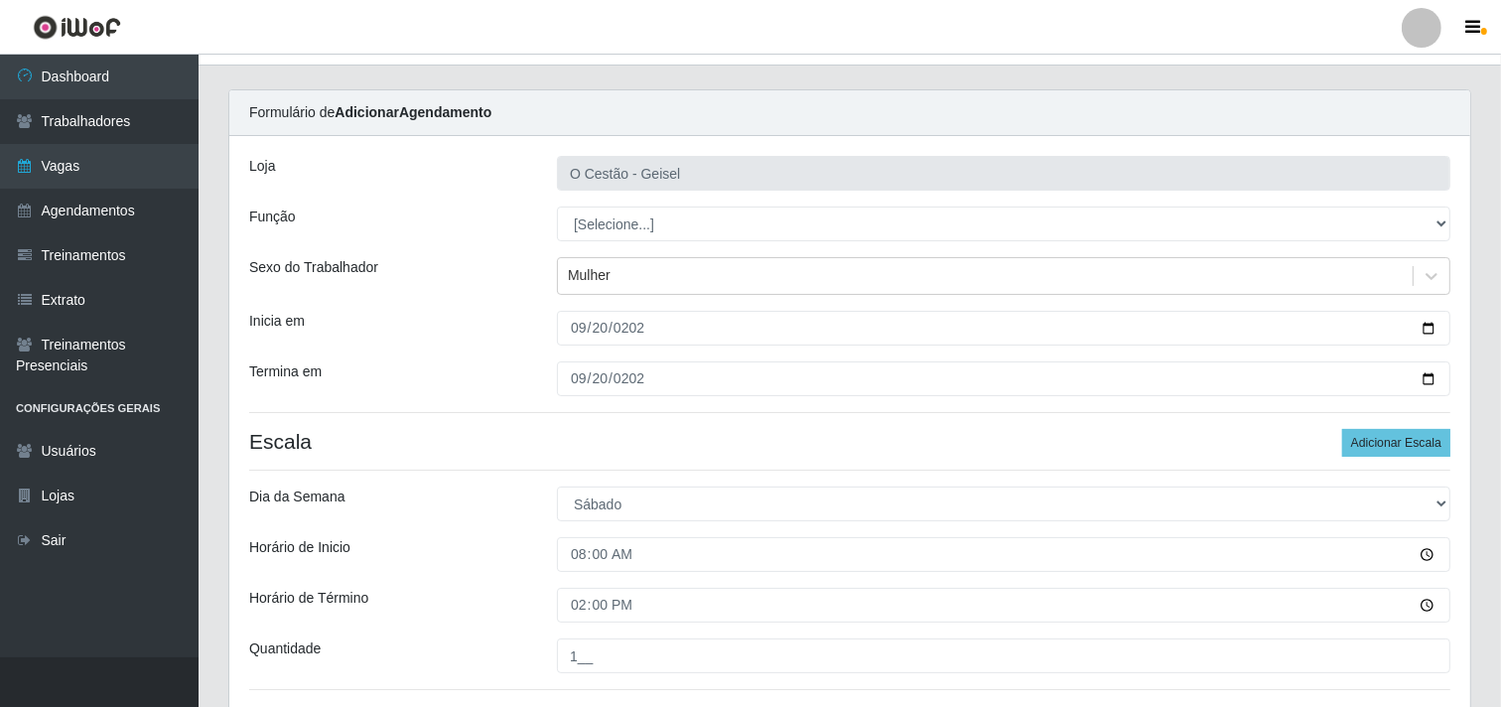
scroll to position [0, 0]
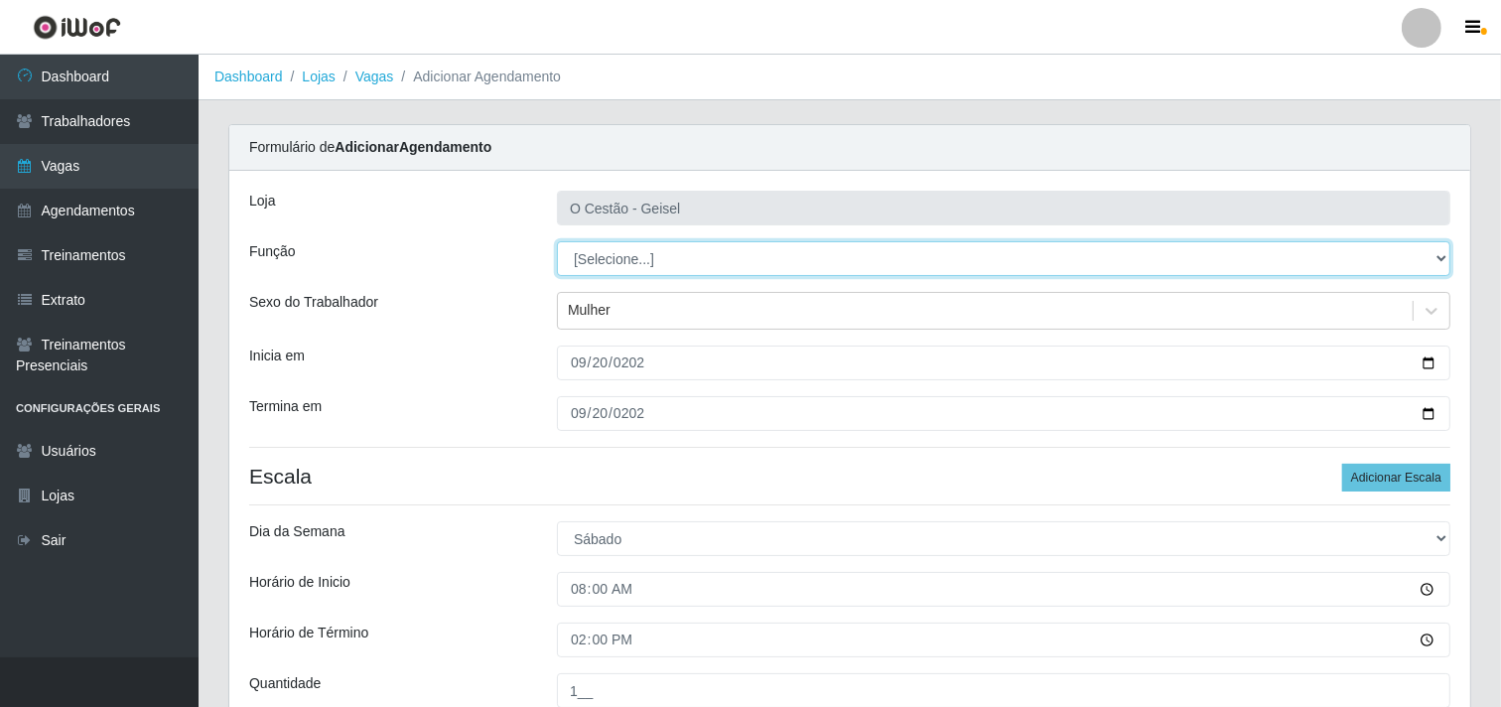
click at [596, 258] on select "[Selecione...] ASG ASG + ASG ++ Auxiliar de Estoque Auxiliar de Estoque + Auxil…" at bounding box center [1003, 258] width 893 height 35
click at [557, 241] on select "[Selecione...] ASG ASG + ASG ++ Auxiliar de Estoque Auxiliar de Estoque + Auxil…" at bounding box center [1003, 258] width 893 height 35
click at [703, 259] on select "[Selecione...] ASG ASG + ASG ++ Auxiliar de Estoque Auxiliar de Estoque + Auxil…" at bounding box center [1003, 258] width 893 height 35
select select "72"
click at [557, 241] on select "[Selecione...] ASG ASG + ASG ++ Auxiliar de Estoque Auxiliar de Estoque + Auxil…" at bounding box center [1003, 258] width 893 height 35
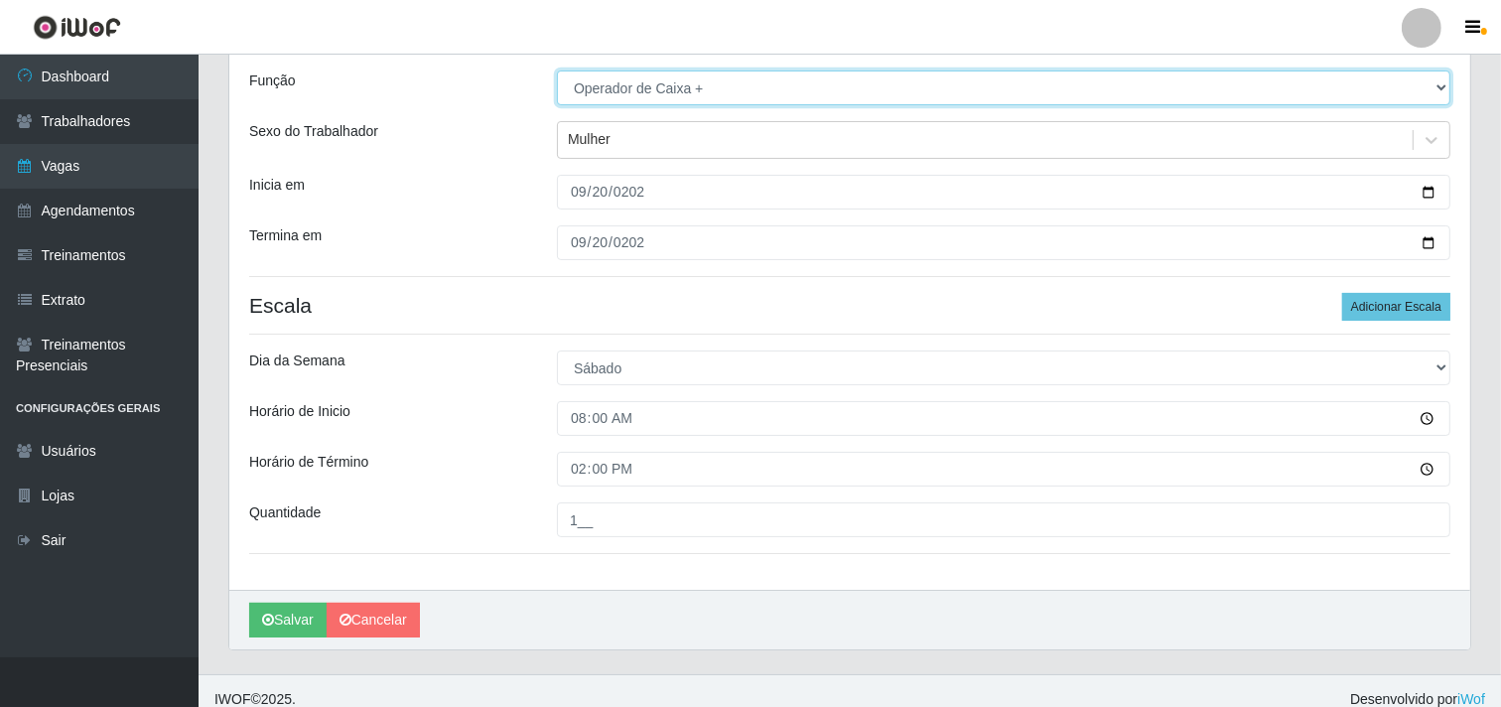
scroll to position [189, 0]
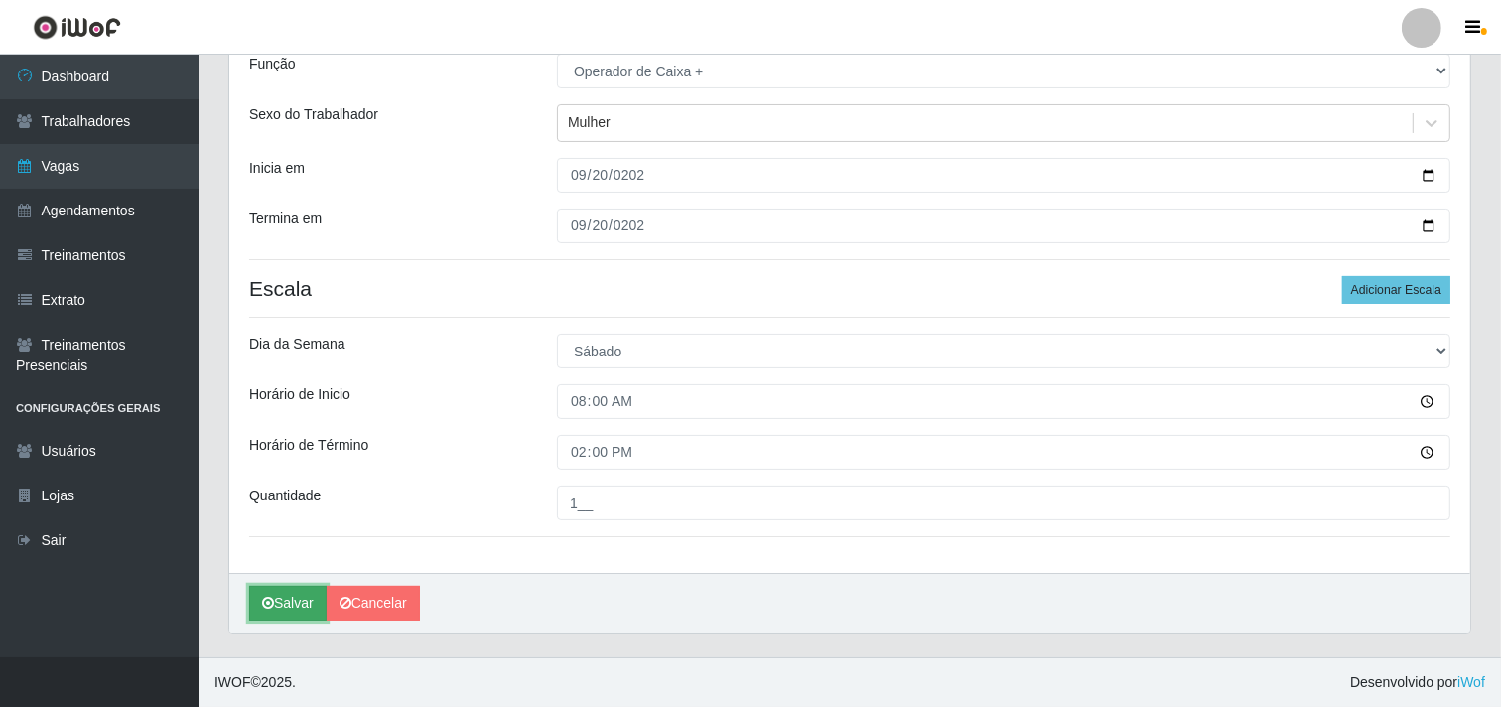
click at [268, 593] on button "Salvar" at bounding box center [287, 603] width 77 height 35
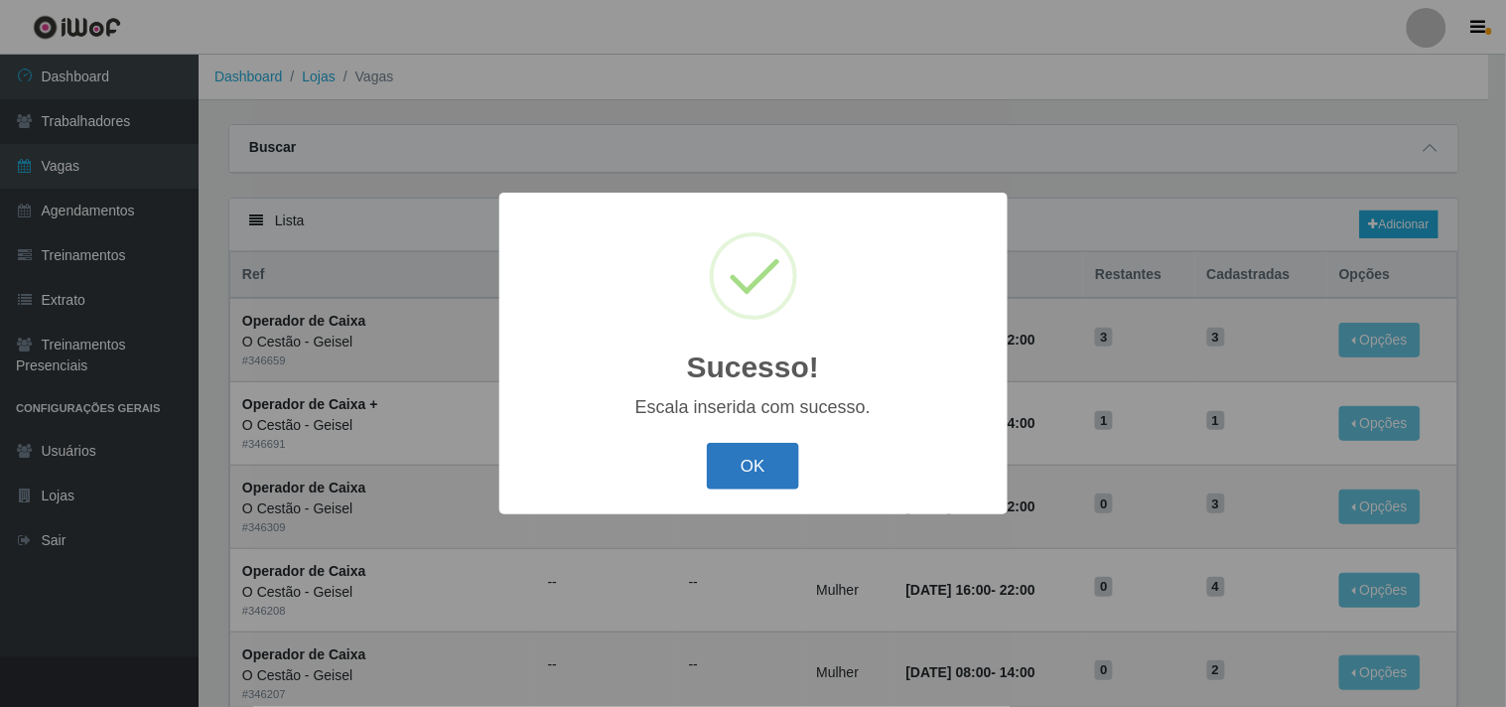
click at [774, 468] on button "OK" at bounding box center [753, 466] width 92 height 47
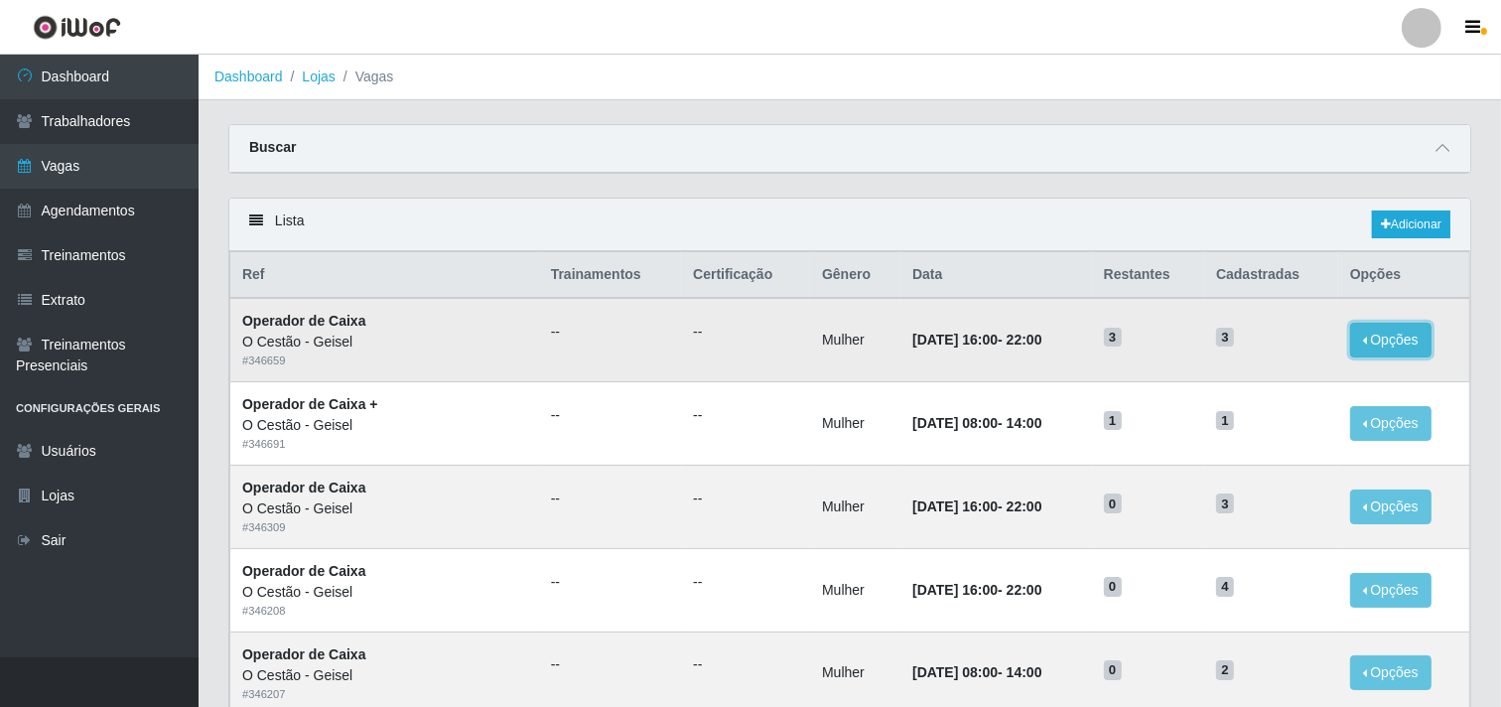
click at [1372, 330] on button "Opções" at bounding box center [1390, 340] width 81 height 35
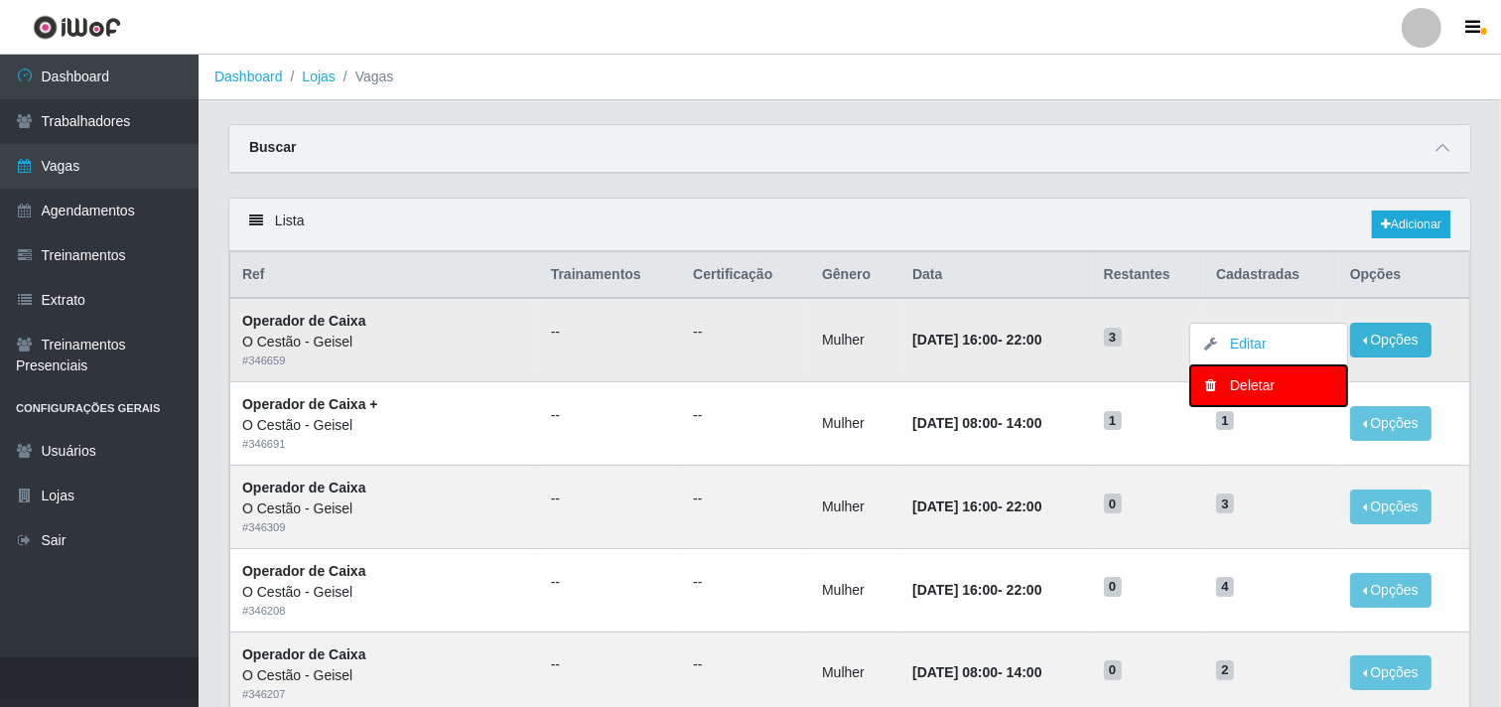
click at [1218, 389] on div "Deletar" at bounding box center [1268, 385] width 117 height 21
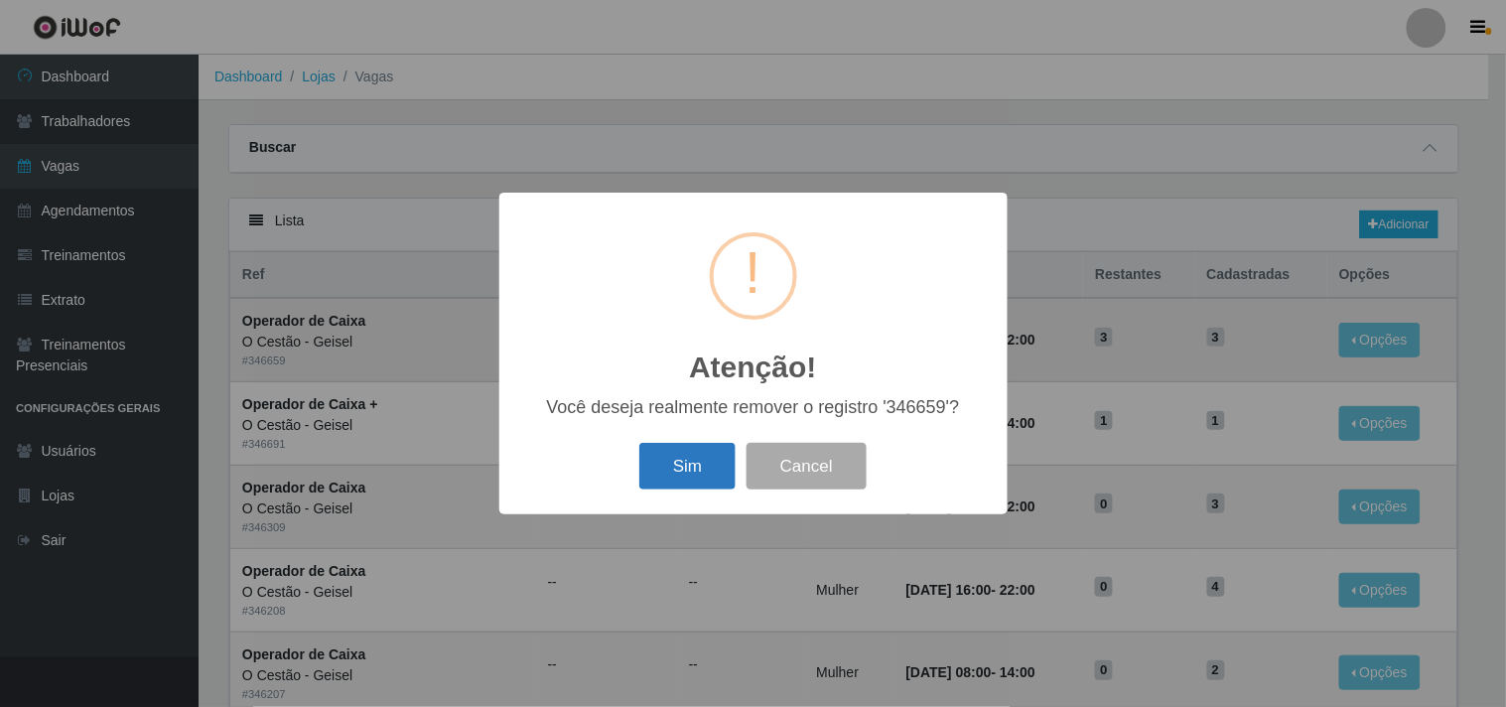
click at [702, 458] on button "Sim" at bounding box center [687, 466] width 96 height 47
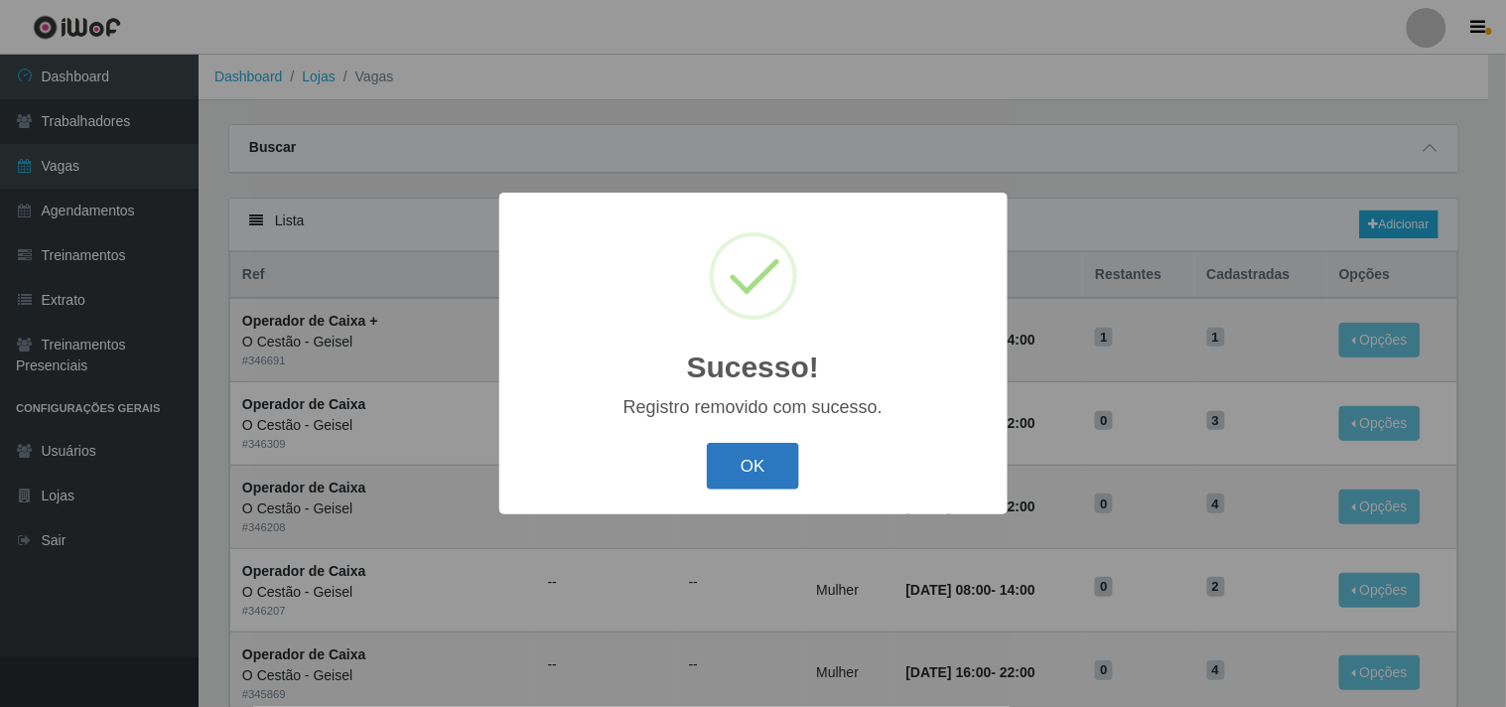
click at [786, 459] on button "OK" at bounding box center [753, 466] width 92 height 47
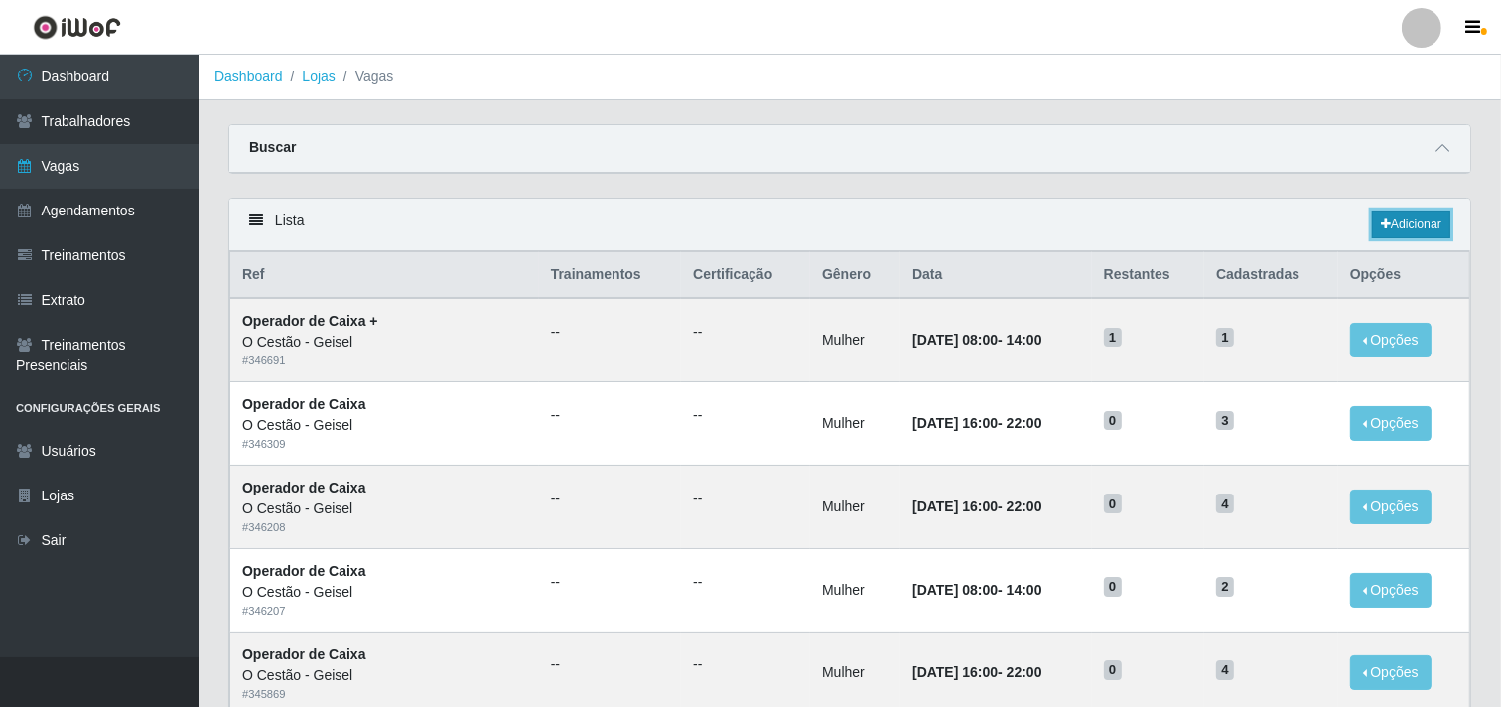
click at [1383, 215] on link "Adicionar" at bounding box center [1411, 224] width 78 height 28
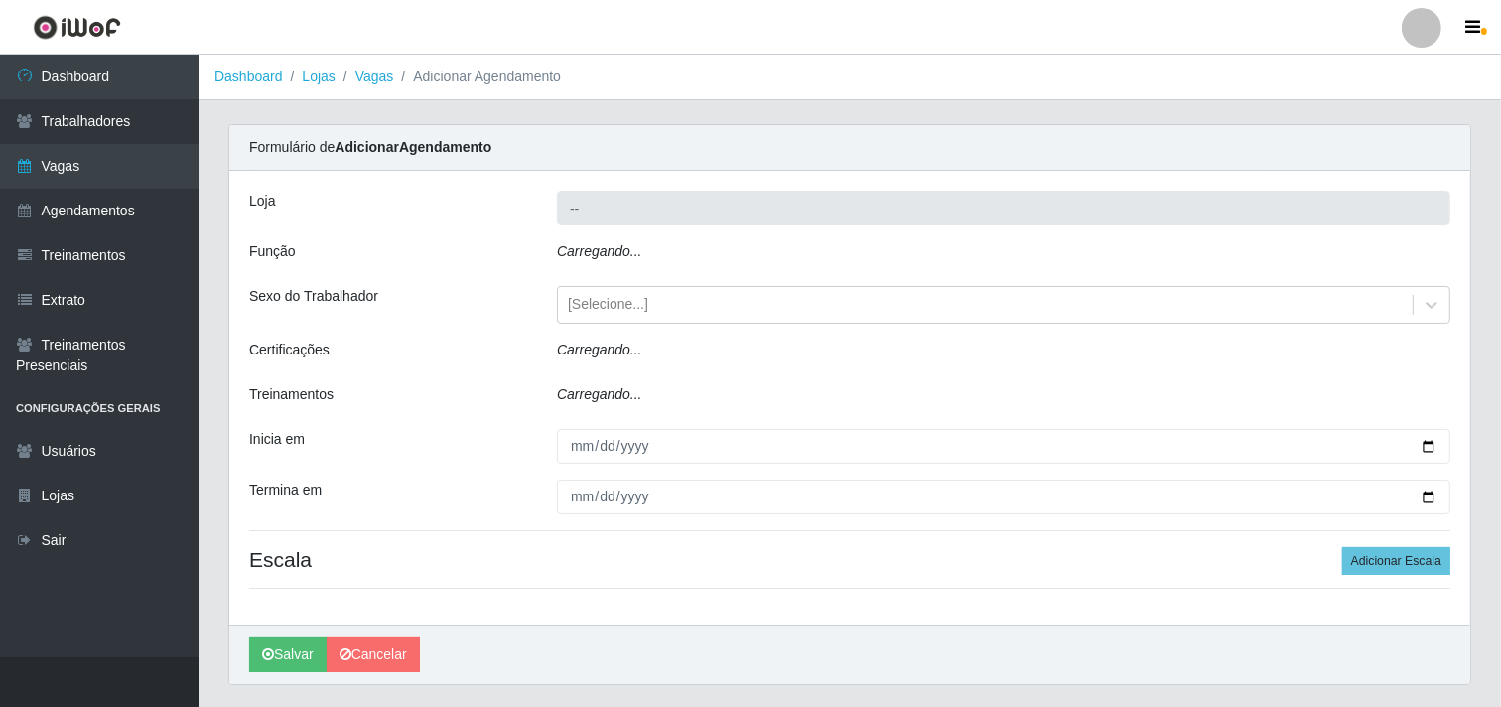
type input "O Cestão - Geisel"
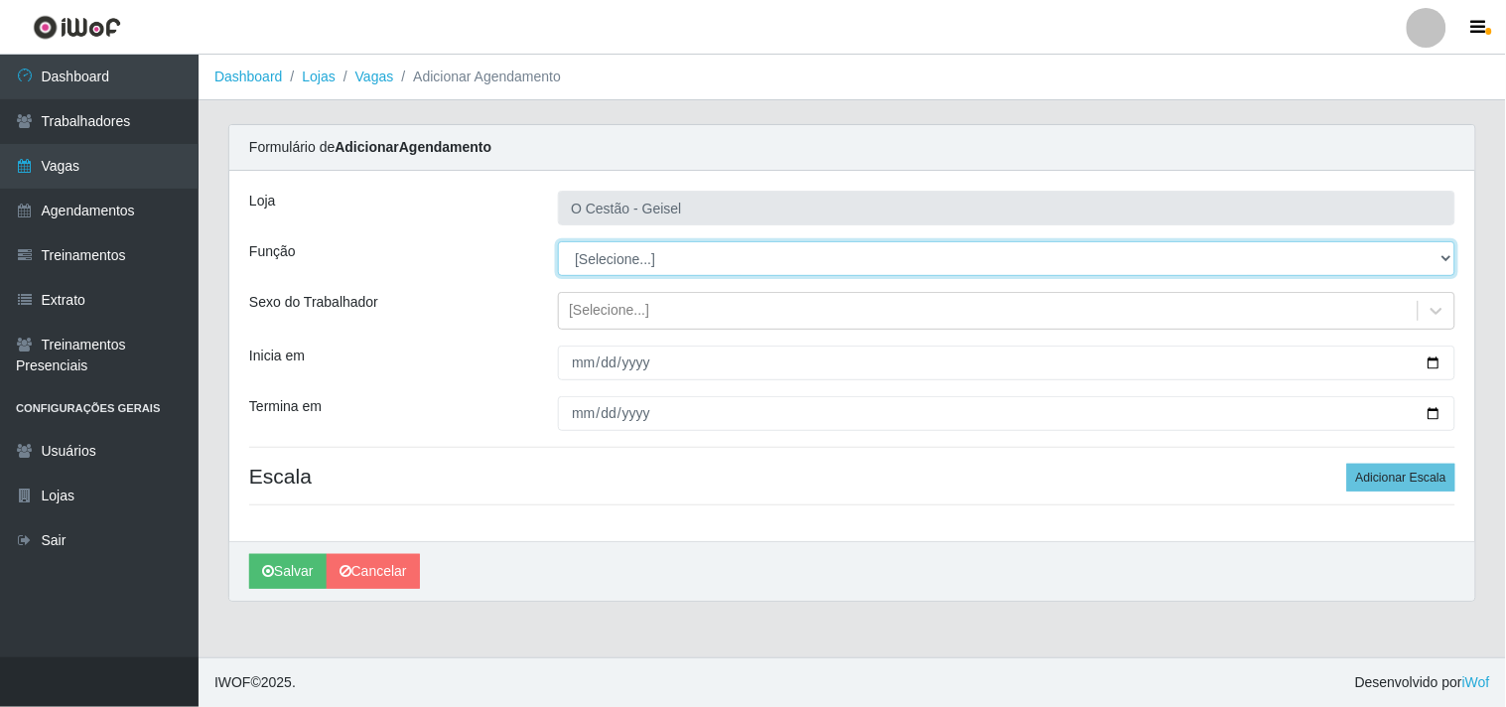
click at [619, 244] on select "[Selecione...] ASG ASG + ASG ++ Auxiliar de Estoque Auxiliar de Estoque + Auxil…" at bounding box center [1006, 258] width 897 height 35
select select "72"
click at [558, 241] on select "[Selecione...] ASG ASG + ASG ++ Auxiliar de Estoque Auxiliar de Estoque + Auxil…" at bounding box center [1006, 258] width 897 height 35
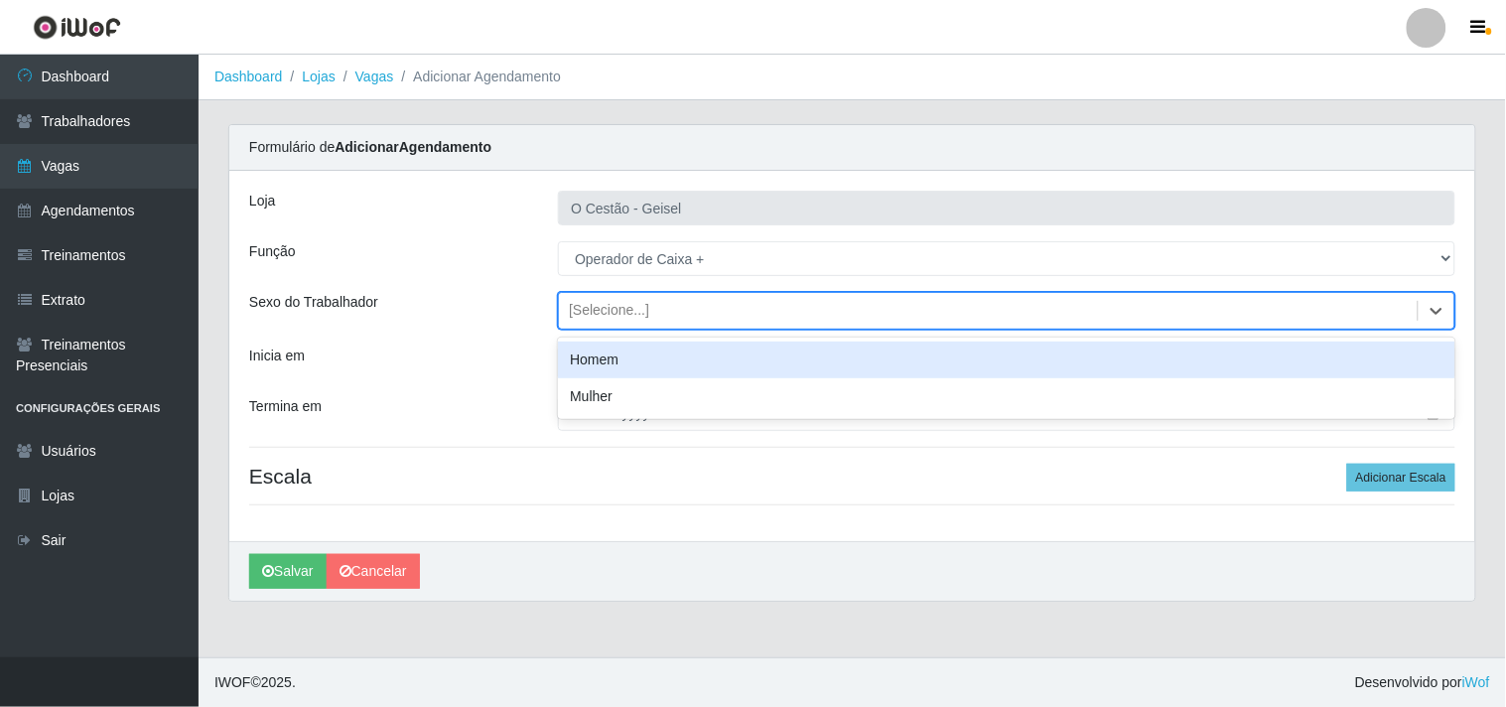
click at [603, 308] on div "[Selecione...]" at bounding box center [609, 311] width 80 height 21
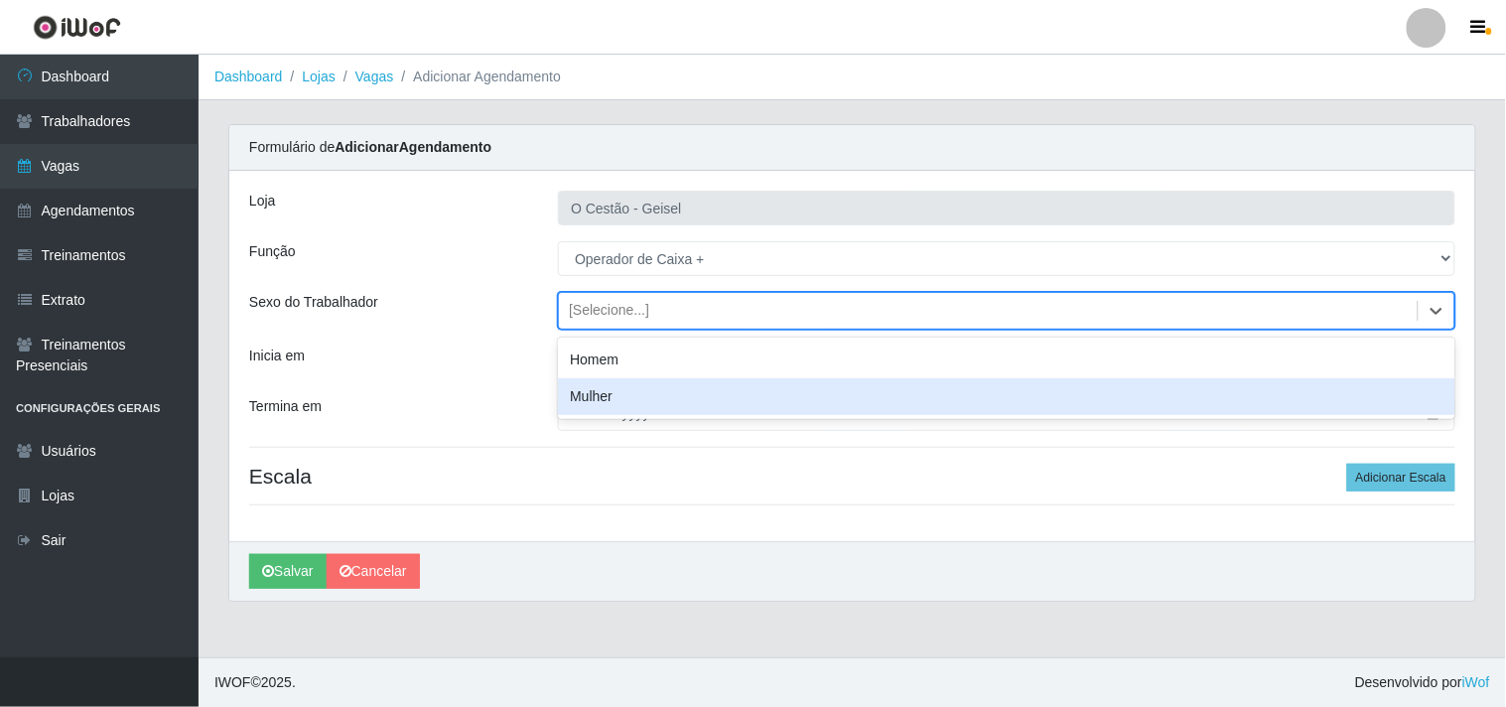
click at [628, 401] on div "Mulher" at bounding box center [1006, 396] width 897 height 37
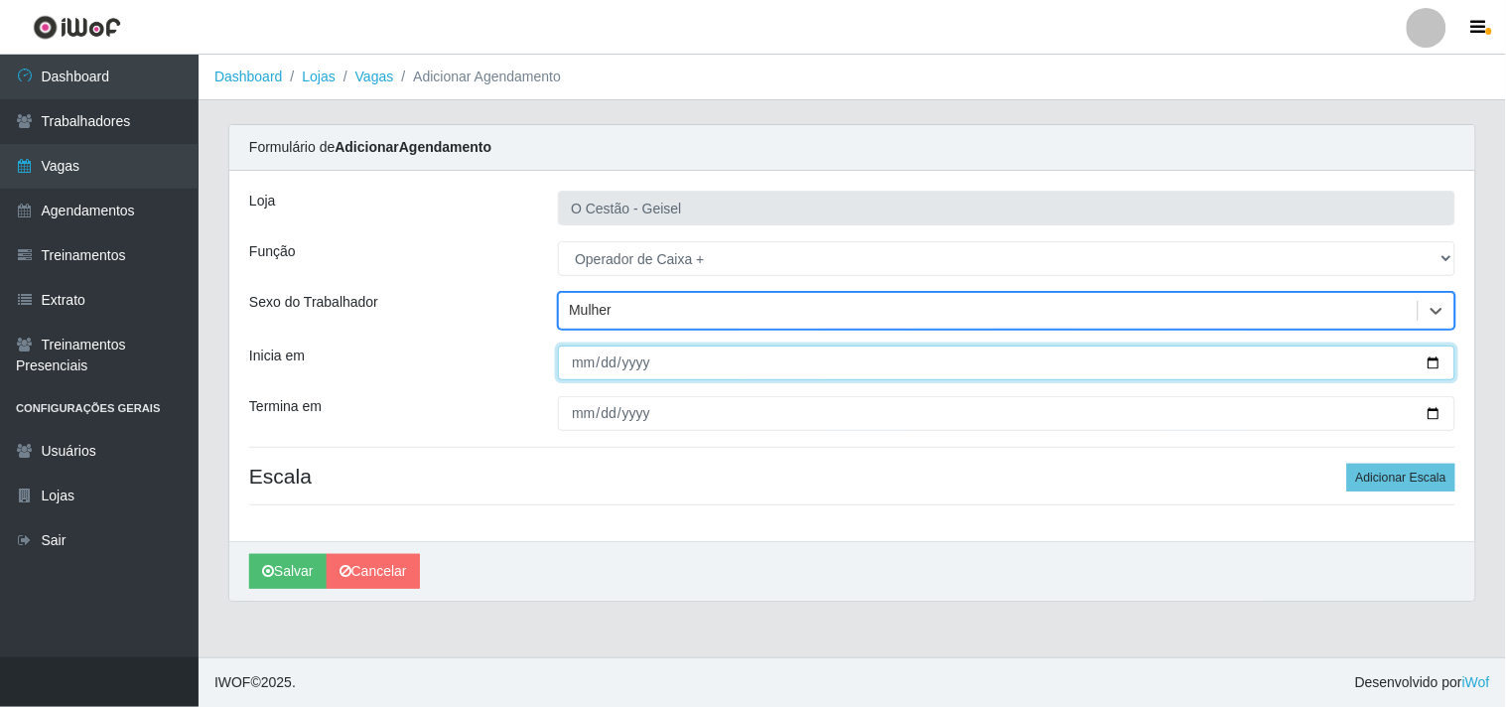
click at [581, 360] on input "Inicia em" at bounding box center [1006, 362] width 897 height 35
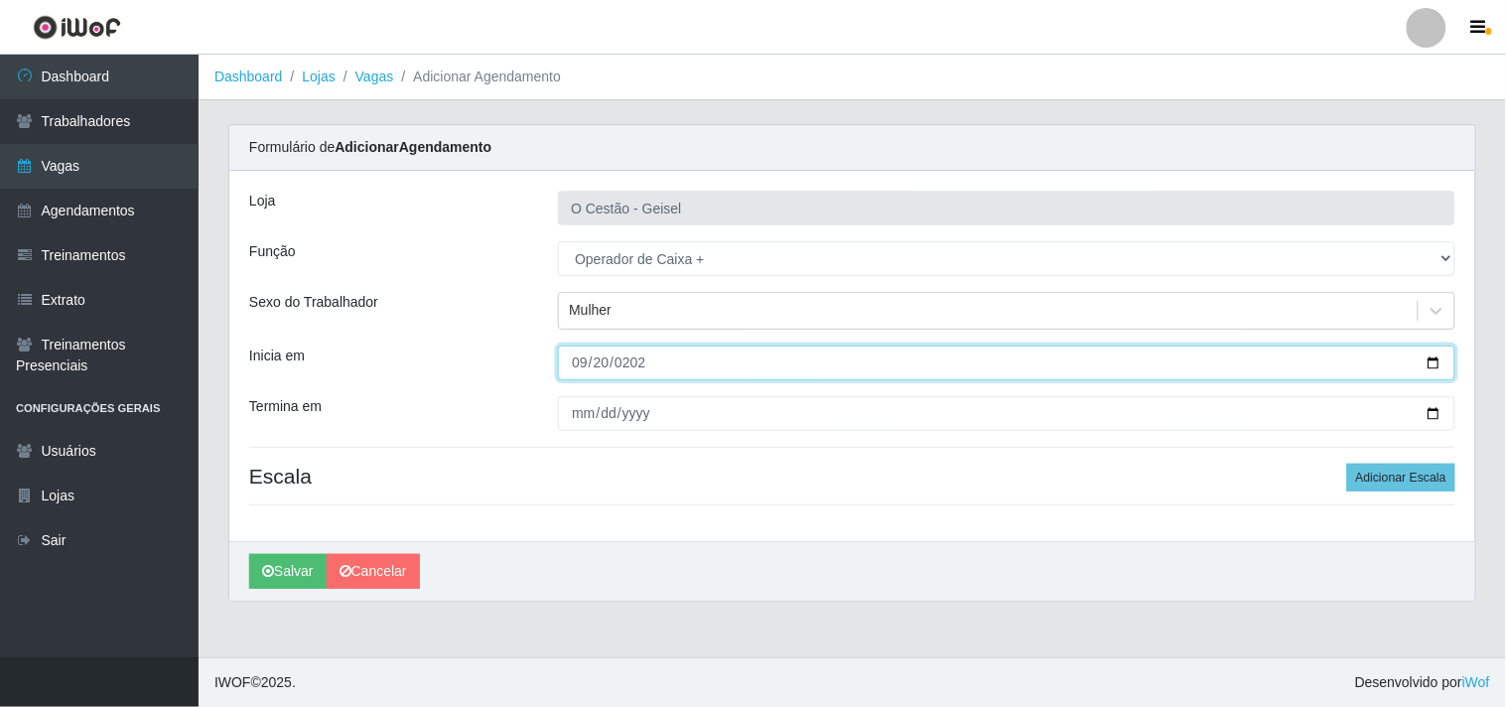
type input "[DATE]"
click at [249, 554] on button "Salvar" at bounding box center [287, 571] width 77 height 35
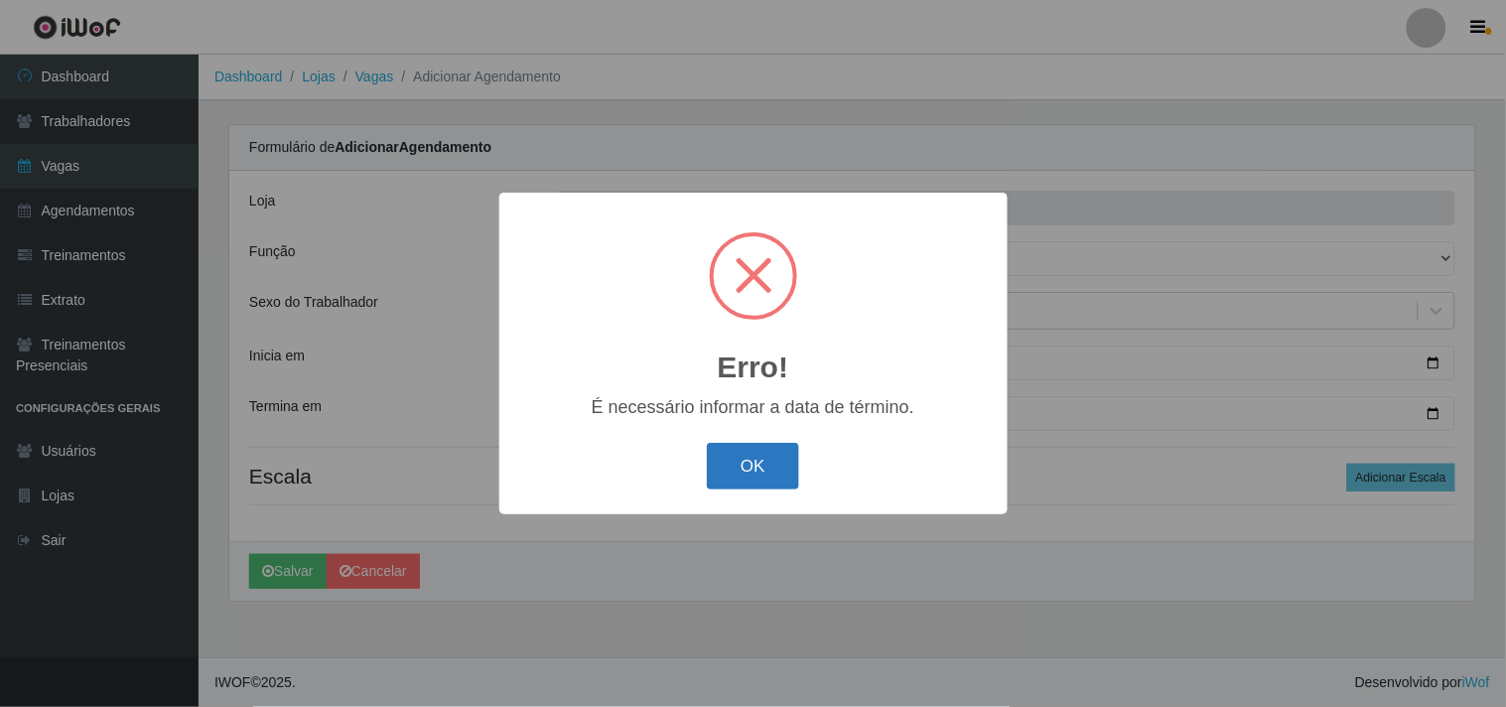
click at [755, 469] on button "OK" at bounding box center [753, 466] width 92 height 47
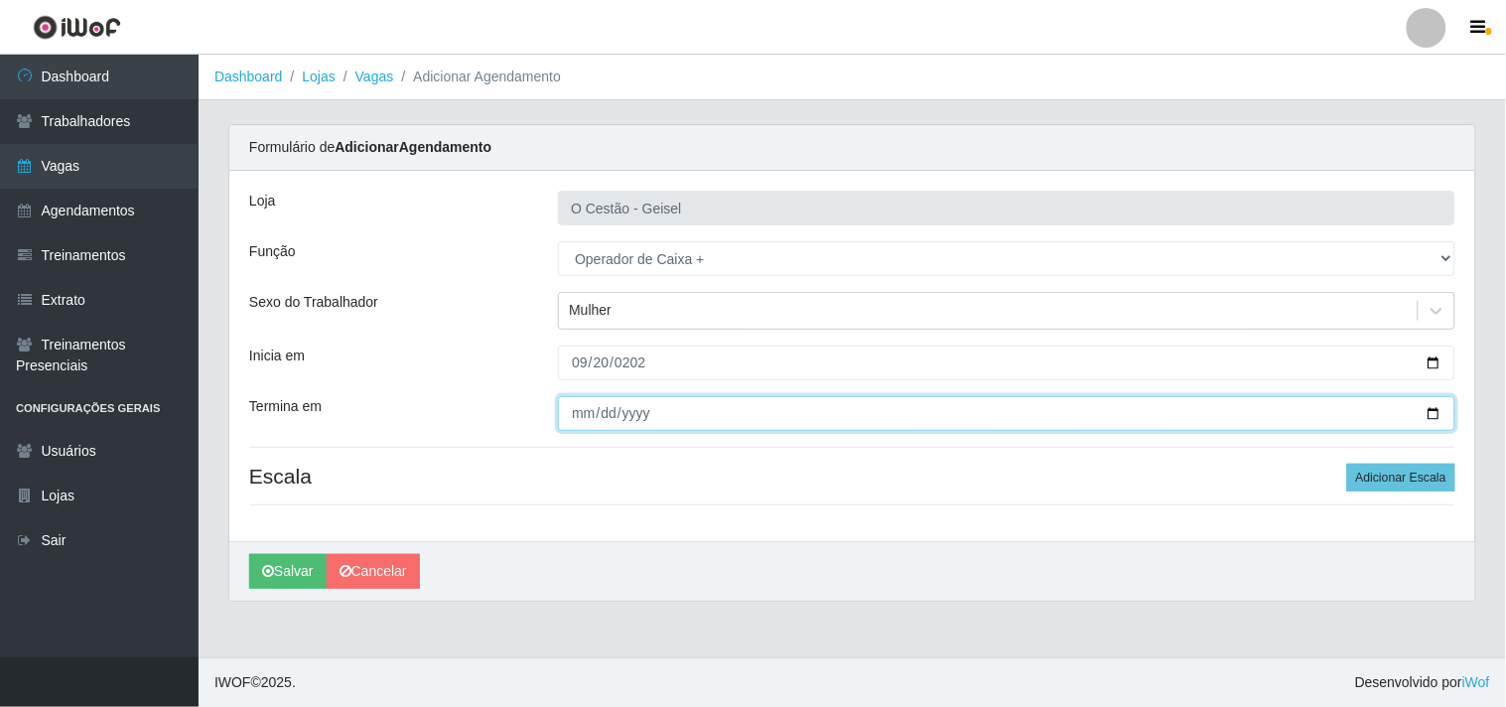
click at [587, 412] on input "Termina em" at bounding box center [1006, 413] width 897 height 35
type input "[DATE]"
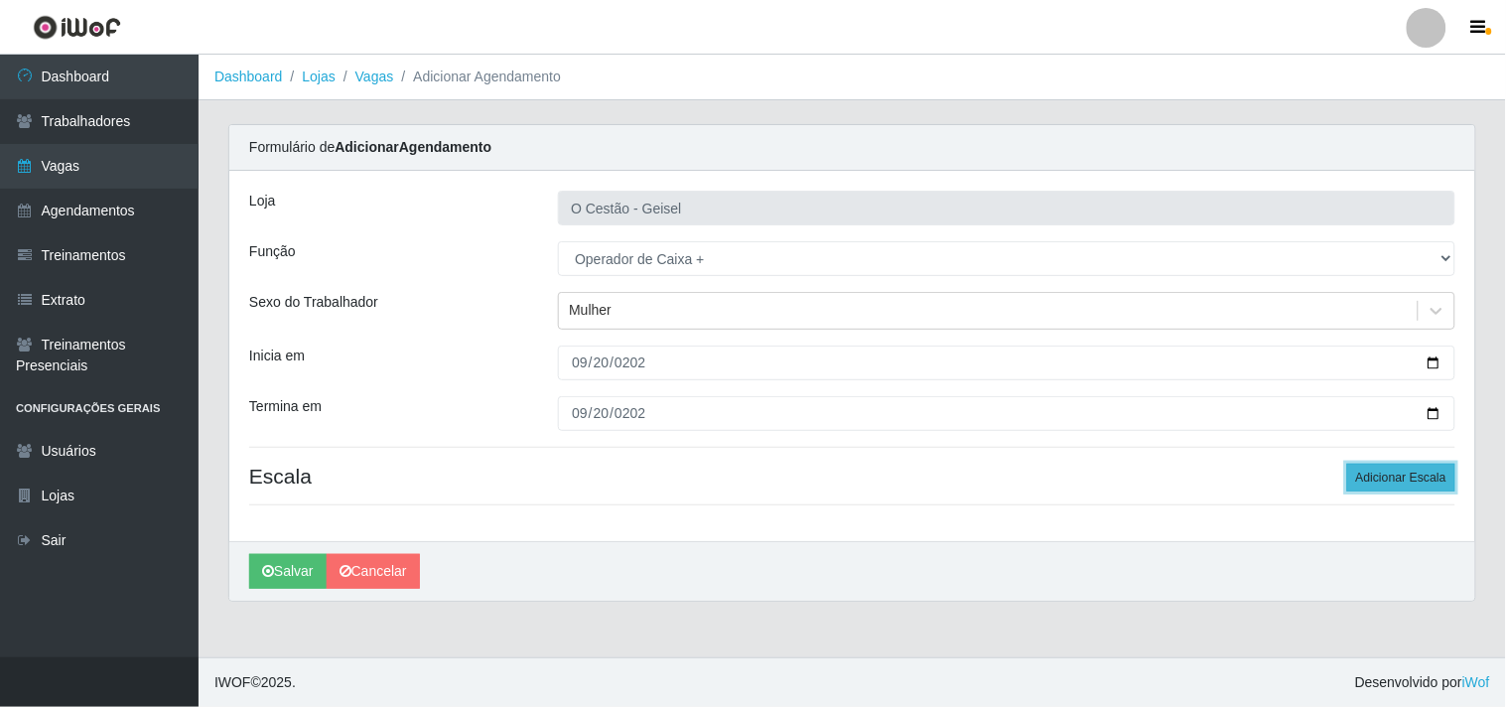
click at [1395, 470] on button "Adicionar Escala" at bounding box center [1401, 478] width 108 height 28
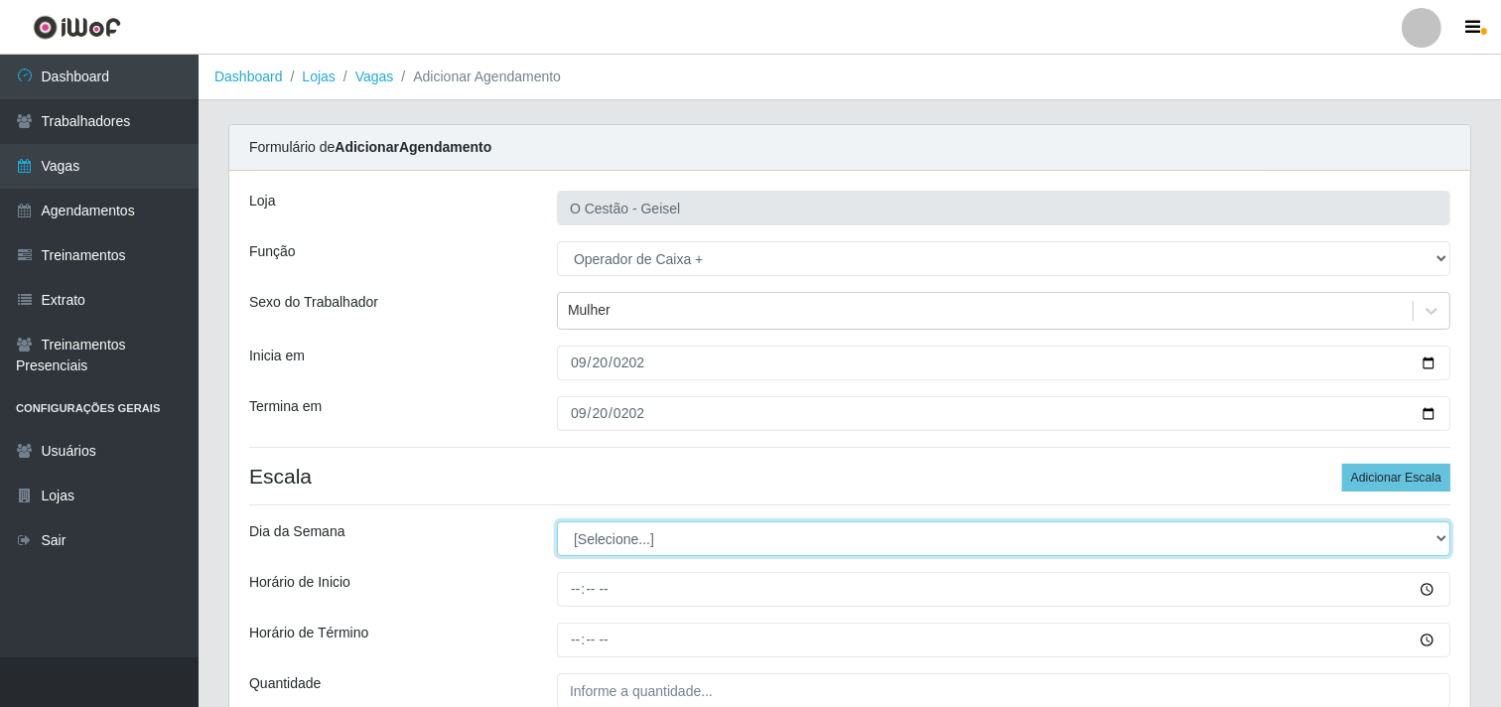
click at [606, 538] on select "[Selecione...] Segunda Terça Quarta Quinta Sexta Sábado Domingo" at bounding box center [1003, 538] width 893 height 35
select select "6"
click at [557, 521] on select "[Selecione...] Segunda Terça Quarta Quinta Sexta Sábado Domingo" at bounding box center [1003, 538] width 893 height 35
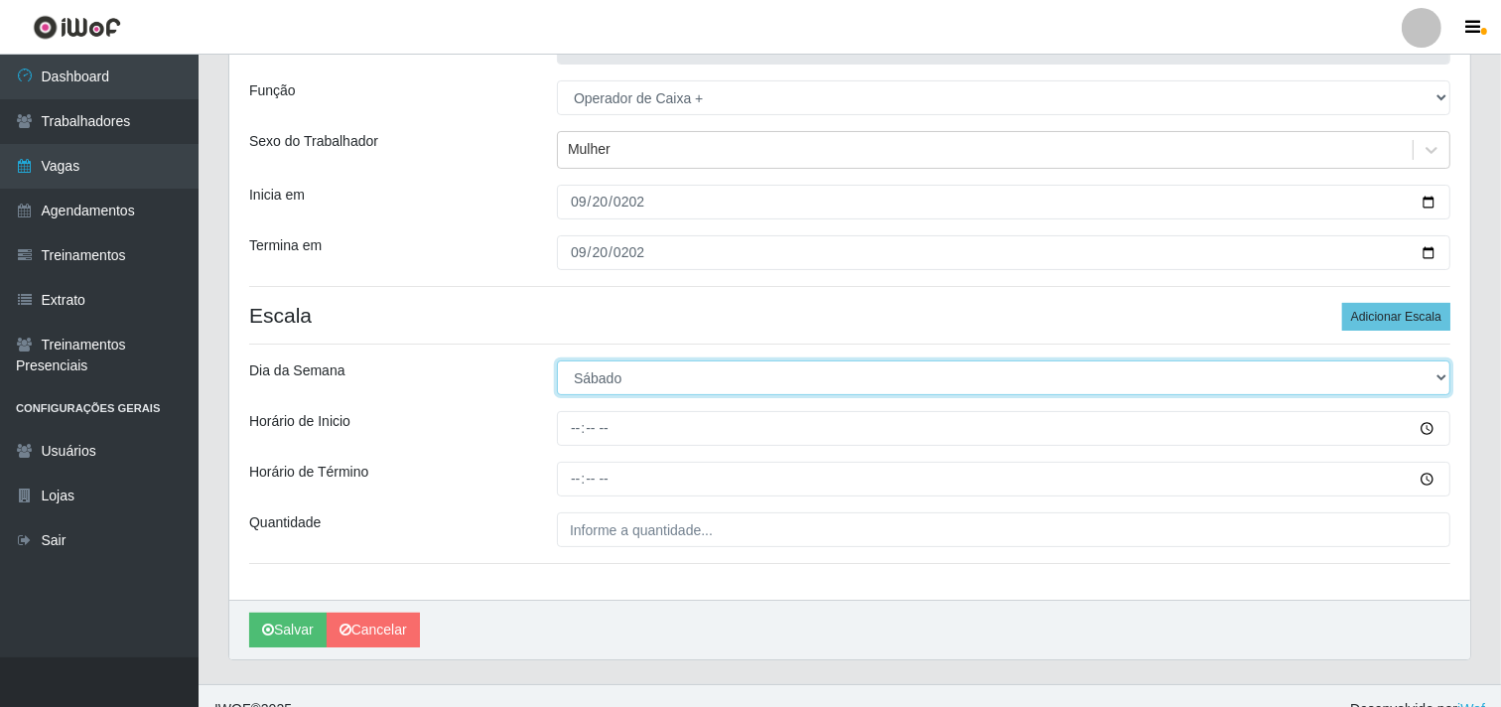
scroll to position [189, 0]
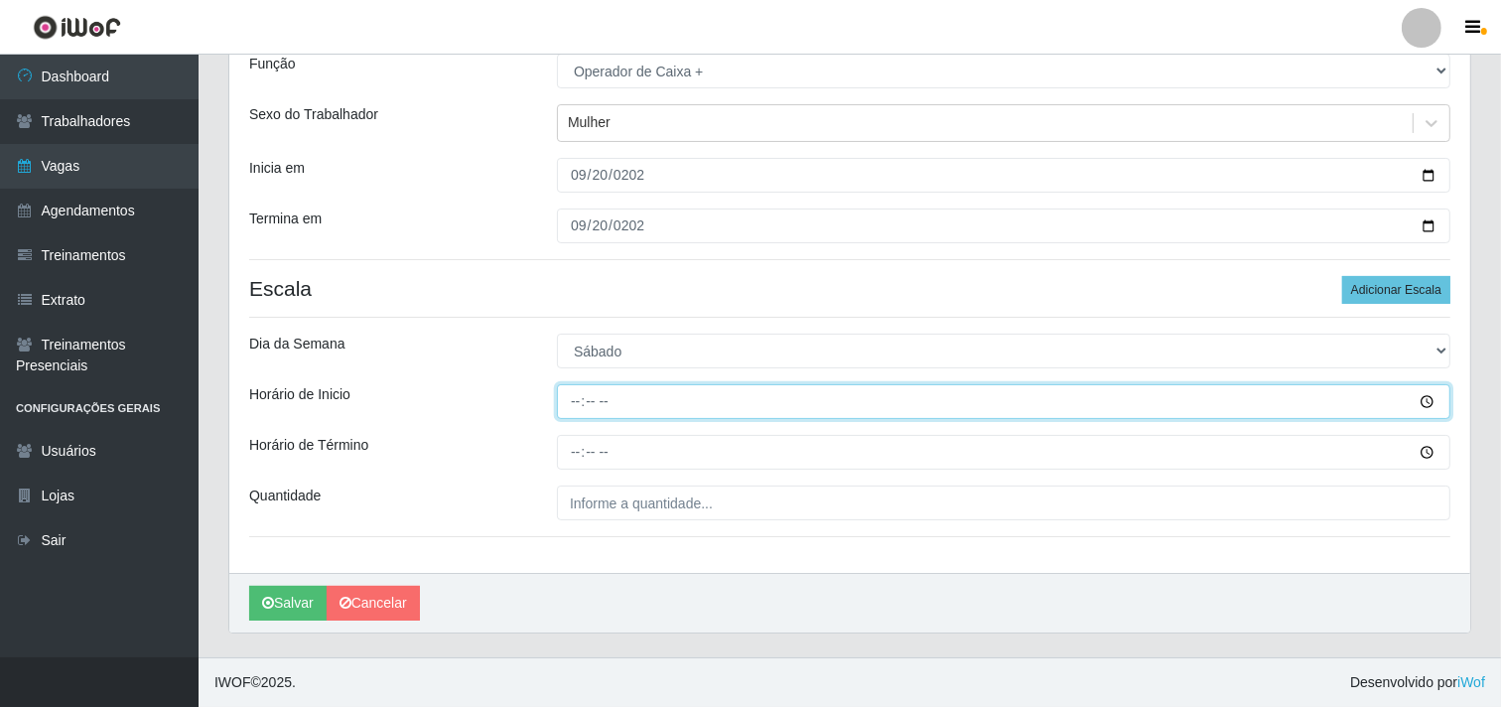
click at [576, 394] on input "Horário de Inicio" at bounding box center [1003, 401] width 893 height 35
click at [574, 392] on input "Horário de Inicio" at bounding box center [1003, 401] width 893 height 35
type input "16:00"
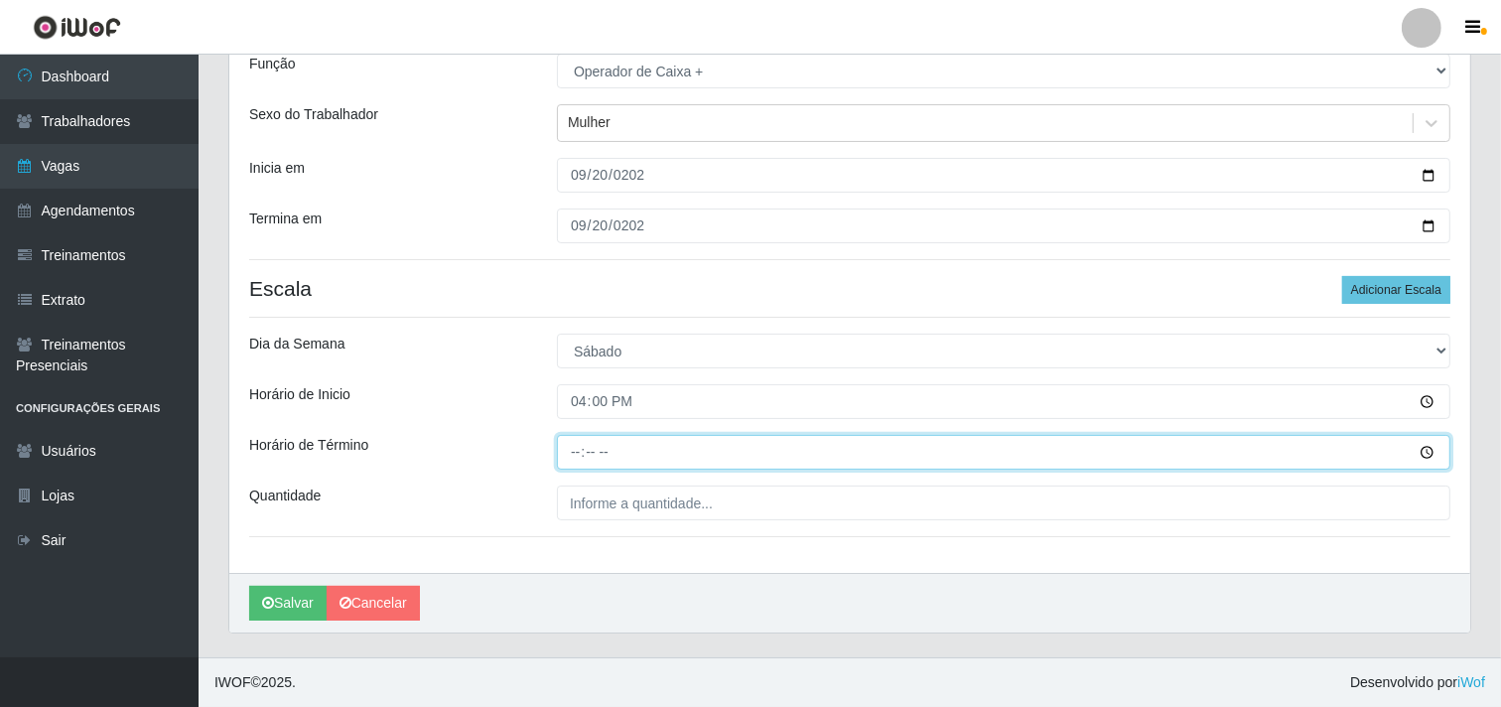
click at [583, 443] on input "Horário de Término" at bounding box center [1003, 452] width 893 height 35
type input "22:00"
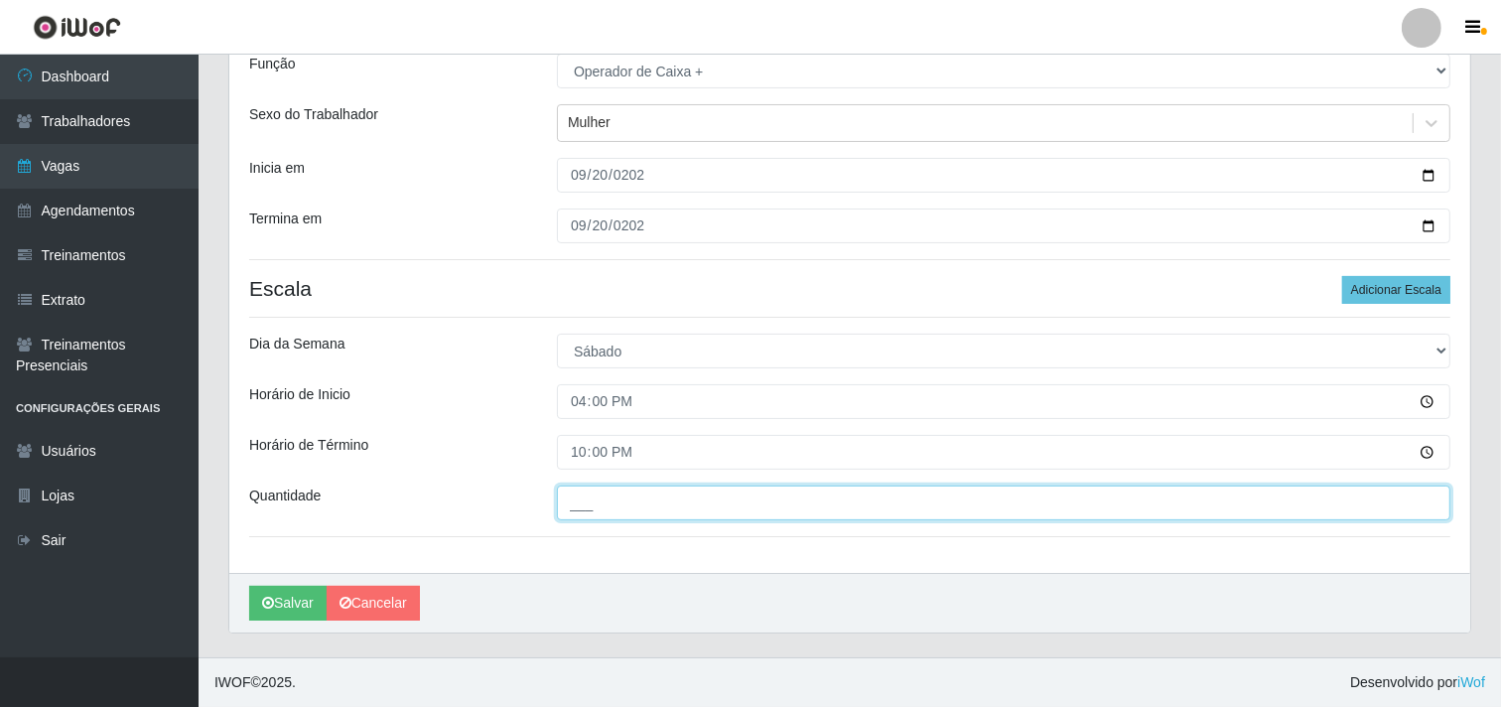
click at [689, 498] on input "___" at bounding box center [1003, 502] width 893 height 35
type input "3__"
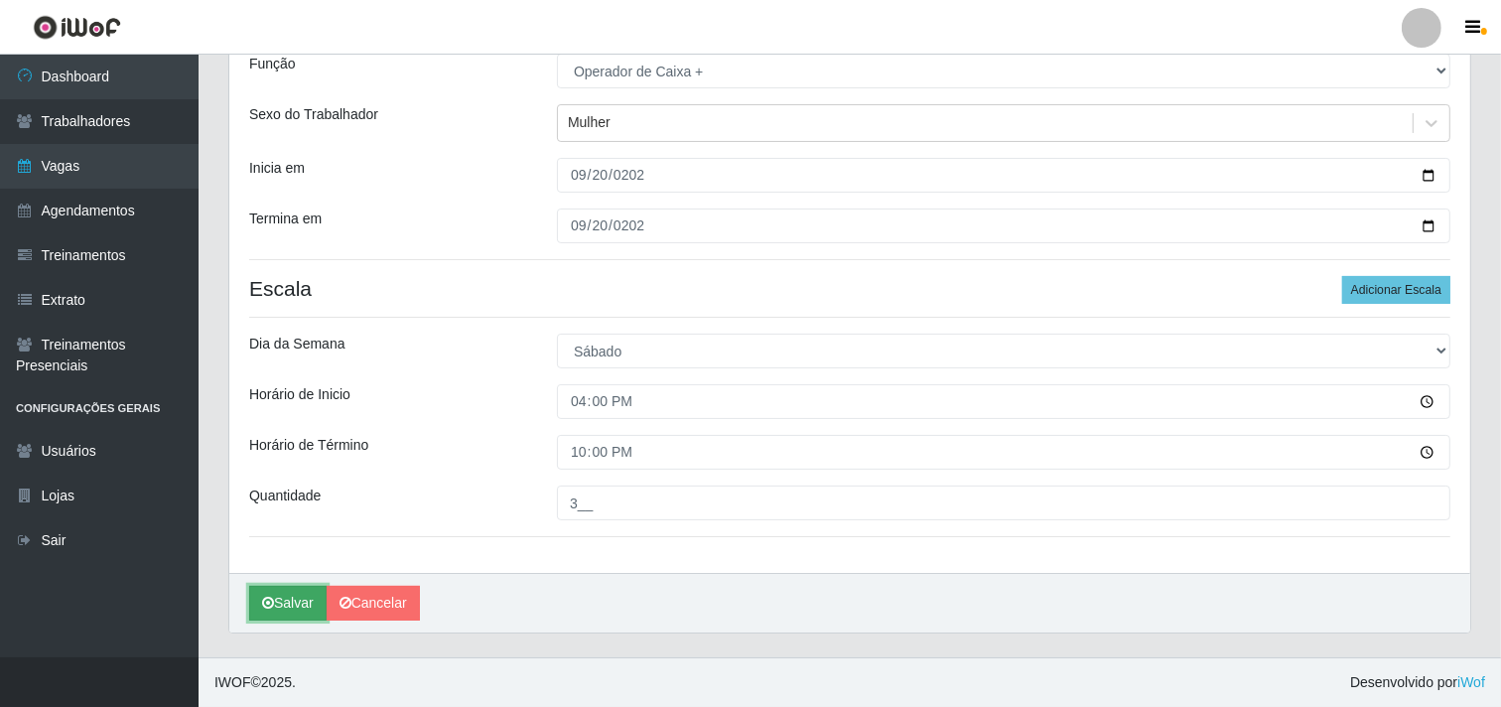
click at [284, 611] on button "Salvar" at bounding box center [287, 603] width 77 height 35
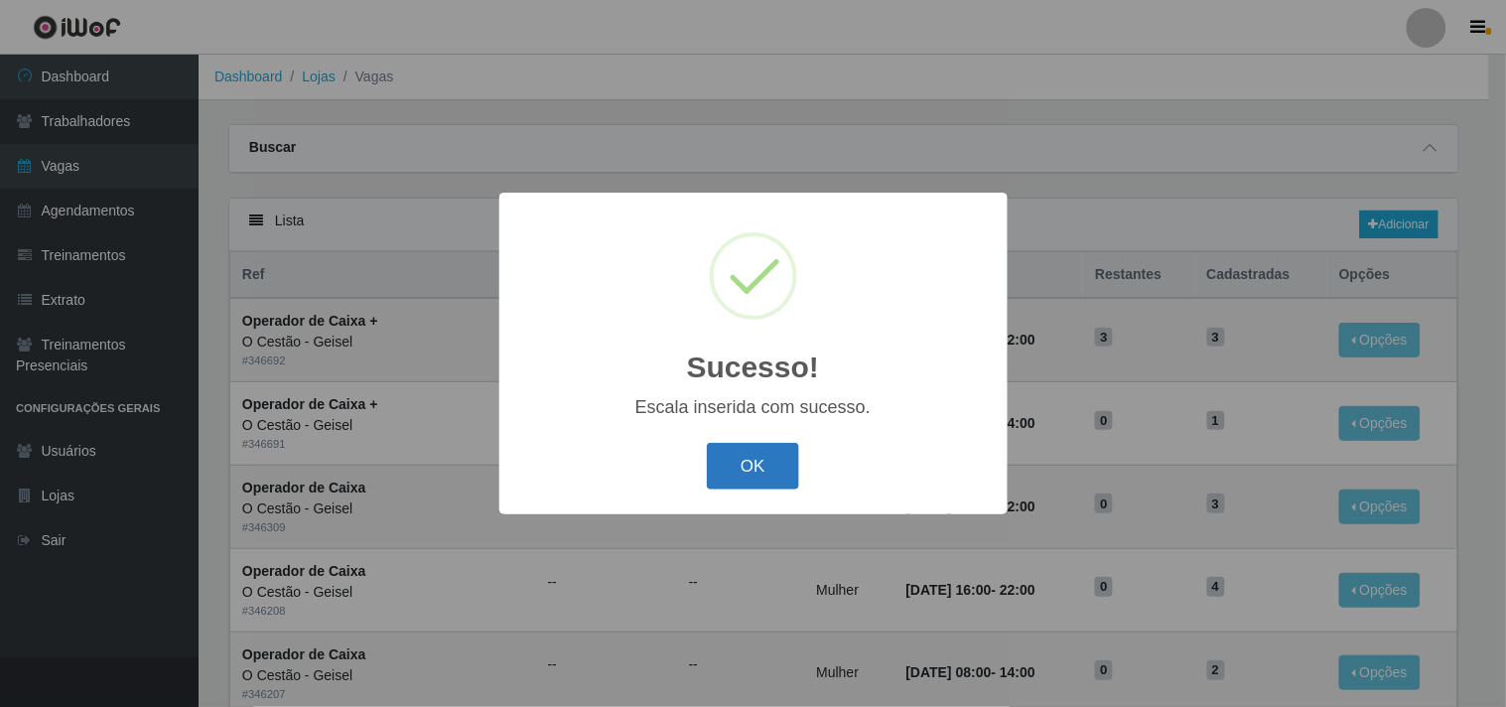
click at [775, 463] on button "OK" at bounding box center [753, 466] width 92 height 47
